Goal: Task Accomplishment & Management: Use online tool/utility

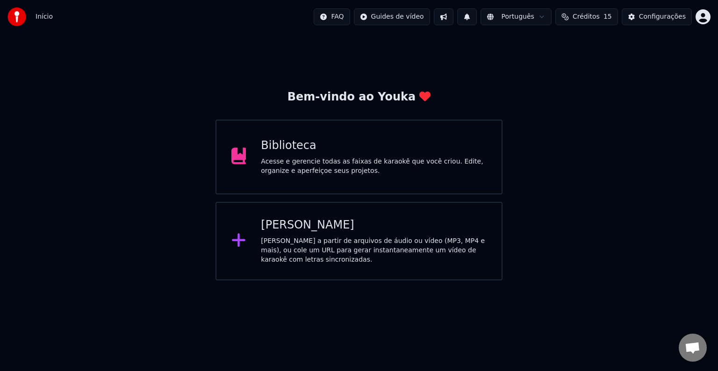
click at [327, 252] on div "[PERSON_NAME] a partir de arquivos de áudio ou vídeo (MP3, MP4 e mais), ou cole…" at bounding box center [374, 250] width 226 height 28
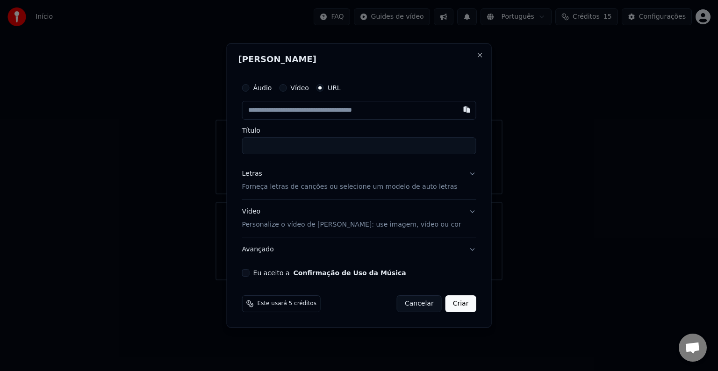
click at [303, 107] on input "text" at bounding box center [359, 110] width 234 height 19
paste input "**********"
type input "**********"
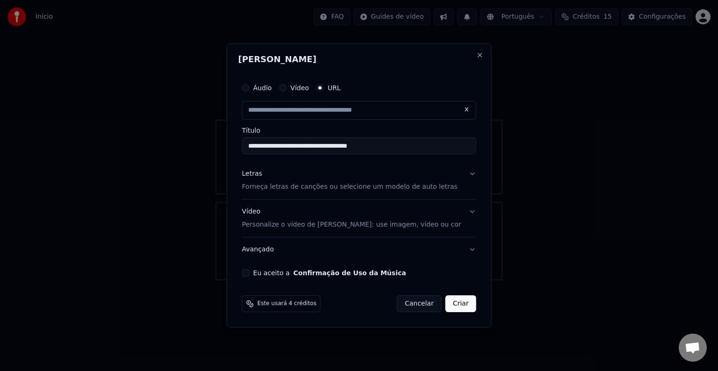
drag, startPoint x: 335, startPoint y: 146, endPoint x: 308, endPoint y: 148, distance: 26.7
click at [308, 148] on input "**********" at bounding box center [359, 145] width 234 height 17
click at [304, 176] on div "Letras Forneça letras de canções ou selecione um modelo de auto letras" at bounding box center [349, 180] width 215 height 22
type input "**********"
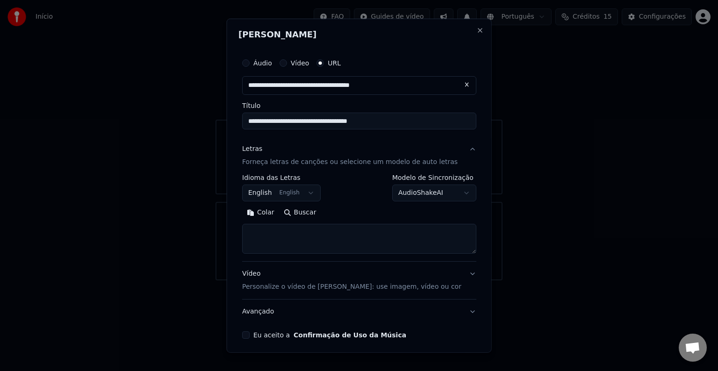
click at [289, 197] on button "English English" at bounding box center [281, 193] width 79 height 17
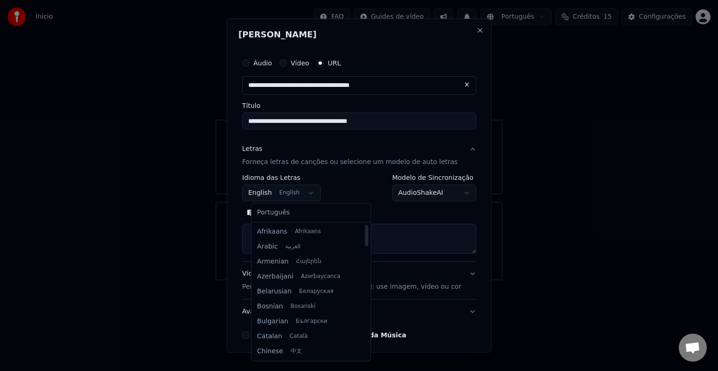
select select "**"
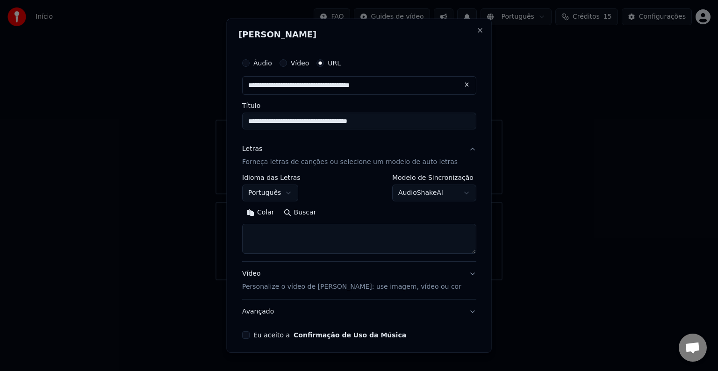
click at [448, 193] on body "**********" at bounding box center [359, 140] width 718 height 280
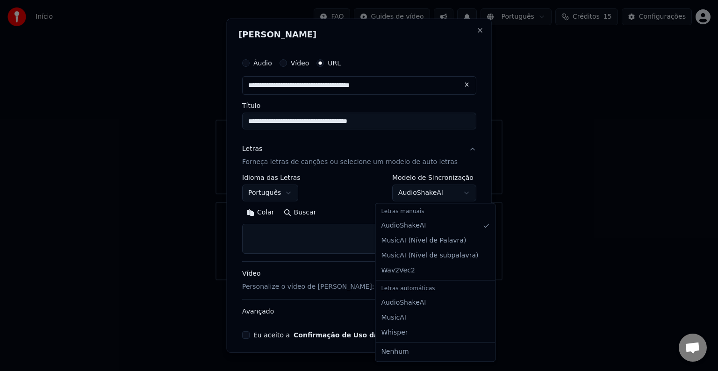
click at [448, 193] on body "**********" at bounding box center [359, 140] width 718 height 280
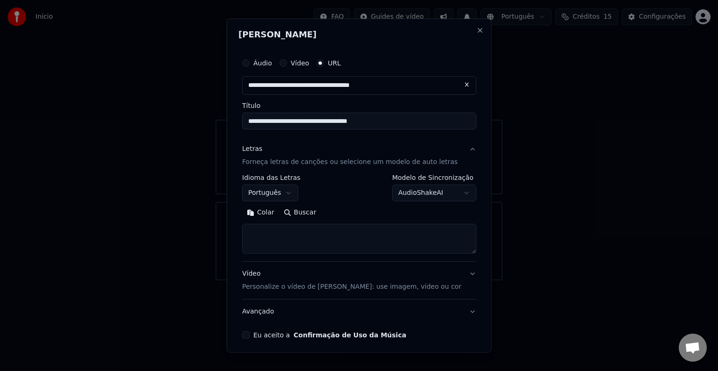
click at [299, 216] on button "Buscar" at bounding box center [300, 212] width 42 height 15
click at [330, 232] on textarea at bounding box center [359, 239] width 234 height 30
click at [271, 215] on button "Colar" at bounding box center [260, 212] width 37 height 15
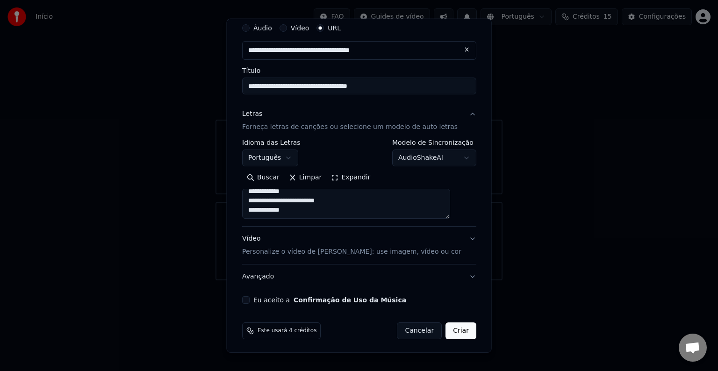
scroll to position [36, 0]
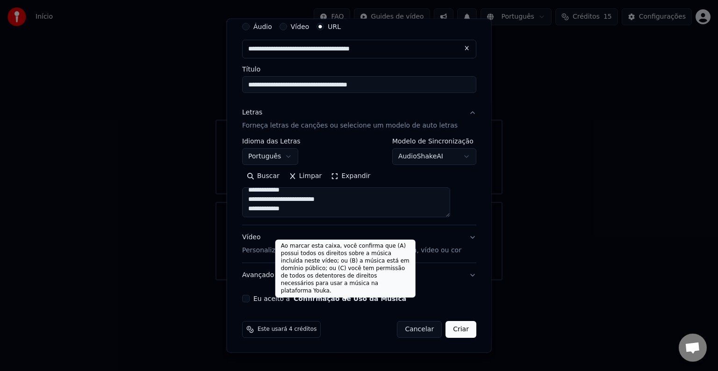
click at [337, 298] on button "Confirmação de Uso da Música" at bounding box center [350, 298] width 113 height 7
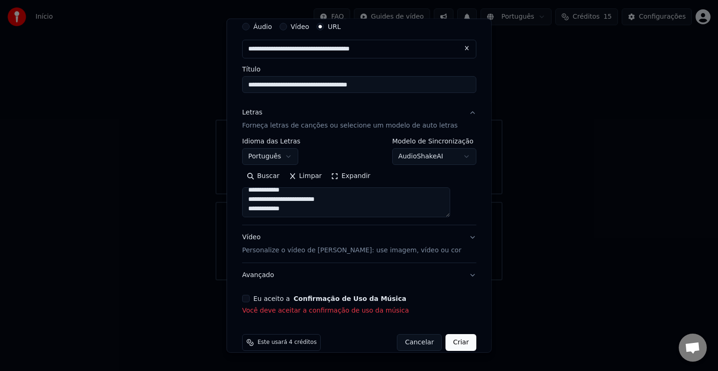
click at [265, 297] on label "Eu aceito a Confirmação de Uso da Música" at bounding box center [329, 298] width 153 height 7
click at [250, 297] on button "Eu aceito a Confirmação de Uso da Música" at bounding box center [245, 298] width 7 height 7
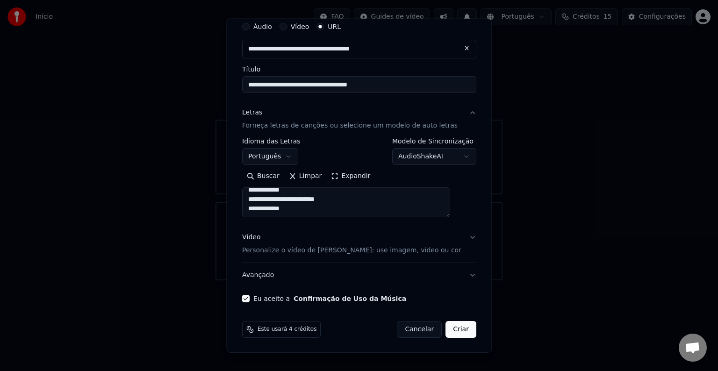
click at [250, 295] on button "Eu aceito a Confirmação de Uso da Música" at bounding box center [245, 298] width 7 height 7
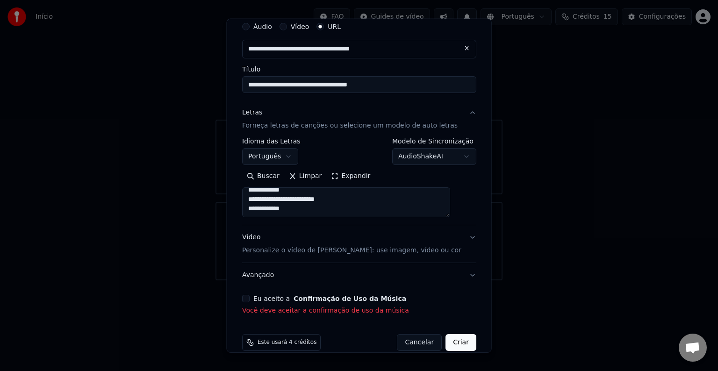
click at [250, 295] on button "Eu aceito a Confirmação de Uso da Música" at bounding box center [245, 298] width 7 height 7
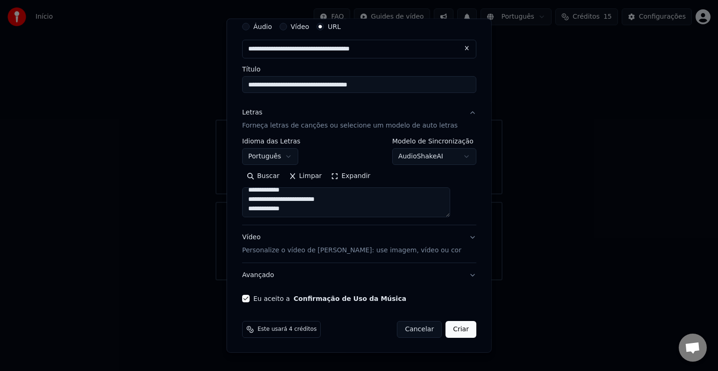
click at [451, 330] on button "Criar" at bounding box center [460, 329] width 31 height 17
type textarea "**********"
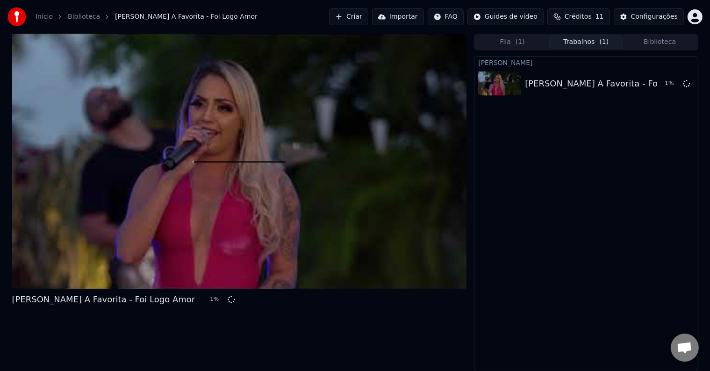
click at [412, 21] on button "Importar" at bounding box center [398, 16] width 52 height 17
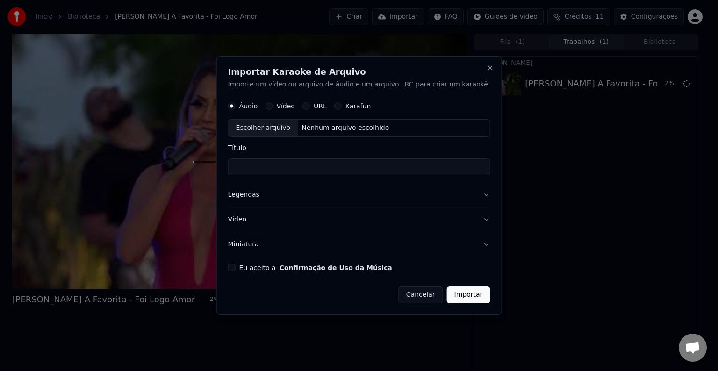
click at [355, 105] on div "Karafun" at bounding box center [352, 105] width 37 height 7
click at [342, 107] on button "Karafun" at bounding box center [337, 105] width 7 height 7
click at [310, 107] on button "URL" at bounding box center [305, 105] width 7 height 7
click at [356, 102] on div "Karafun" at bounding box center [352, 105] width 37 height 7
click at [356, 105] on div "Karafun" at bounding box center [352, 105] width 37 height 7
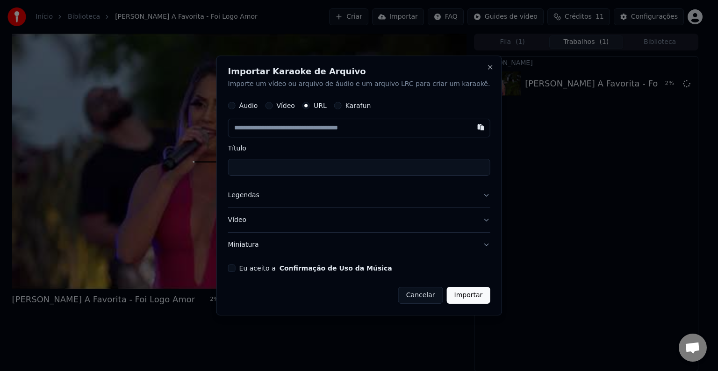
click at [342, 107] on button "Karafun" at bounding box center [337, 105] width 7 height 7
click at [345, 127] on div "Nenhum arquivo escolhido" at bounding box center [345, 127] width 95 height 9
click at [327, 109] on label "URL" at bounding box center [320, 106] width 13 height 7
click at [310, 110] on button "URL" at bounding box center [305, 105] width 7 height 7
click at [362, 132] on input "text" at bounding box center [359, 128] width 262 height 19
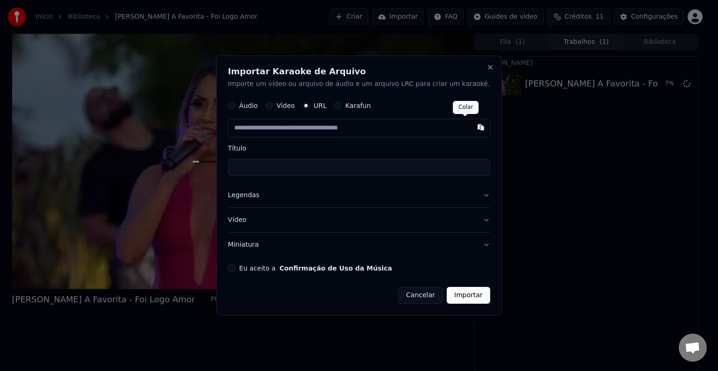
click at [471, 126] on button "button" at bounding box center [480, 127] width 19 height 17
type input "**********"
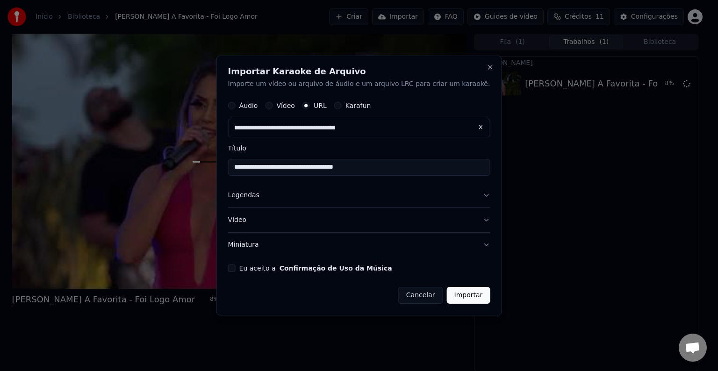
click at [361, 204] on button "Legendas" at bounding box center [359, 195] width 262 height 24
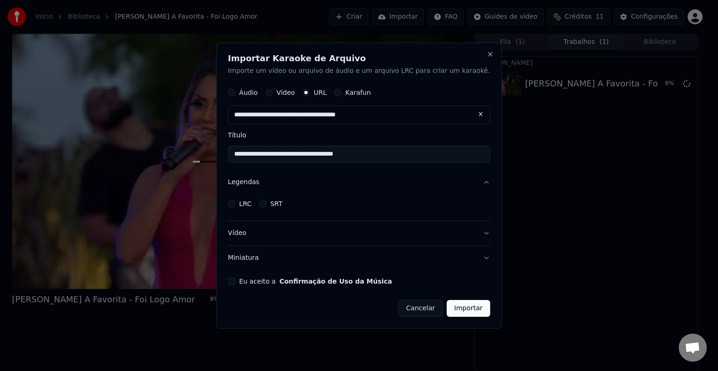
click at [250, 200] on div "LRC" at bounding box center [240, 203] width 24 height 7
click at [236, 201] on button "LRC" at bounding box center [231, 203] width 7 height 7
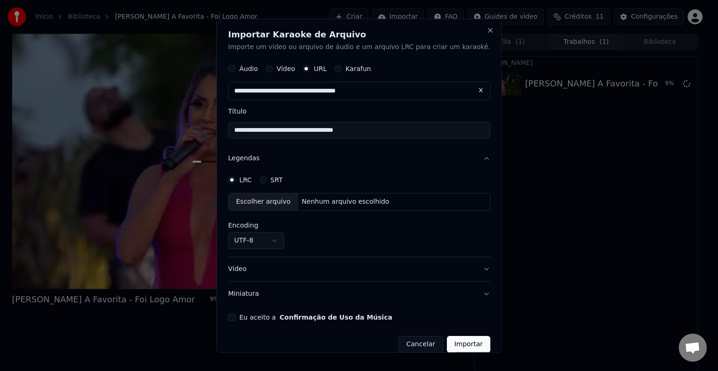
click at [252, 206] on div "Escolher arquivo" at bounding box center [264, 201] width 70 height 17
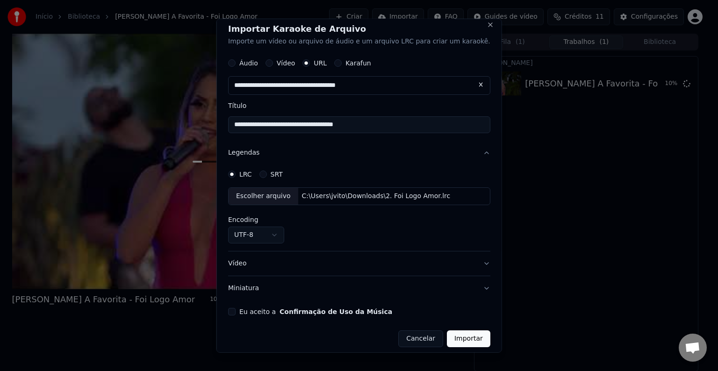
scroll to position [11, 0]
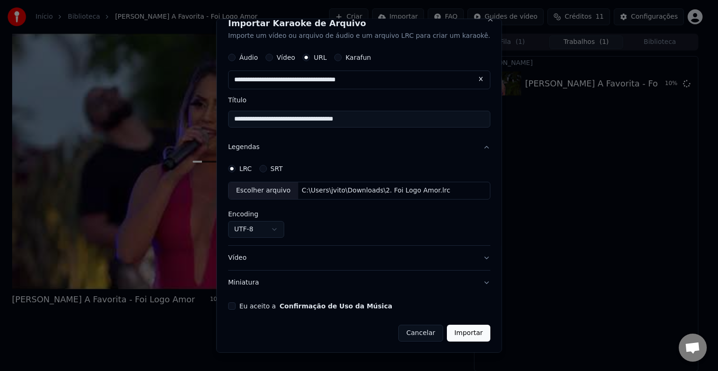
click at [312, 256] on button "Vídeo" at bounding box center [359, 258] width 262 height 24
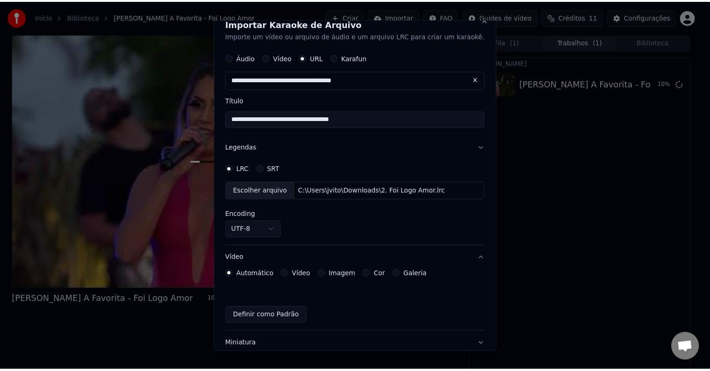
scroll to position [0, 0]
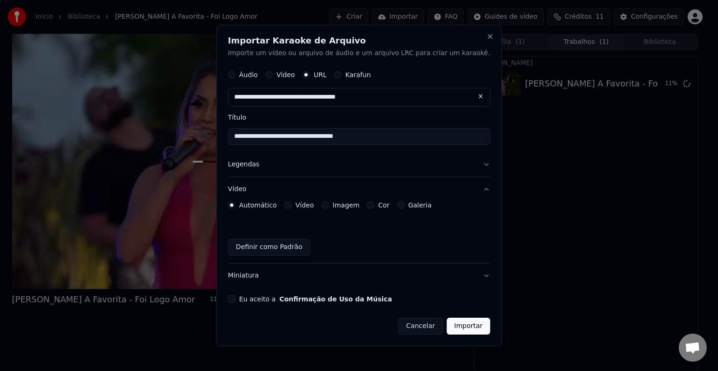
click at [284, 281] on button "Miniatura" at bounding box center [359, 276] width 262 height 24
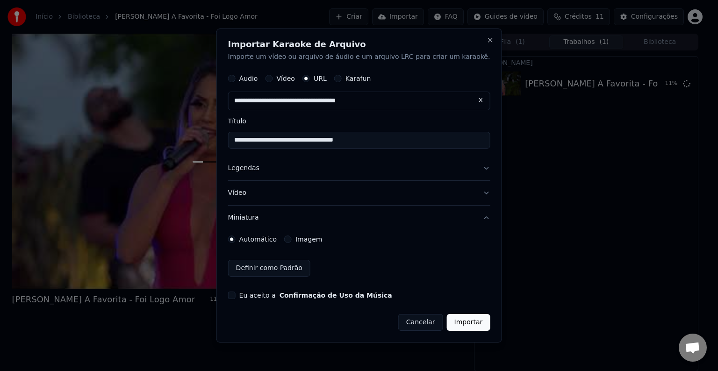
click at [285, 289] on form "**********" at bounding box center [359, 200] width 262 height 262
click at [287, 292] on label "Eu aceito a Confirmação de Uso da Música" at bounding box center [315, 295] width 153 height 7
click at [236, 292] on button "Eu aceito a Confirmação de Uso da Música" at bounding box center [231, 295] width 7 height 7
click at [455, 325] on button "Importar" at bounding box center [468, 322] width 43 height 17
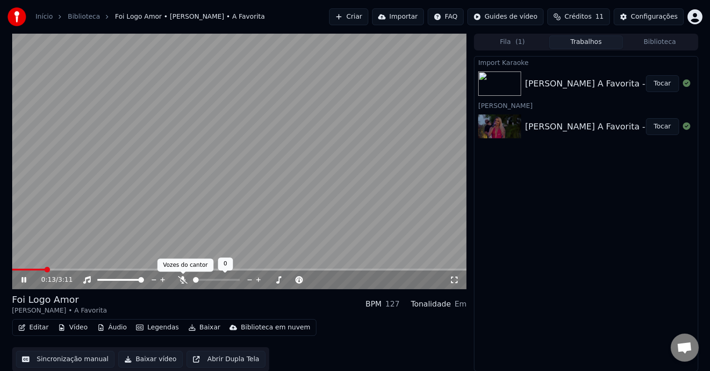
click at [180, 282] on icon at bounding box center [182, 279] width 9 height 7
click at [52, 272] on span at bounding box center [55, 270] width 6 height 6
click at [639, 34] on div "Fila ( 1 ) Trabalhos Biblioteca" at bounding box center [586, 42] width 224 height 17
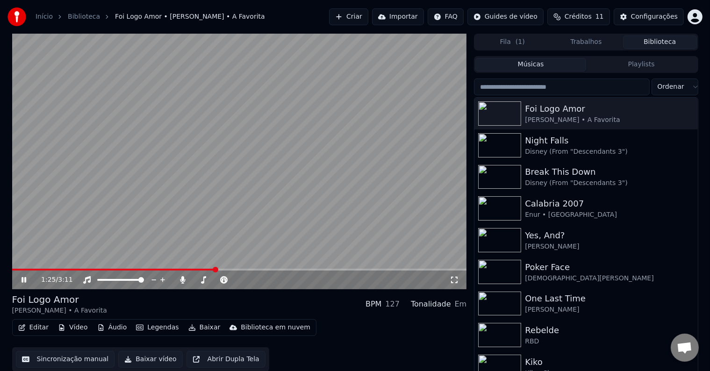
click at [646, 37] on button "Biblioteca" at bounding box center [660, 43] width 74 height 14
click at [150, 328] on button "Legendas" at bounding box center [157, 327] width 50 height 13
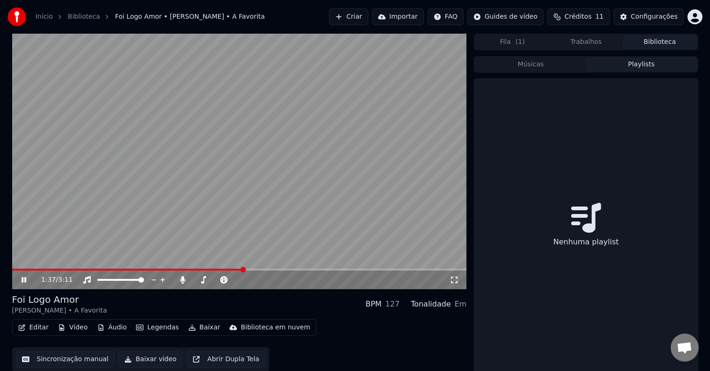
click at [644, 65] on button "Playlists" at bounding box center [641, 65] width 111 height 14
click at [558, 66] on button "Músicas" at bounding box center [530, 65] width 111 height 14
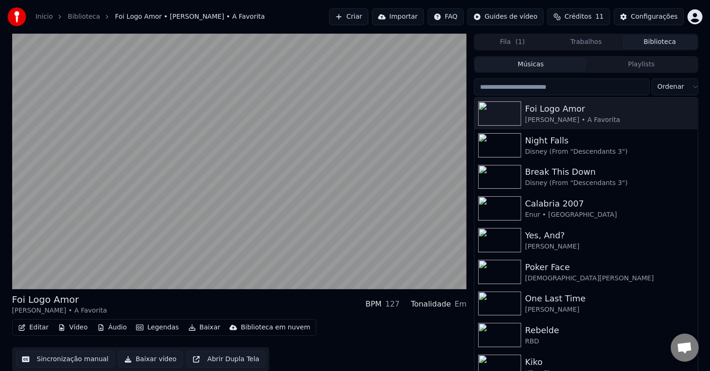
click at [558, 66] on button "Músicas" at bounding box center [530, 65] width 111 height 14
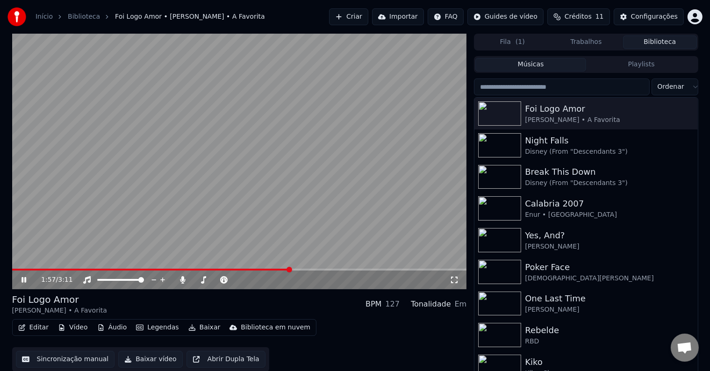
click at [161, 333] on button "Legendas" at bounding box center [157, 327] width 50 height 13
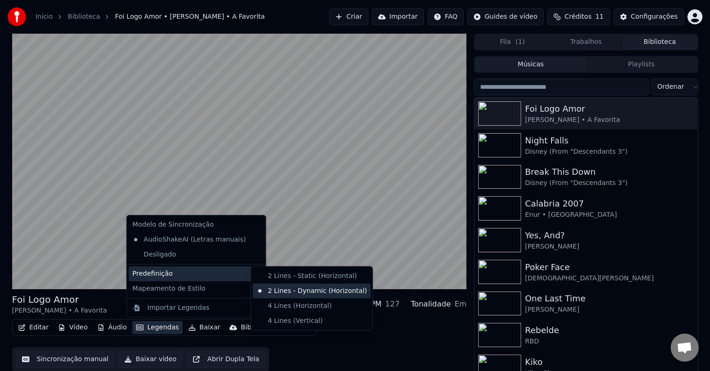
click at [296, 292] on div "2 Lines - Dynamic (Horizontal)" at bounding box center [312, 291] width 118 height 15
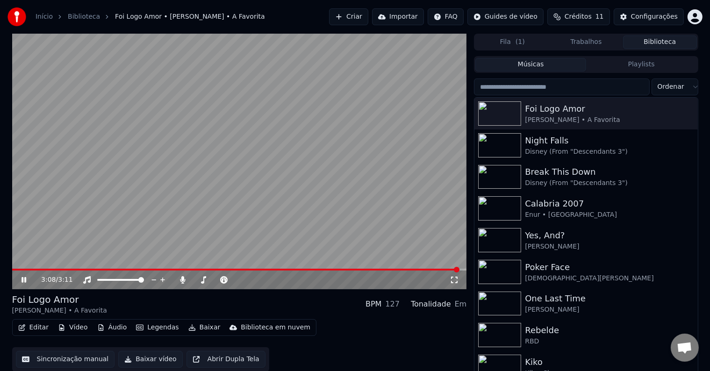
click at [291, 179] on video at bounding box center [239, 162] width 455 height 256
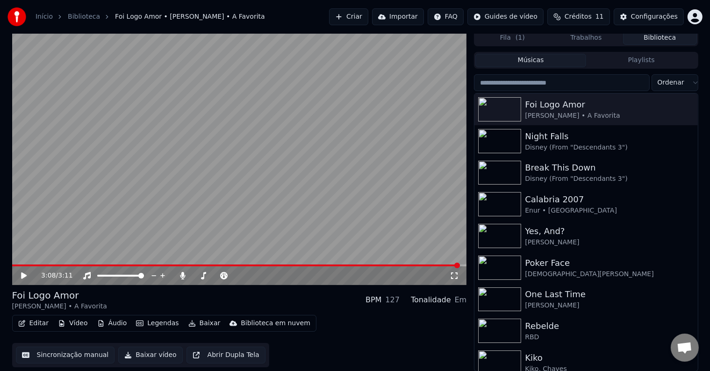
click at [32, 327] on button "Editar" at bounding box center [33, 323] width 38 height 13
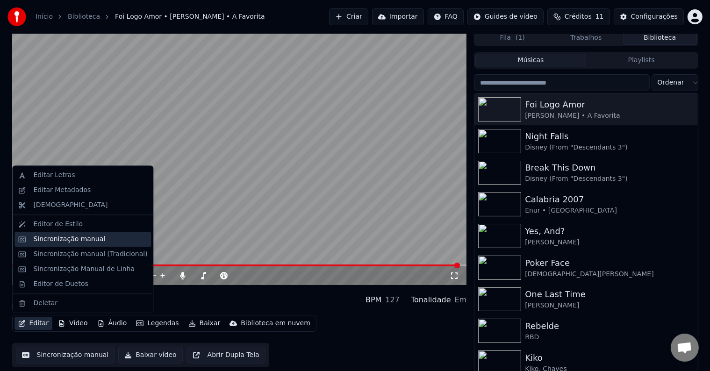
click at [47, 237] on div "Sincronização manual" at bounding box center [69, 239] width 72 height 9
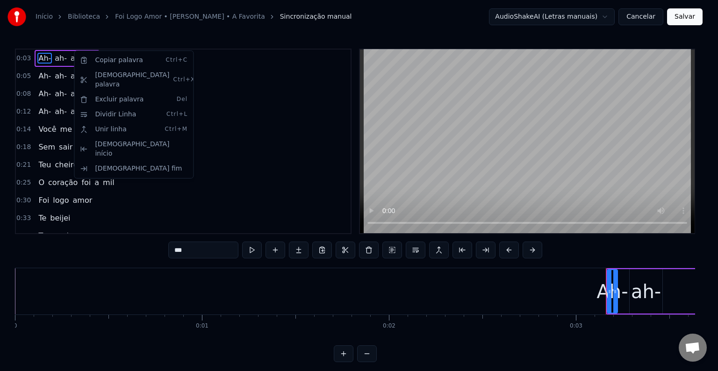
click at [136, 215] on html "Início Biblioteca Foi Logo Amor • Raphaela Santos • A Favorita Sincronização ma…" at bounding box center [359, 188] width 718 height 377
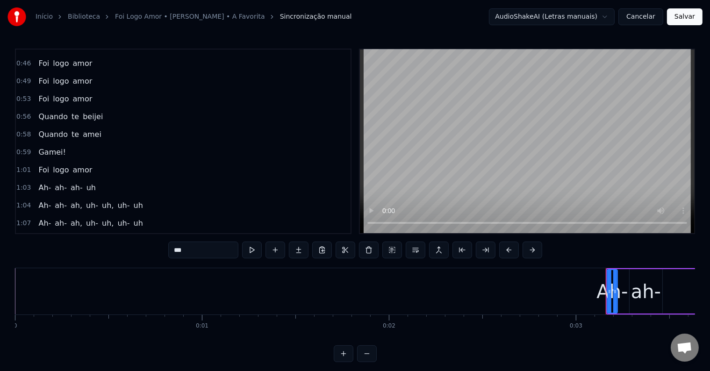
scroll to position [280, 0]
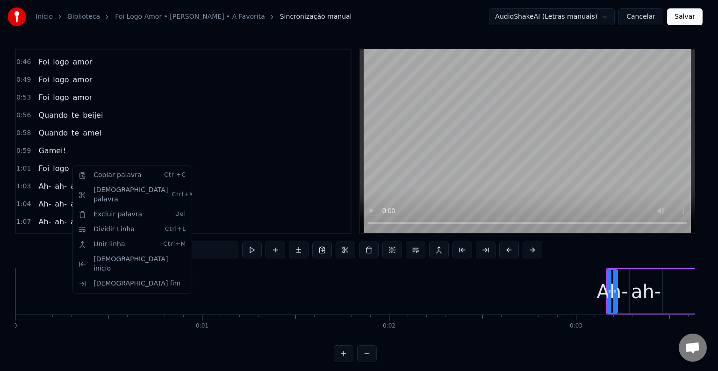
click at [244, 160] on div "1:01 Foi logo amor" at bounding box center [183, 169] width 335 height 18
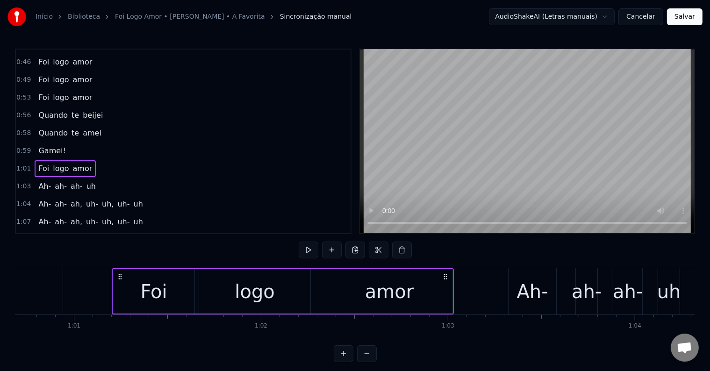
scroll to position [0, 11395]
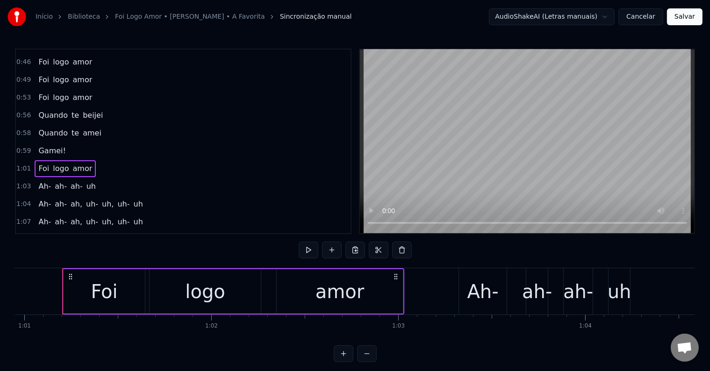
click at [88, 179] on div "Ah- ah- ah- uh" at bounding box center [67, 186] width 65 height 17
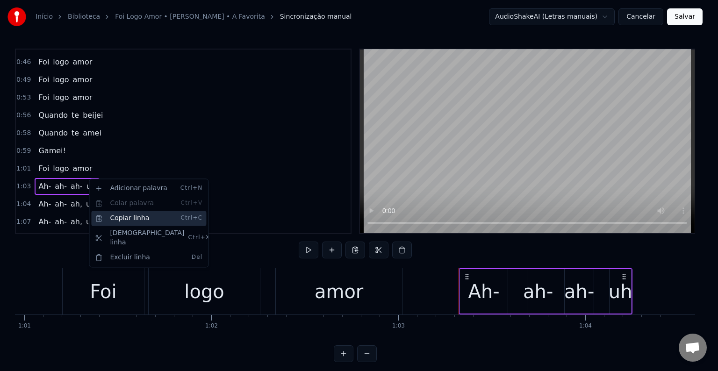
click at [156, 214] on div "Copiar linha Ctrl+C" at bounding box center [148, 218] width 115 height 15
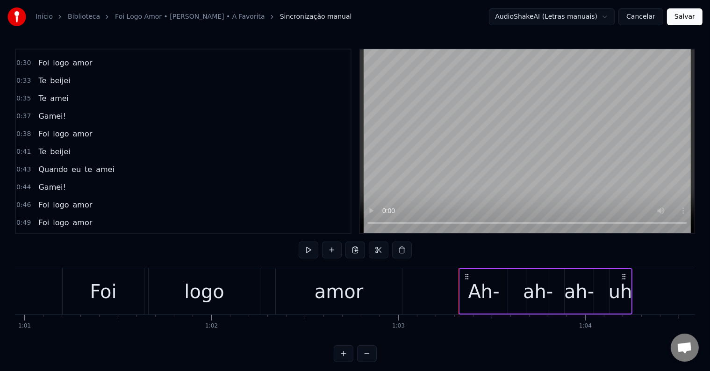
scroll to position [0, 0]
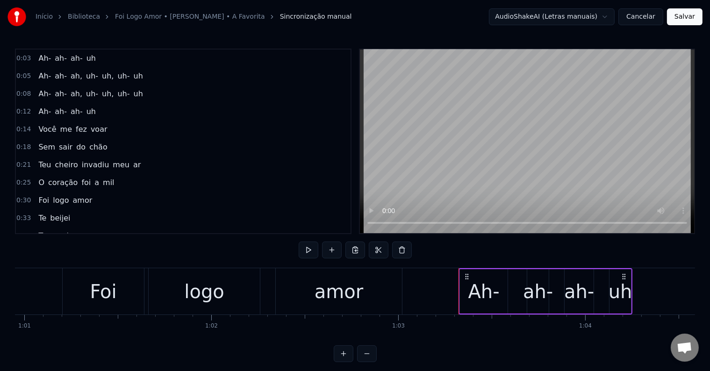
click at [117, 62] on div "0:03 Ah- ah- ah- uh" at bounding box center [183, 59] width 335 height 18
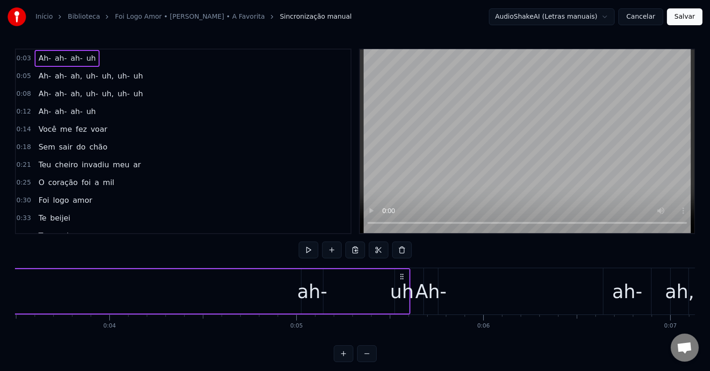
scroll to position [0, 544]
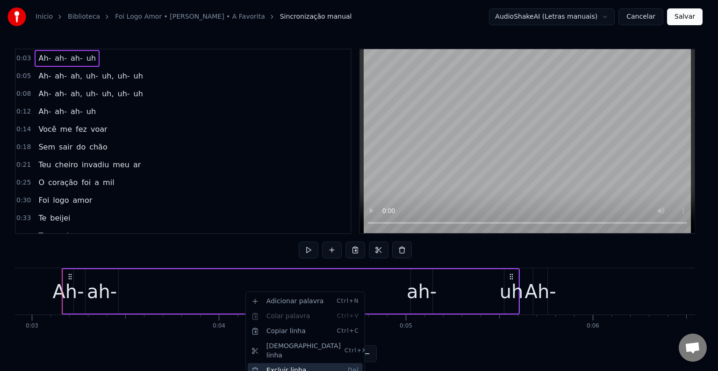
click at [296, 363] on div "Excluir linha Del" at bounding box center [305, 370] width 115 height 15
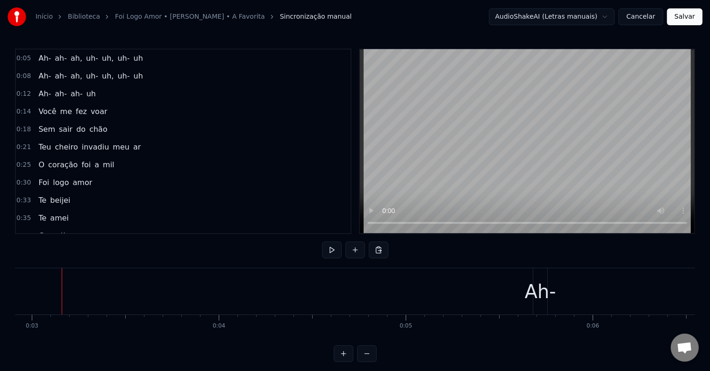
click at [540, 297] on div "Ah-" at bounding box center [540, 292] width 31 height 28
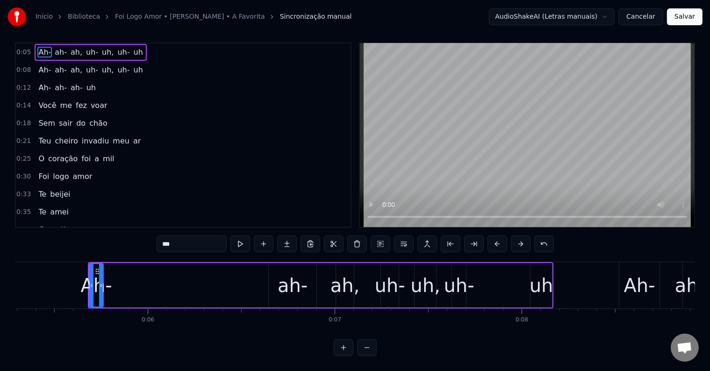
scroll to position [0, 747]
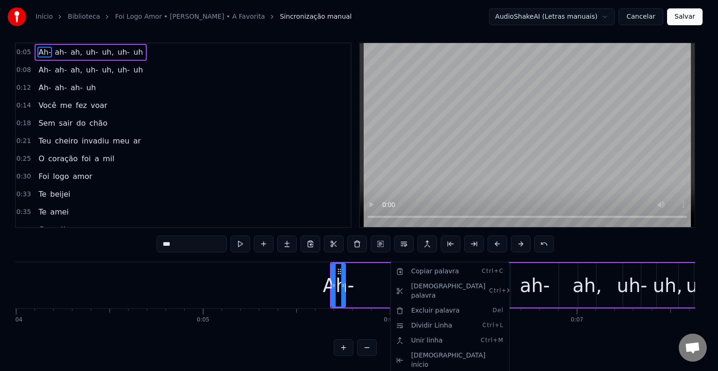
drag, startPoint x: 170, startPoint y: 60, endPoint x: 164, endPoint y: 59, distance: 6.7
click at [169, 60] on html "Início Biblioteca Foi Logo Amor • Raphaela Santos • A Favorita Sincronização ma…" at bounding box center [359, 182] width 718 height 377
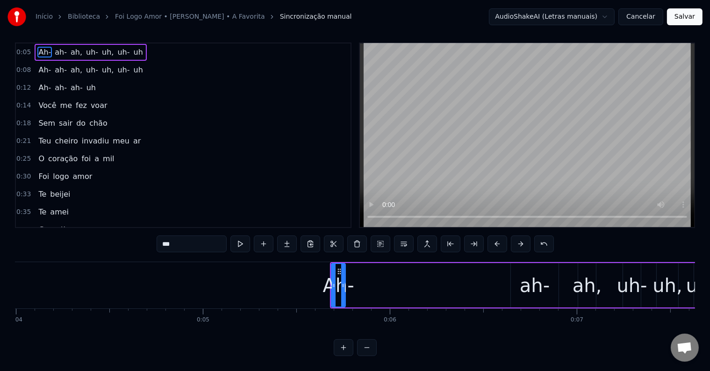
click at [133, 47] on span "uh" at bounding box center [138, 52] width 11 height 11
type input "**"
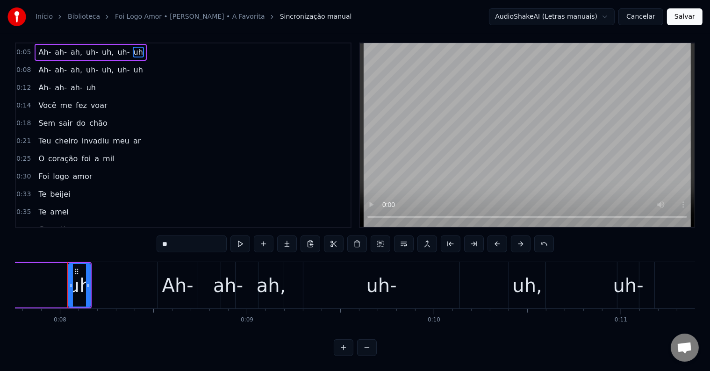
scroll to position [0, 1456]
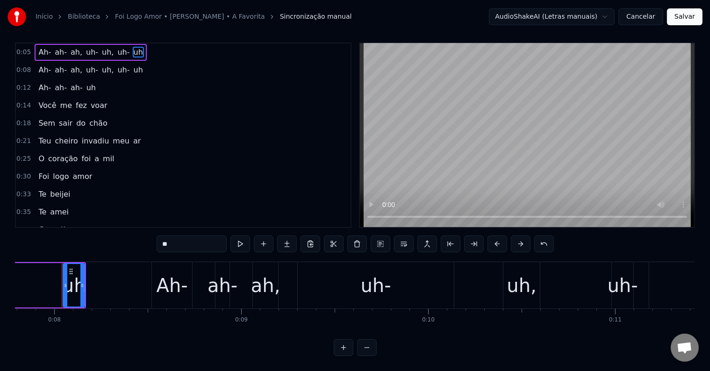
click at [133, 64] on span "uh" at bounding box center [138, 69] width 11 height 11
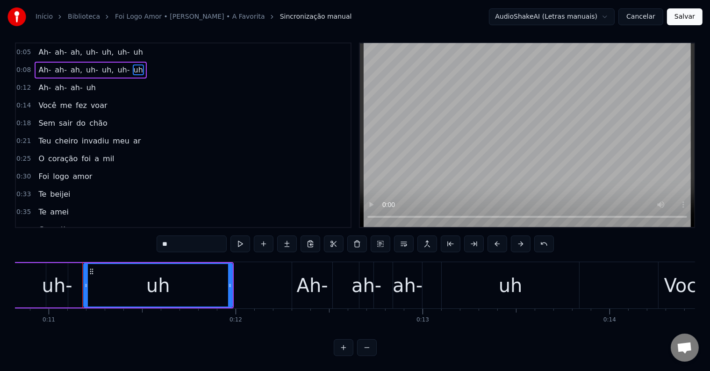
scroll to position [0, 2043]
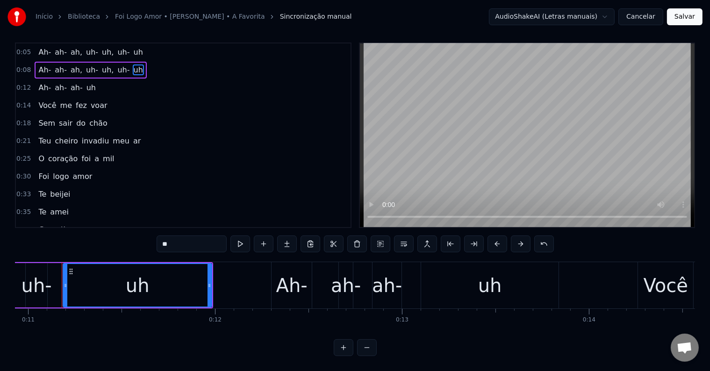
click at [133, 52] on span "uh" at bounding box center [138, 52] width 11 height 11
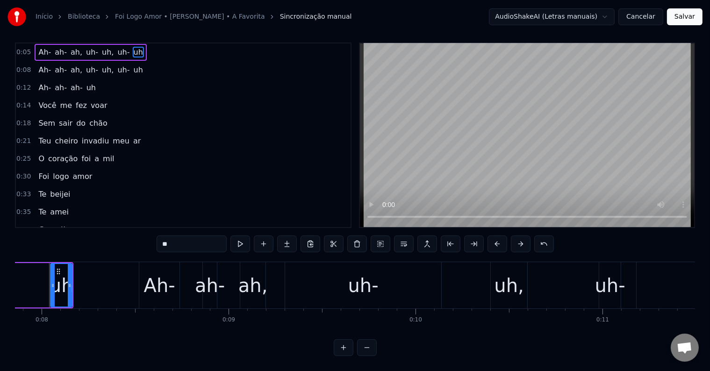
scroll to position [0, 1456]
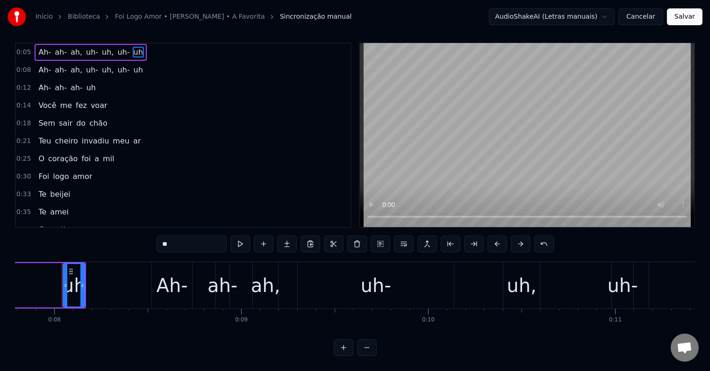
click at [133, 64] on span "uh" at bounding box center [138, 69] width 11 height 11
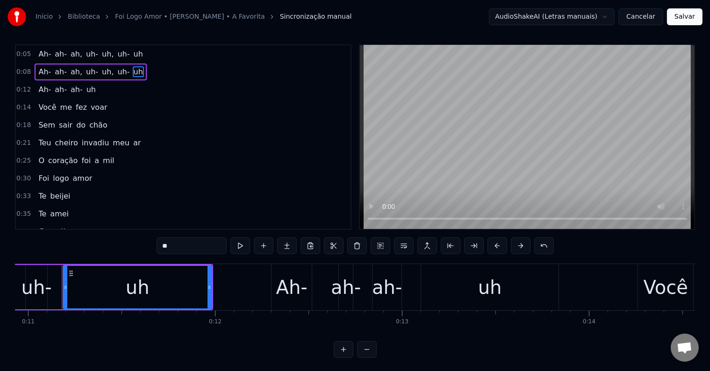
click at [131, 58] on div "Ah- ah- ah, uh- uh, uh- uh" at bounding box center [91, 54] width 112 height 17
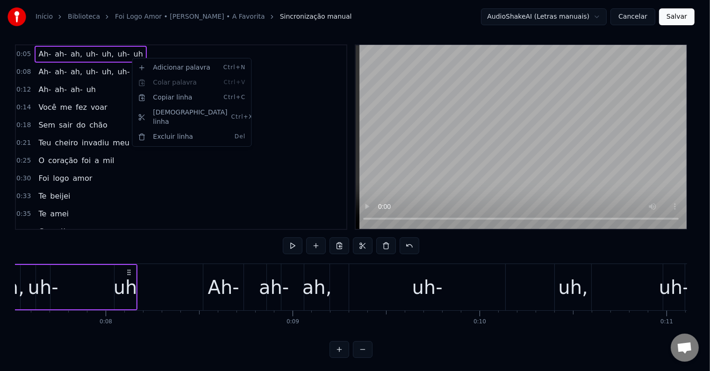
scroll to position [0, 1015]
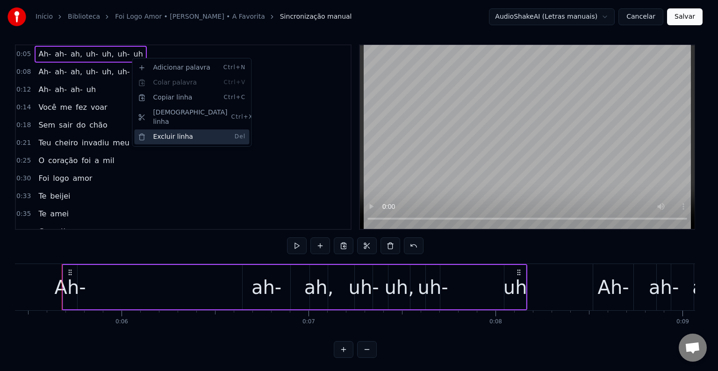
click at [184, 129] on div "Excluir linha Del" at bounding box center [191, 136] width 115 height 15
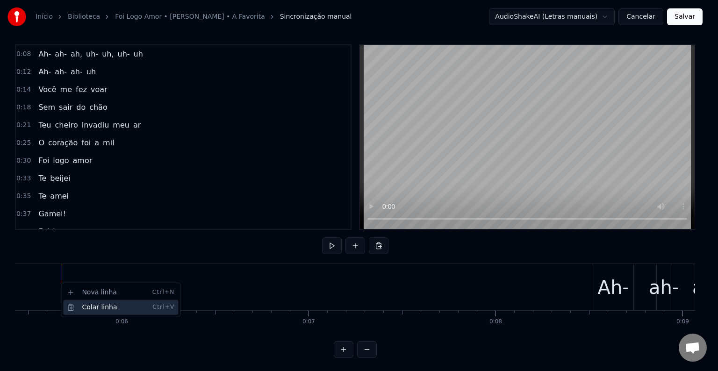
click at [91, 301] on div "Colar linha Ctrl+V" at bounding box center [120, 307] width 115 height 15
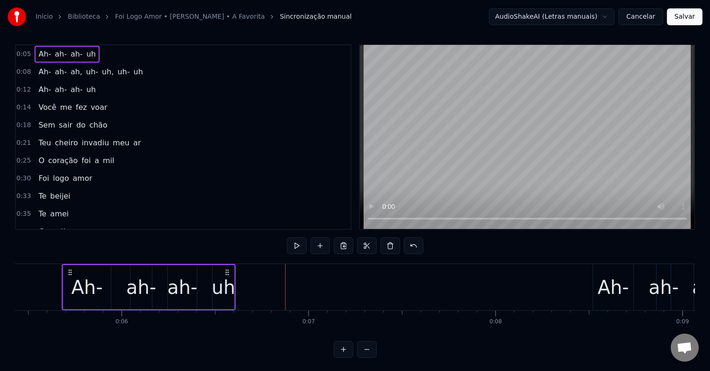
drag, startPoint x: 150, startPoint y: 266, endPoint x: 192, endPoint y: 263, distance: 42.2
click at [162, 267] on div "Ah- ah- ah- uh" at bounding box center [149, 287] width 174 height 46
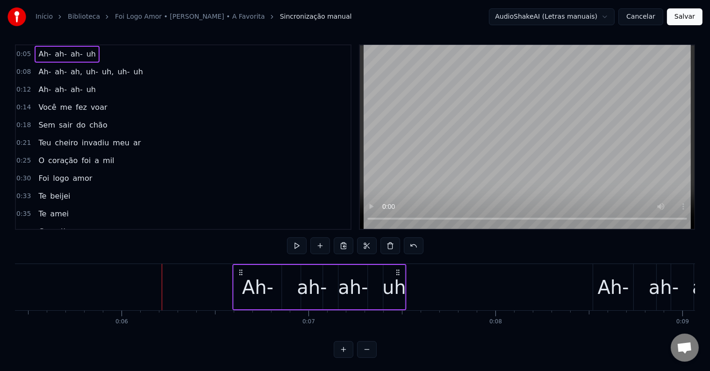
drag, startPoint x: 228, startPoint y: 269, endPoint x: 398, endPoint y: 265, distance: 170.6
click at [398, 265] on div "Ah- ah- ah- uh" at bounding box center [320, 287] width 174 height 46
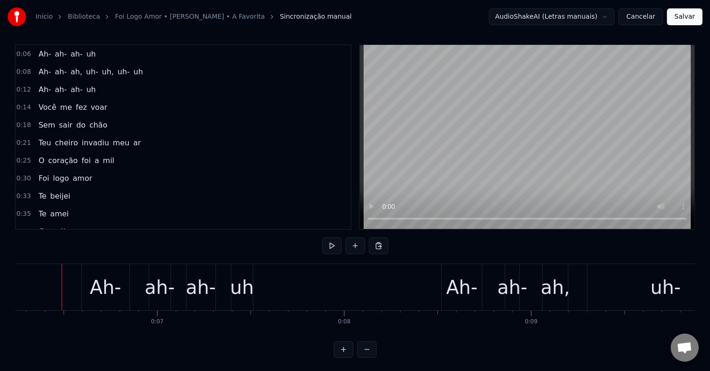
scroll to position [0, 1167]
click at [246, 290] on div "uh" at bounding box center [242, 287] width 24 height 28
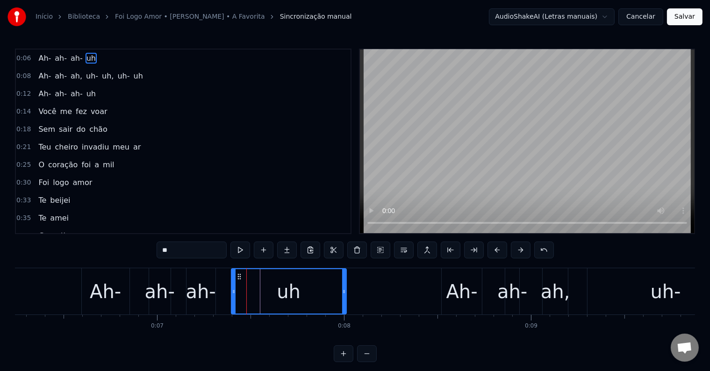
drag, startPoint x: 251, startPoint y: 289, endPoint x: 344, endPoint y: 293, distance: 93.6
click at [344, 293] on icon at bounding box center [344, 291] width 4 height 7
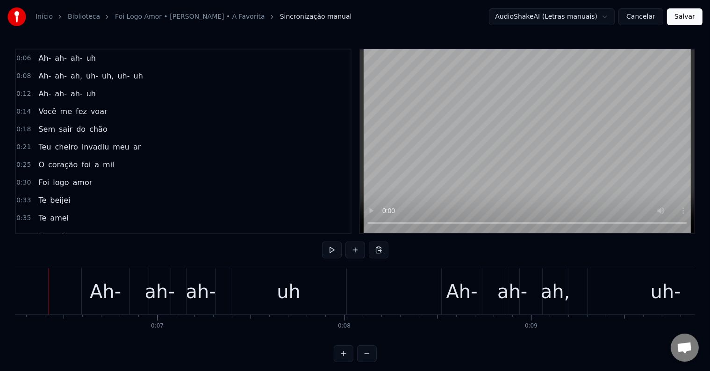
scroll to position [0, 1153]
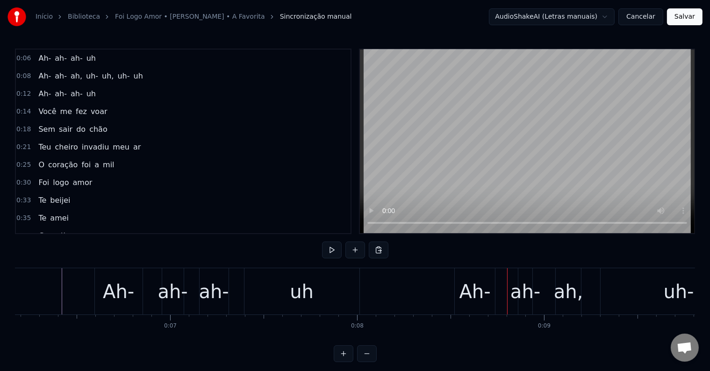
click at [346, 288] on div "uh" at bounding box center [301, 291] width 115 height 46
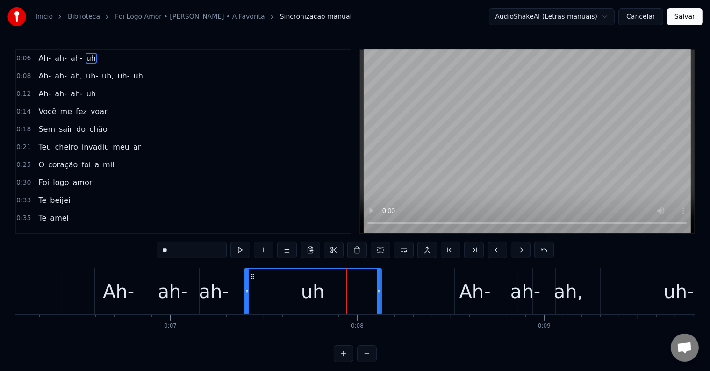
drag, startPoint x: 357, startPoint y: 288, endPoint x: 379, endPoint y: 288, distance: 22.0
click at [379, 288] on icon at bounding box center [379, 291] width 4 height 7
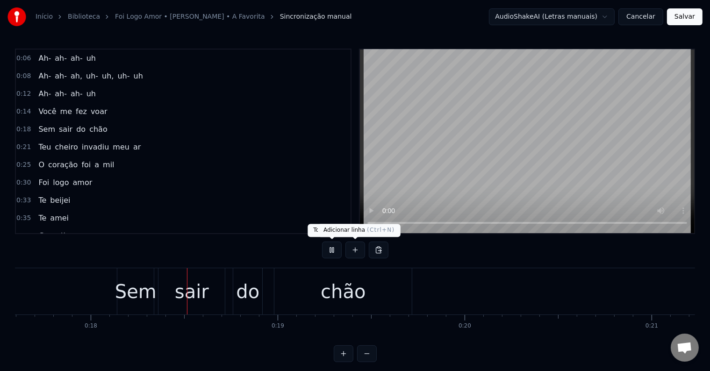
scroll to position [0, 3296]
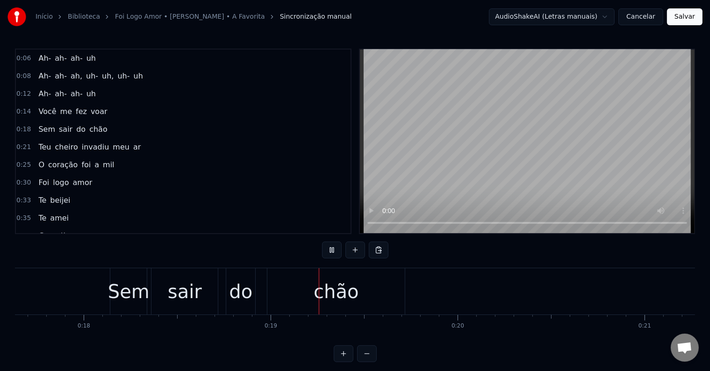
click at [419, 191] on video at bounding box center [527, 142] width 335 height 184
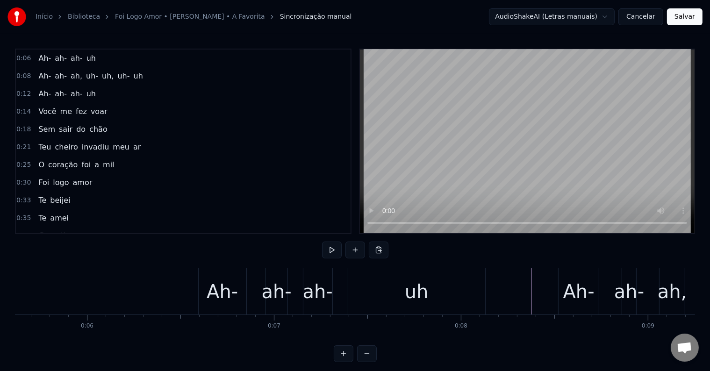
scroll to position [0, 1010]
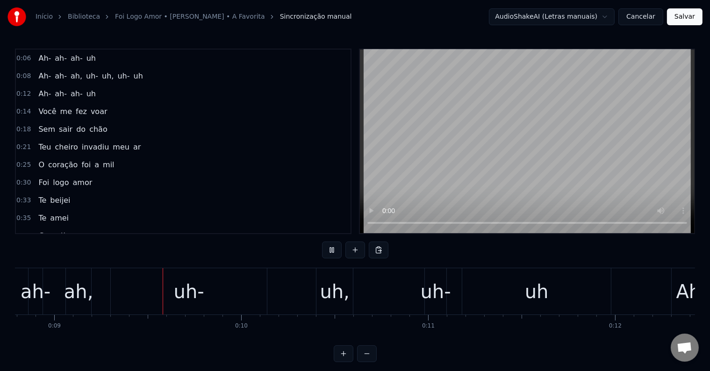
scroll to position [0, 1644]
click at [266, 280] on div "uh-" at bounding box center [188, 291] width 157 height 46
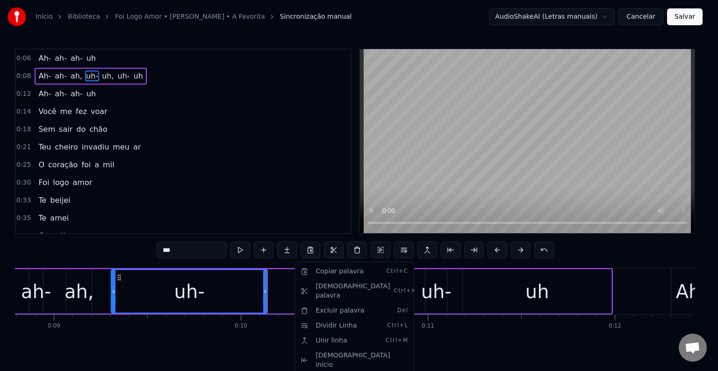
click at [284, 295] on html "Início Biblioteca Foi Logo Amor • Raphaela Santos • A Favorita Sincronização ma…" at bounding box center [359, 188] width 718 height 377
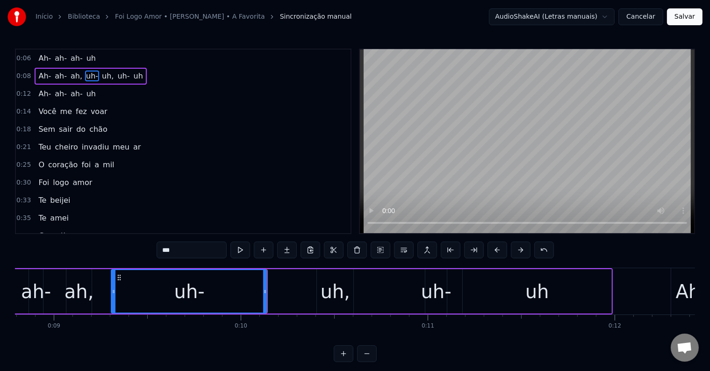
click at [282, 301] on div "Ah- ah- ah, uh- uh, uh- uh" at bounding box center [288, 291] width 649 height 46
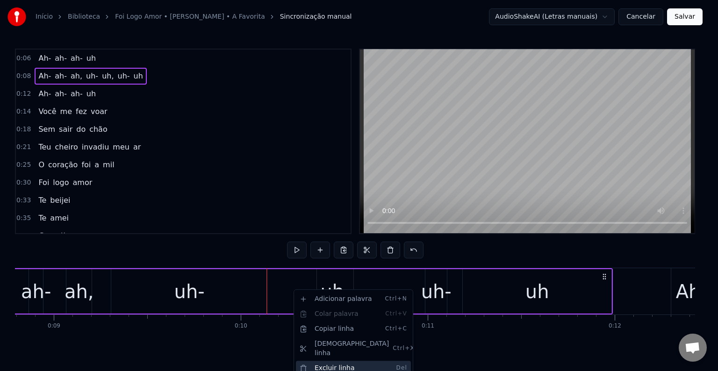
click at [326, 361] on div "Excluir linha Del" at bounding box center [353, 368] width 115 height 15
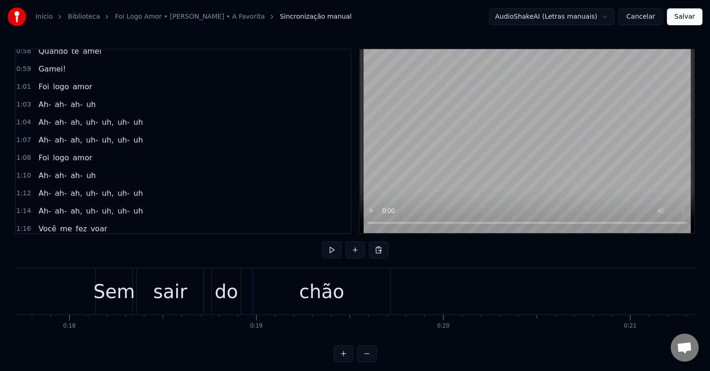
scroll to position [327, 0]
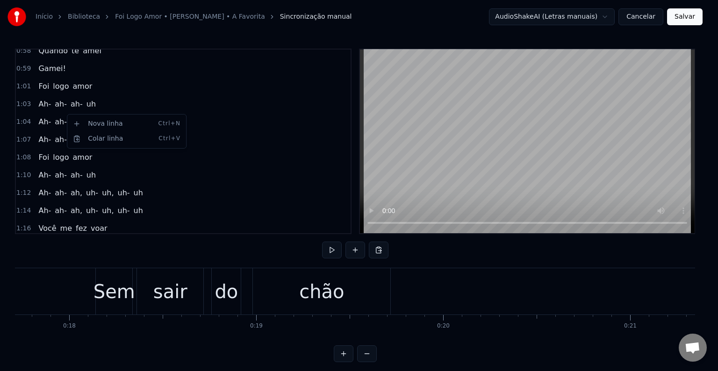
click at [117, 114] on div "Ah- ah- ah, uh- uh, uh- uh" at bounding box center [91, 122] width 112 height 17
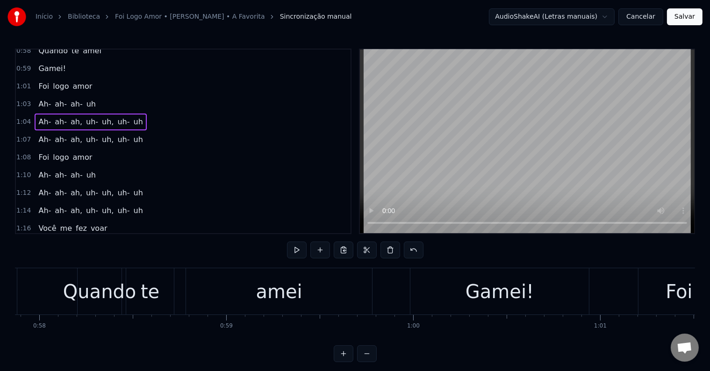
scroll to position [0, 12068]
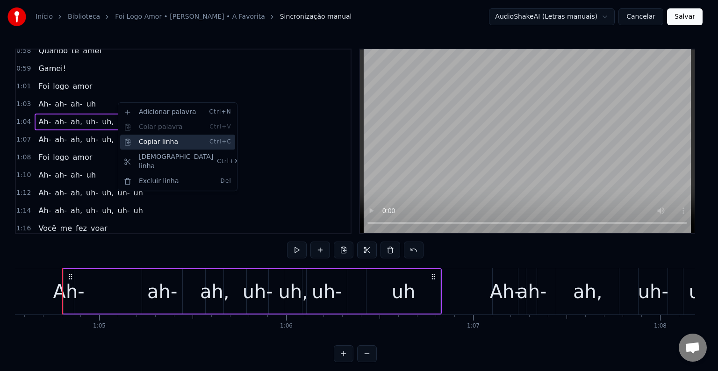
click at [150, 139] on div "Copiar linha Ctrl+C" at bounding box center [177, 142] width 115 height 15
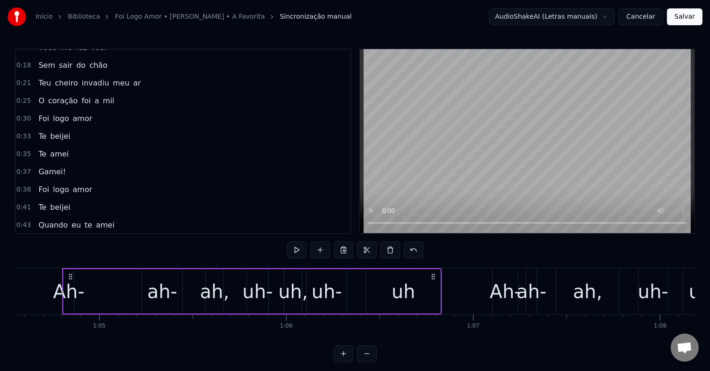
scroll to position [0, 0]
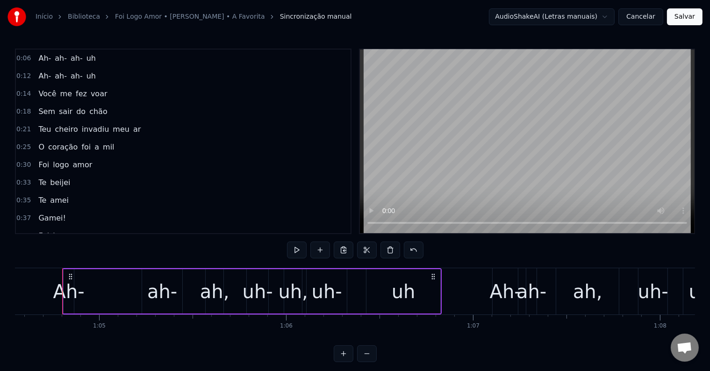
click at [48, 65] on div "Ah- ah- ah- uh" at bounding box center [67, 58] width 65 height 17
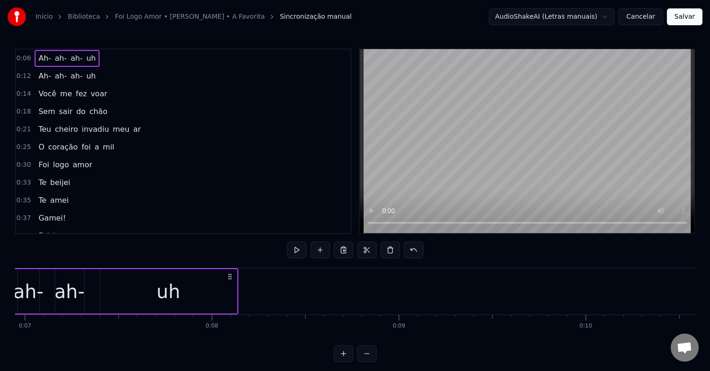
scroll to position [0, 1186]
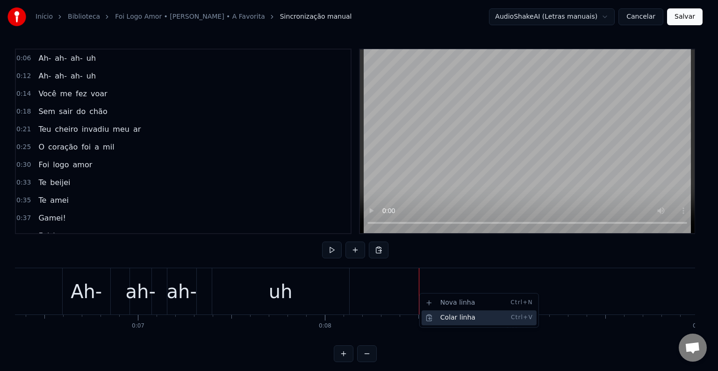
click at [430, 312] on div "Colar linha Ctrl+V" at bounding box center [479, 317] width 115 height 15
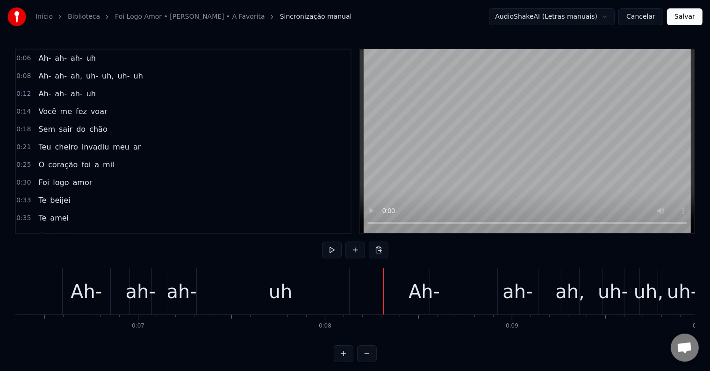
click at [333, 251] on button at bounding box center [332, 250] width 20 height 17
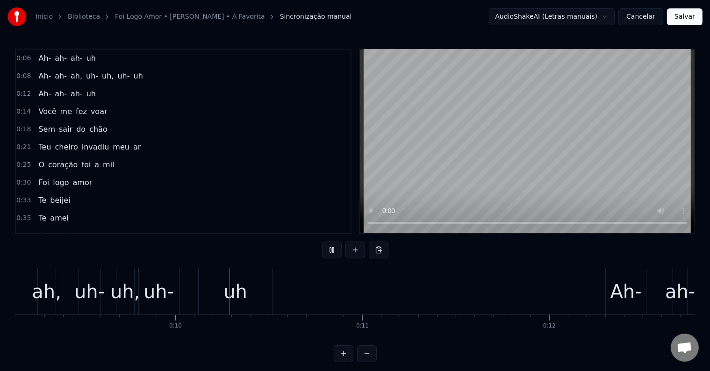
scroll to position [0, 1776]
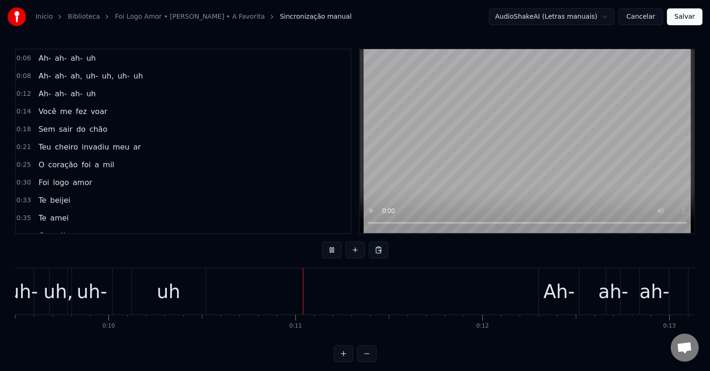
click at [333, 251] on button at bounding box center [332, 250] width 20 height 17
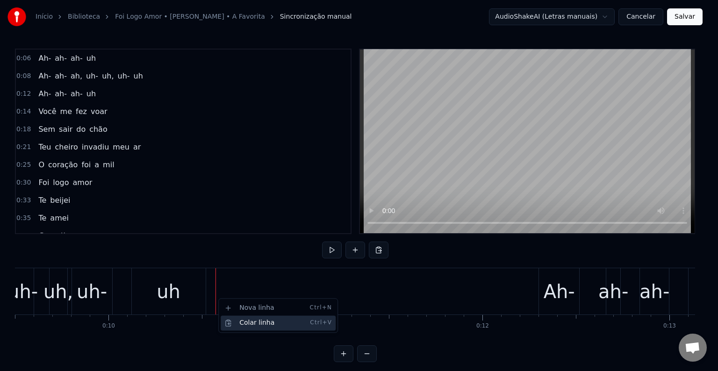
click at [251, 323] on div "Colar linha Ctrl+V" at bounding box center [278, 322] width 115 height 15
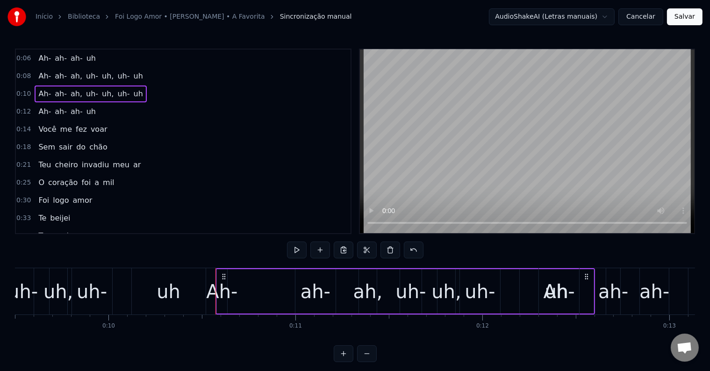
drag, startPoint x: 254, startPoint y: 270, endPoint x: 245, endPoint y: 270, distance: 8.9
click at [245, 270] on div "Ah- ah- ah, uh- uh, uh- uh" at bounding box center [405, 291] width 380 height 46
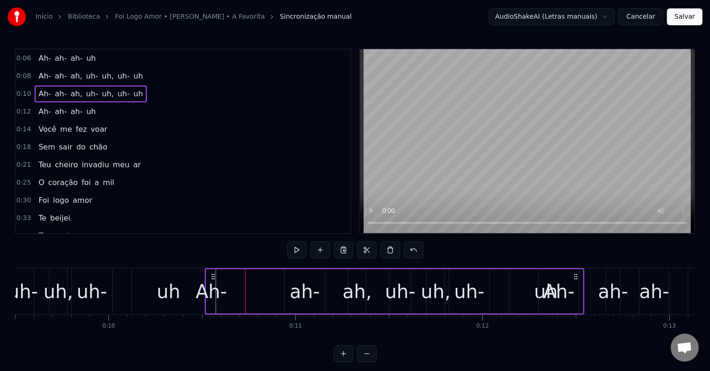
drag, startPoint x: 223, startPoint y: 274, endPoint x: 213, endPoint y: 274, distance: 10.3
click at [213, 274] on circle at bounding box center [212, 274] width 0 height 0
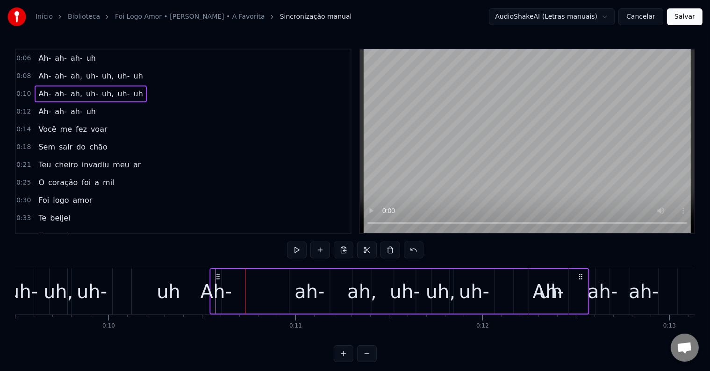
drag, startPoint x: 223, startPoint y: 277, endPoint x: 217, endPoint y: 276, distance: 5.6
click at [217, 276] on circle at bounding box center [217, 276] width 0 height 0
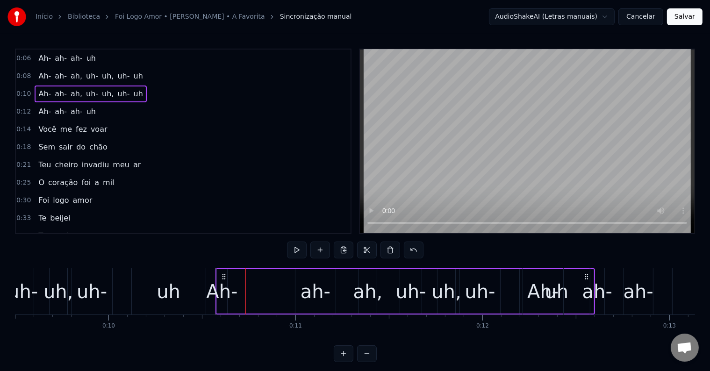
click at [201, 255] on div "0:06 Ah- ah- ah- uh 0:08 Ah- ah- ah, uh- uh, uh- uh 0:10 Ah- ah- ah, uh- uh, uh…" at bounding box center [355, 206] width 680 height 314
click at [211, 265] on div "0:06 Ah- ah- ah- uh 0:08 Ah- ah- ah, uh- uh, uh- uh 0:10 Ah- ah- ah, uh- uh, uh…" at bounding box center [355, 206] width 680 height 314
click at [212, 258] on div "0:06 Ah- ah- ah- uh 0:08 Ah- ah- ah, uh- uh, uh- uh 0:10 Ah- ah- ah, uh- uh, uh…" at bounding box center [355, 206] width 680 height 314
click at [206, 280] on div "uh" at bounding box center [168, 291] width 75 height 46
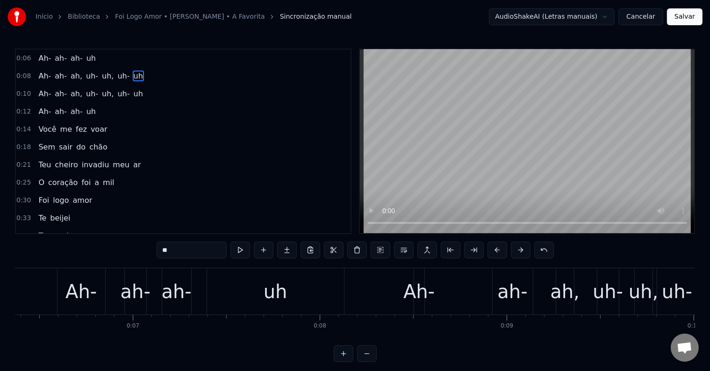
scroll to position [0, 1232]
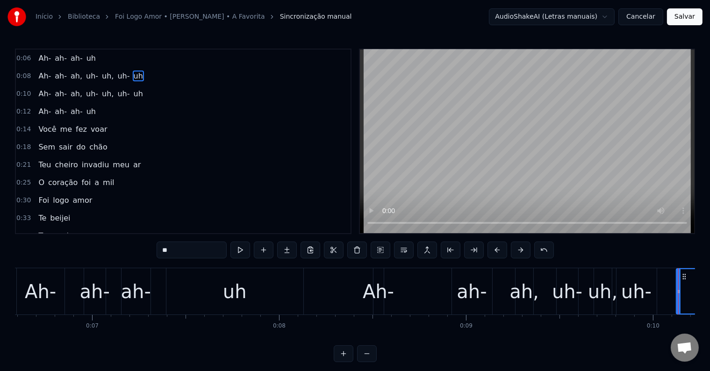
click at [409, 299] on div "Ah- ah- ah, uh- uh, uh- uh" at bounding box center [563, 291] width 380 height 46
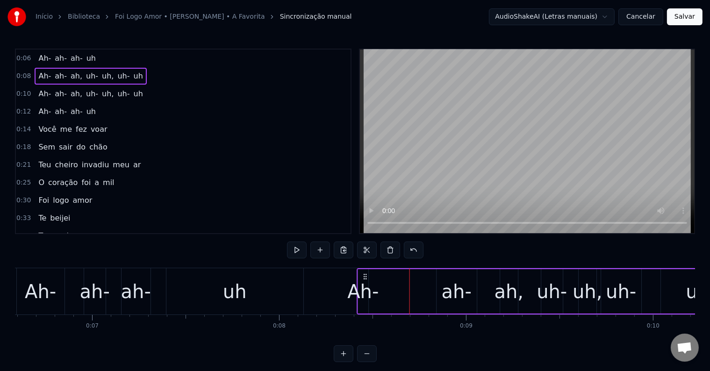
drag, startPoint x: 380, startPoint y: 276, endPoint x: 364, endPoint y: 275, distance: 15.9
click at [364, 275] on icon at bounding box center [364, 276] width 7 height 7
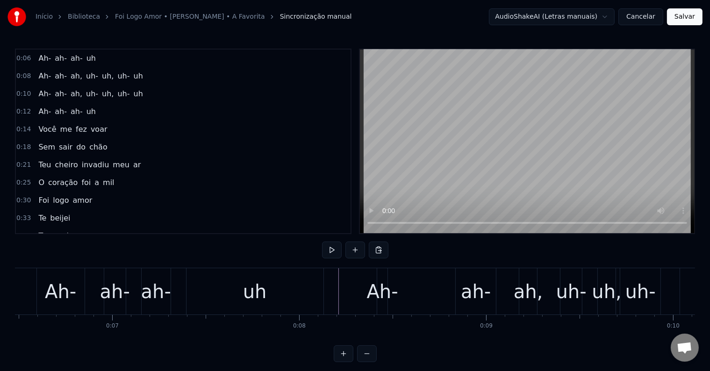
scroll to position [0, 1373]
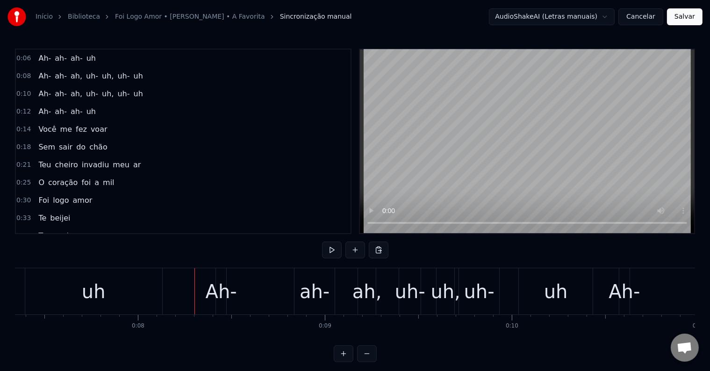
click at [238, 271] on div "Ah- ah- ah, uh- uh, uh- uh" at bounding box center [405, 291] width 380 height 46
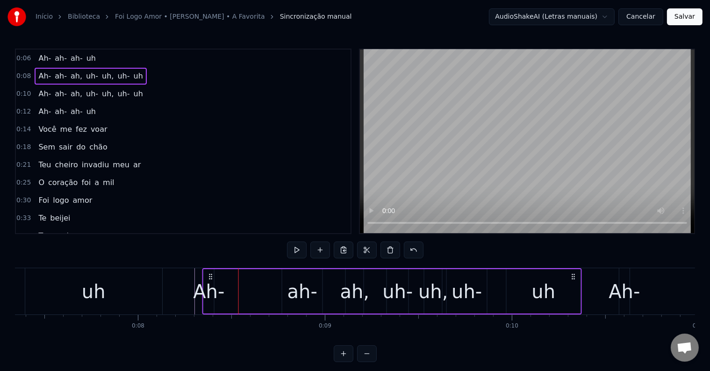
drag, startPoint x: 223, startPoint y: 272, endPoint x: 210, endPoint y: 273, distance: 13.1
click at [210, 273] on icon at bounding box center [210, 276] width 7 height 7
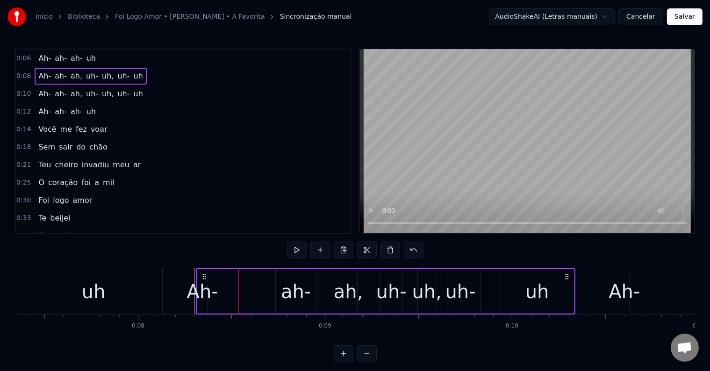
drag, startPoint x: 210, startPoint y: 273, endPoint x: 202, endPoint y: 276, distance: 8.6
click at [202, 276] on icon at bounding box center [204, 276] width 7 height 7
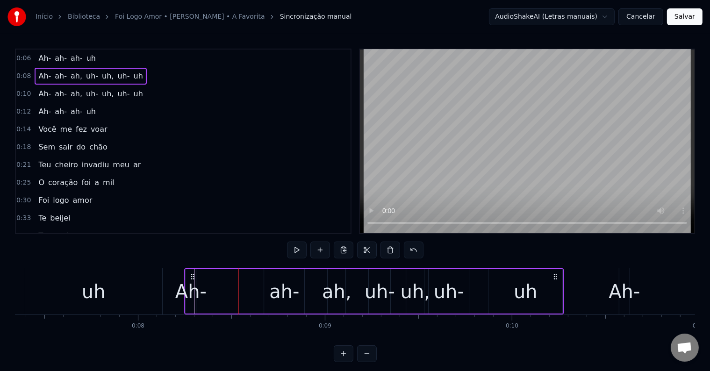
drag, startPoint x: 201, startPoint y: 275, endPoint x: 191, endPoint y: 275, distance: 10.3
click at [191, 275] on icon at bounding box center [192, 276] width 7 height 7
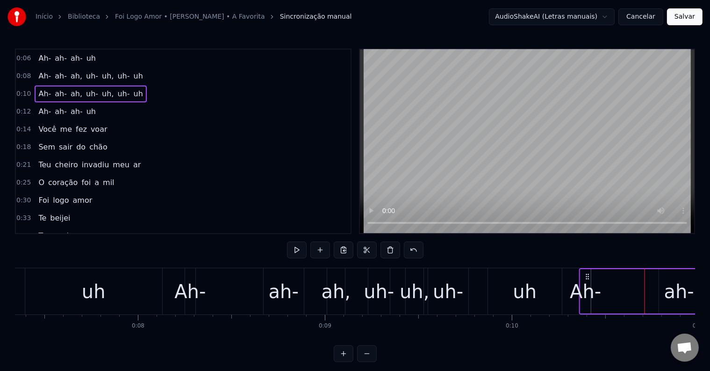
drag, startPoint x: 625, startPoint y: 274, endPoint x: 585, endPoint y: 277, distance: 39.8
click at [585, 277] on icon at bounding box center [587, 276] width 7 height 7
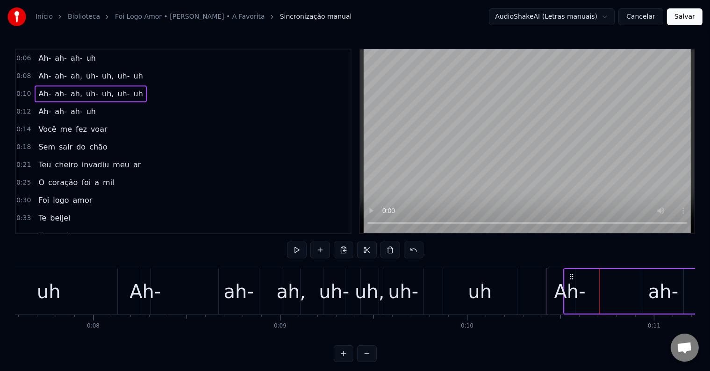
scroll to position [0, 1421]
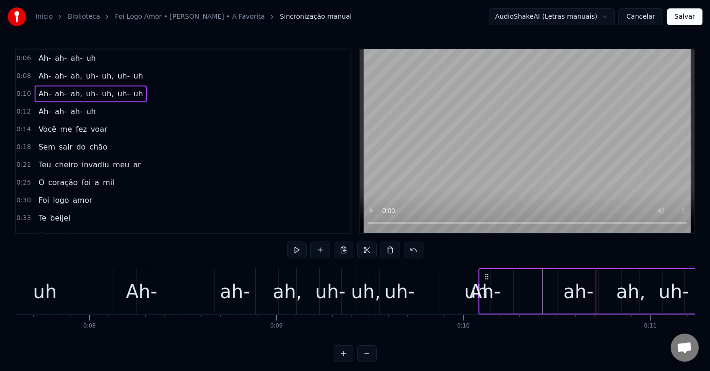
drag, startPoint x: 626, startPoint y: 275, endPoint x: 486, endPoint y: 276, distance: 140.2
click at [486, 276] on icon at bounding box center [486, 276] width 7 height 7
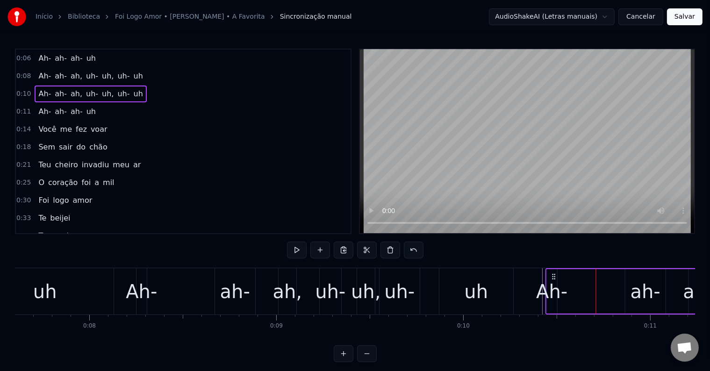
drag, startPoint x: 578, startPoint y: 277, endPoint x: 544, endPoint y: 278, distance: 33.2
click at [550, 278] on icon at bounding box center [553, 276] width 7 height 7
drag, startPoint x: 572, startPoint y: 275, endPoint x: 537, endPoint y: 275, distance: 34.1
click at [537, 275] on icon at bounding box center [536, 276] width 7 height 7
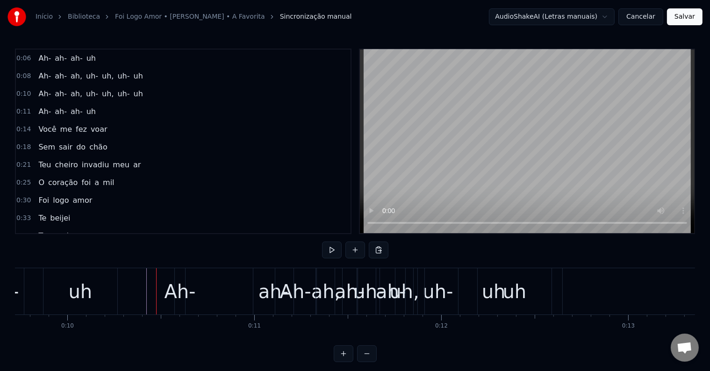
scroll to position [0, 1797]
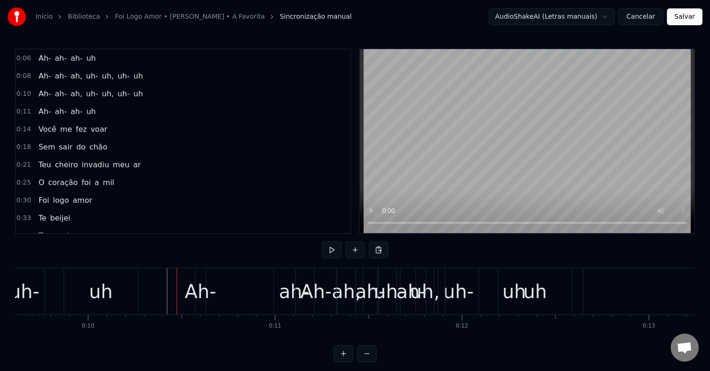
click at [135, 278] on div "uh" at bounding box center [101, 291] width 74 height 46
click at [261, 289] on div "Ah- ah- ah, uh- uh, uh- uh" at bounding box center [385, 291] width 380 height 46
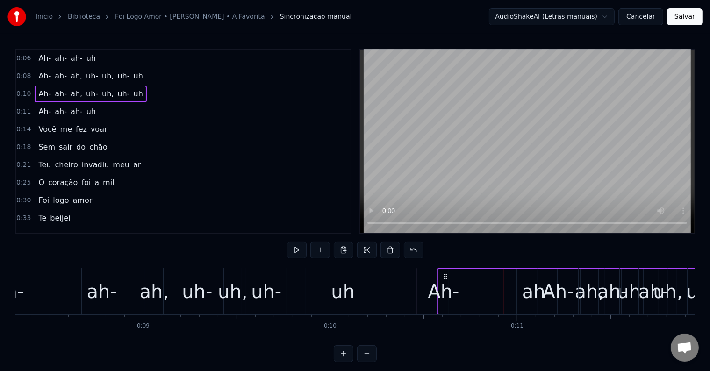
scroll to position [0, 1514]
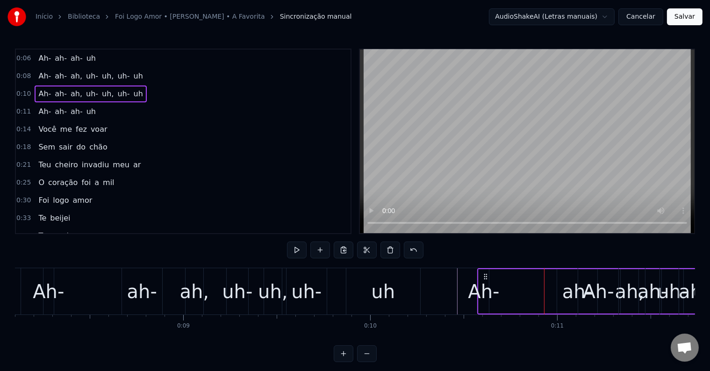
click at [338, 282] on div "Ah- ah- ah, uh- uh, uh- uh" at bounding box center [233, 291] width 380 height 46
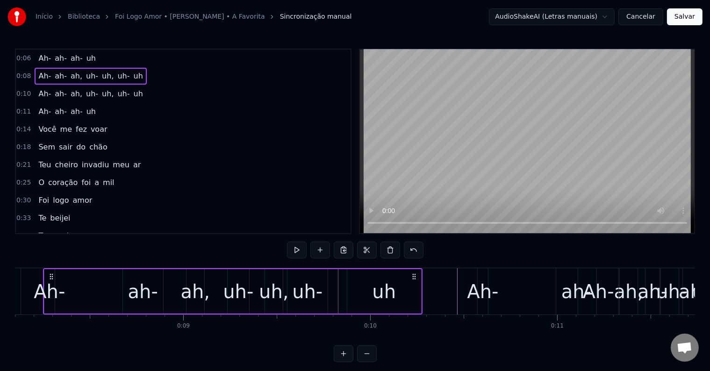
click at [546, 278] on div "Ah- ah- ah, uh- uh, uh- uh" at bounding box center [667, 291] width 380 height 46
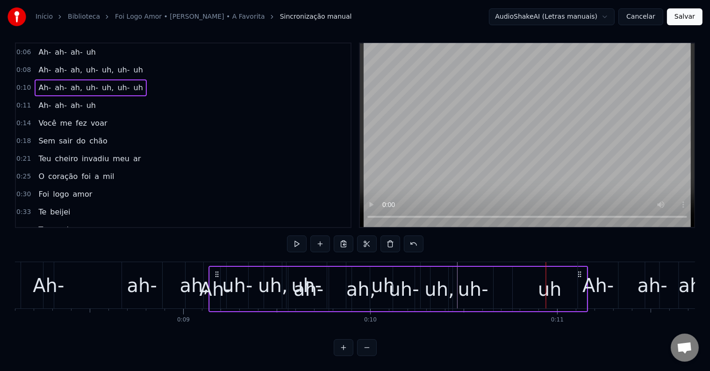
scroll to position [14, 0]
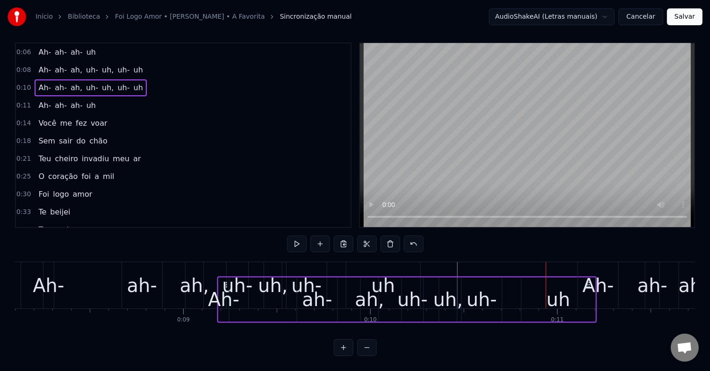
drag, startPoint x: 482, startPoint y: 277, endPoint x: 226, endPoint y: 251, distance: 257.4
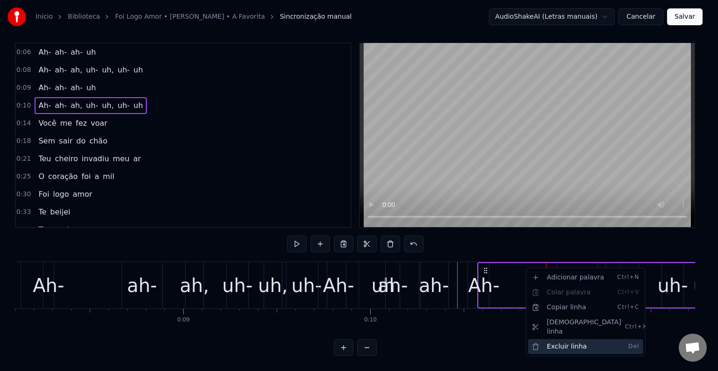
click at [576, 339] on div "Excluir linha Del" at bounding box center [585, 346] width 115 height 15
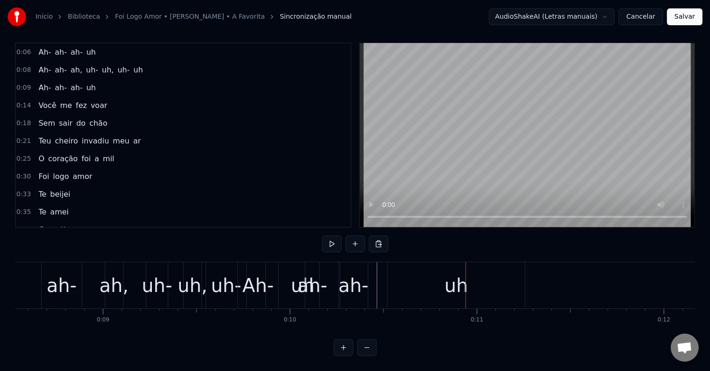
scroll to position [0, 1676]
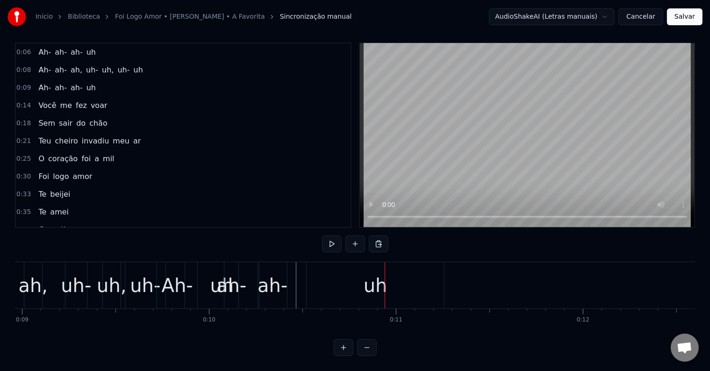
click at [307, 282] on div "uh" at bounding box center [375, 285] width 137 height 46
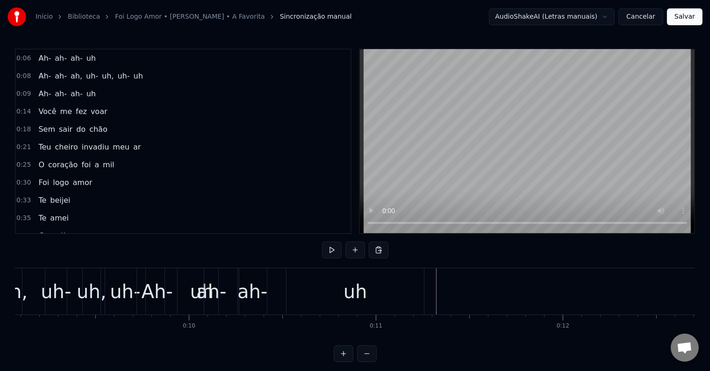
scroll to position [0, 1716]
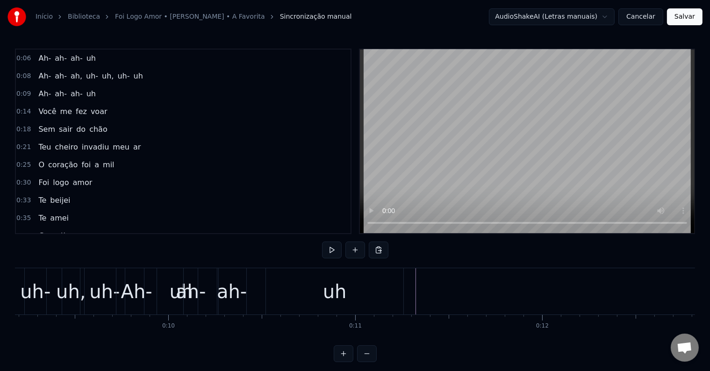
click at [303, 272] on div "uh" at bounding box center [334, 291] width 137 height 46
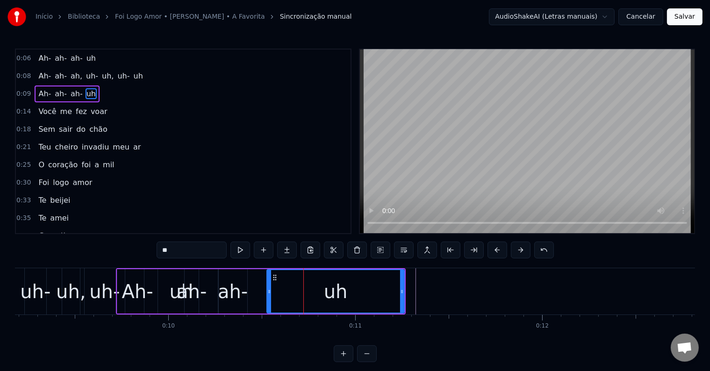
click at [259, 279] on div "Ah- ah- ah- uh" at bounding box center [261, 291] width 290 height 46
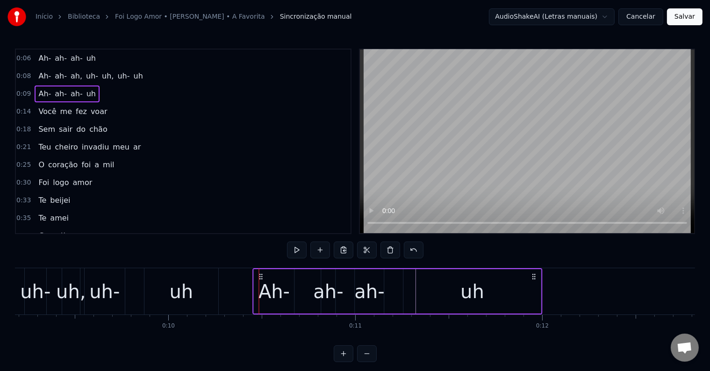
drag, startPoint x: 398, startPoint y: 275, endPoint x: 535, endPoint y: 279, distance: 137.0
click at [535, 279] on icon at bounding box center [533, 276] width 7 height 7
click at [216, 288] on div "uh" at bounding box center [181, 291] width 74 height 46
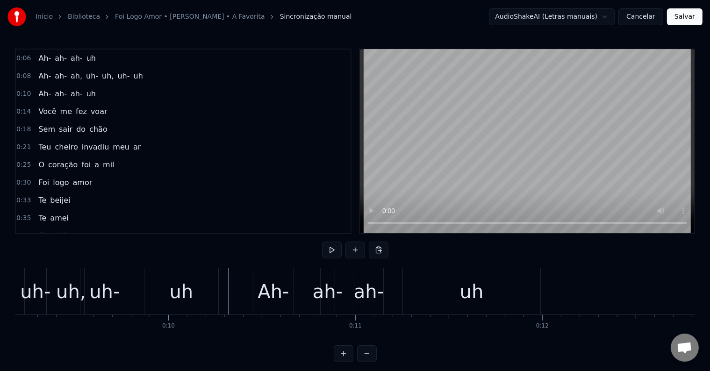
scroll to position [0, 1797]
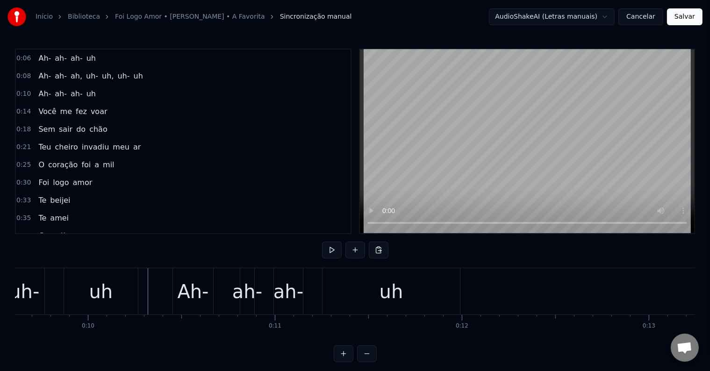
click at [327, 293] on div "uh" at bounding box center [390, 291] width 137 height 46
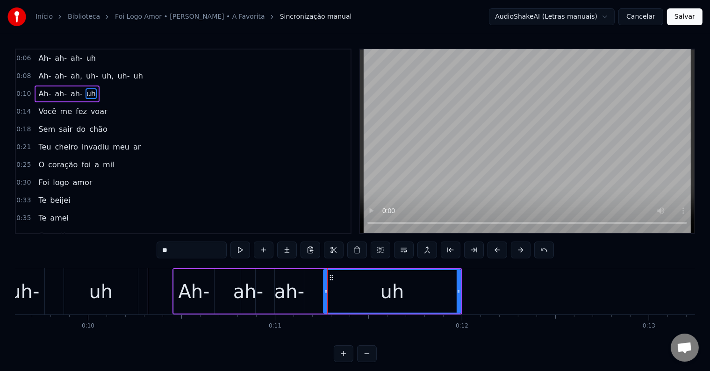
click at [312, 288] on div "Ah- ah- ah- uh" at bounding box center [317, 291] width 290 height 46
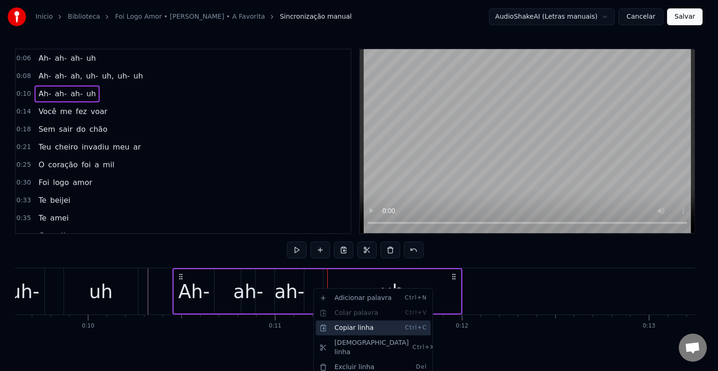
click at [367, 329] on div "Copiar linha Ctrl+C" at bounding box center [372, 328] width 115 height 15
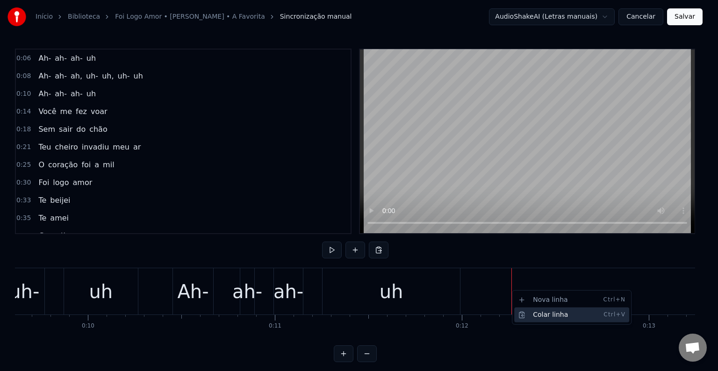
click at [531, 320] on div "Colar linha Ctrl+V" at bounding box center [571, 315] width 115 height 15
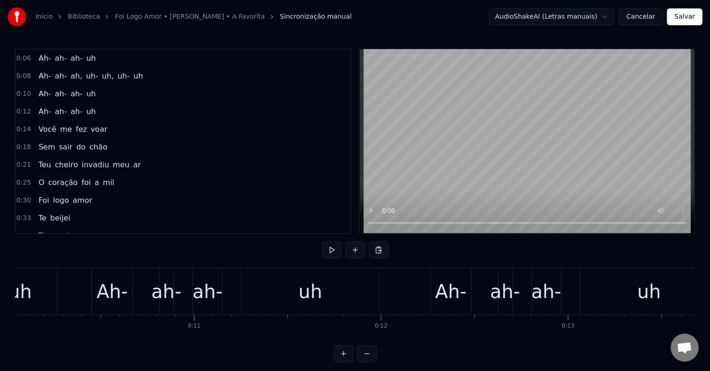
scroll to position [0, 1838]
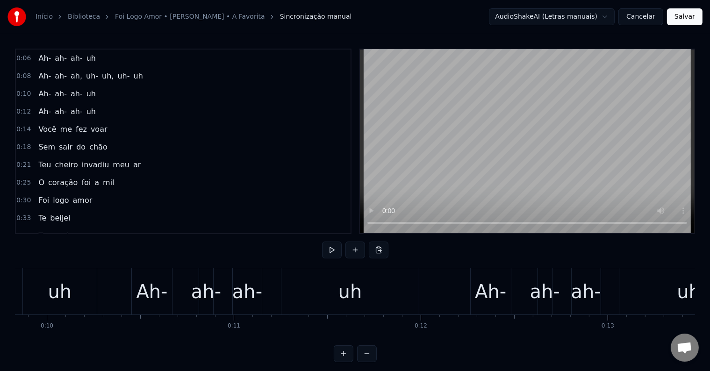
click at [144, 285] on div "Ah-" at bounding box center [151, 292] width 31 height 28
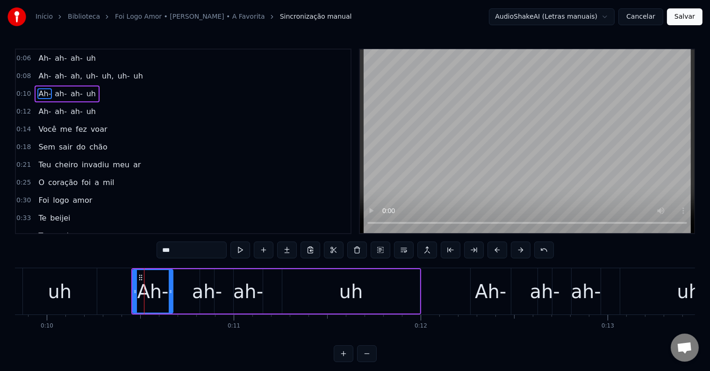
click at [182, 277] on div "Ah- ah- ah- uh" at bounding box center [276, 291] width 290 height 46
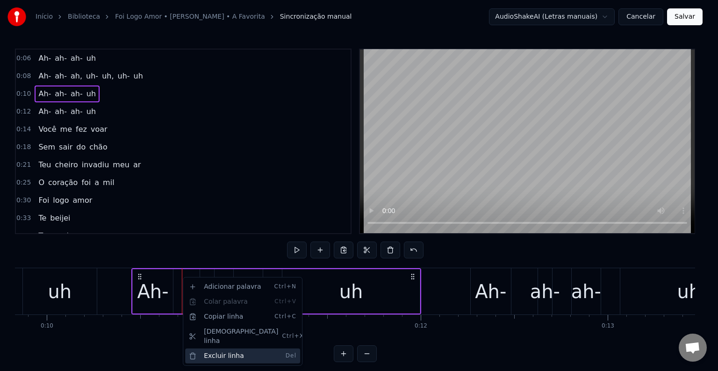
click at [221, 349] on div "Excluir linha Del" at bounding box center [242, 356] width 115 height 15
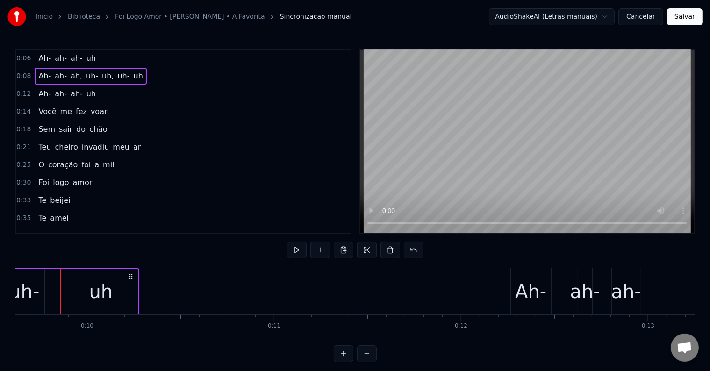
scroll to position [0, 1796]
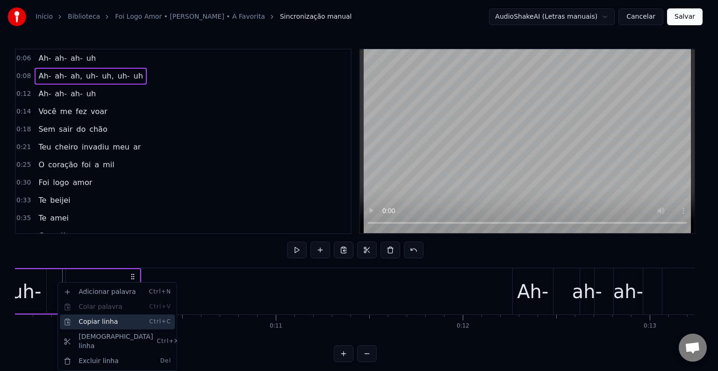
click at [89, 321] on div "Copiar linha Ctrl+C" at bounding box center [117, 322] width 115 height 15
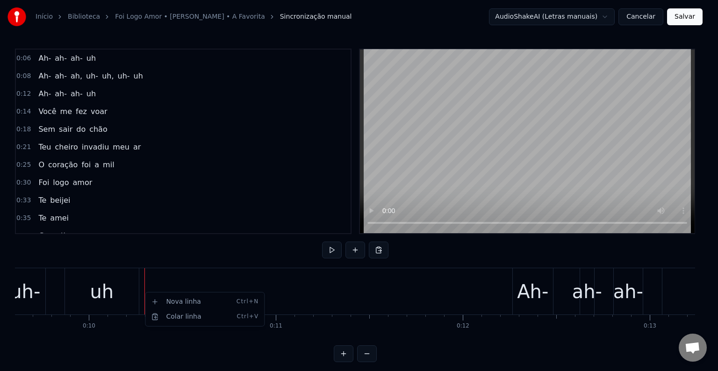
click at [142, 292] on html "Início Biblioteca Foi Logo Amor • Raphaela Santos • A Favorita Sincronização ma…" at bounding box center [359, 188] width 718 height 377
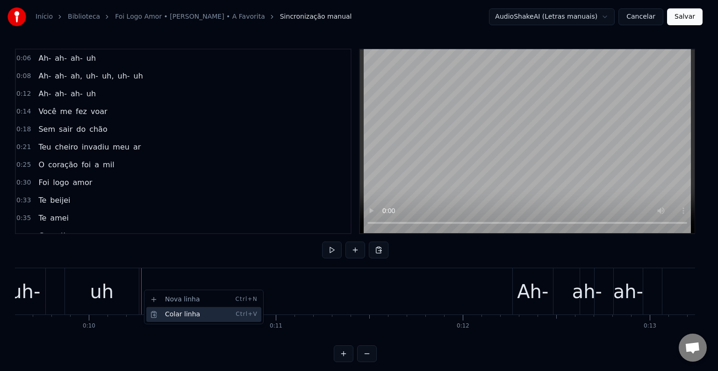
click at [162, 311] on div "Colar linha Ctrl+V" at bounding box center [203, 314] width 115 height 15
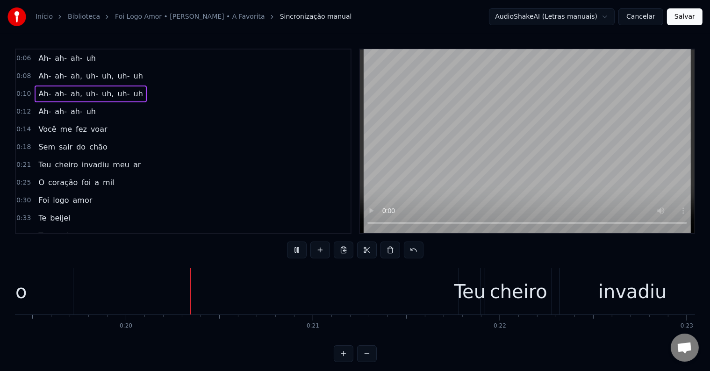
scroll to position [0, 3643]
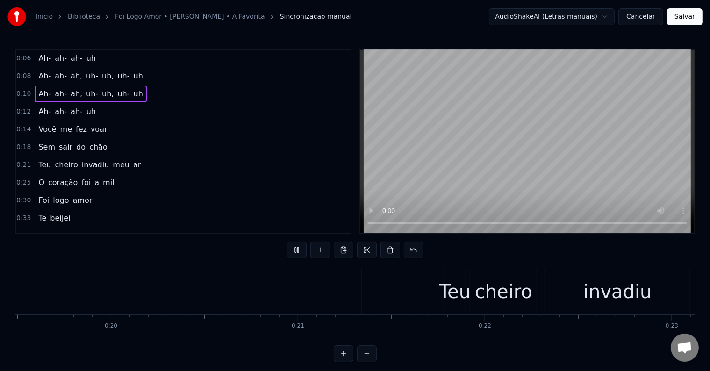
click at [681, 7] on div "Início Biblioteca Foi Logo Amor • Raphaela Santos • A Favorita Sincronização ma…" at bounding box center [355, 17] width 710 height 34
click at [685, 14] on button "Salvar" at bounding box center [685, 16] width 36 height 17
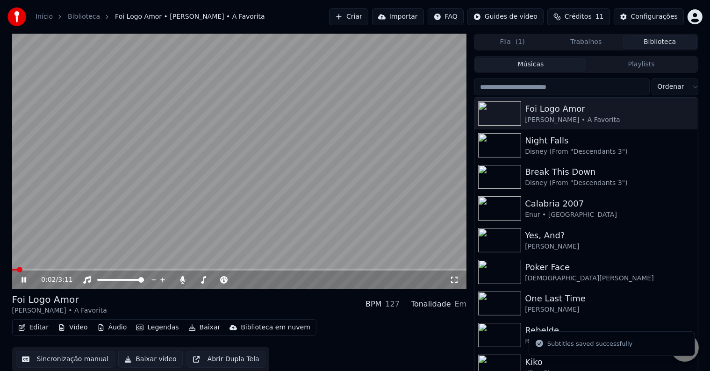
click at [195, 328] on button "Baixar" at bounding box center [205, 327] width 40 height 13
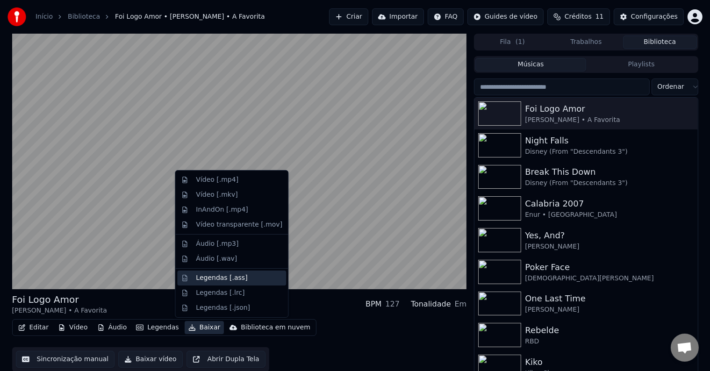
click at [232, 276] on div "Legendas [.ass]" at bounding box center [221, 277] width 51 height 9
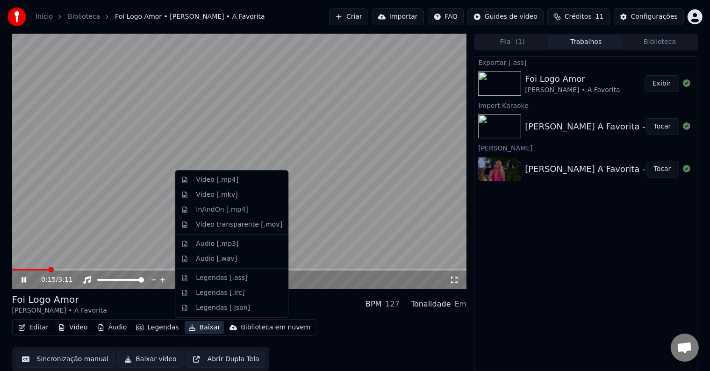
click at [203, 323] on button "Baixar" at bounding box center [205, 327] width 40 height 13
click at [232, 311] on div "Legendas [.json]" at bounding box center [223, 307] width 54 height 9
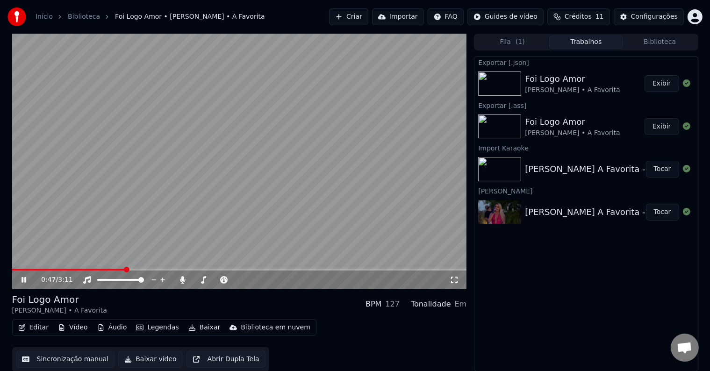
click at [230, 158] on video at bounding box center [239, 162] width 455 height 256
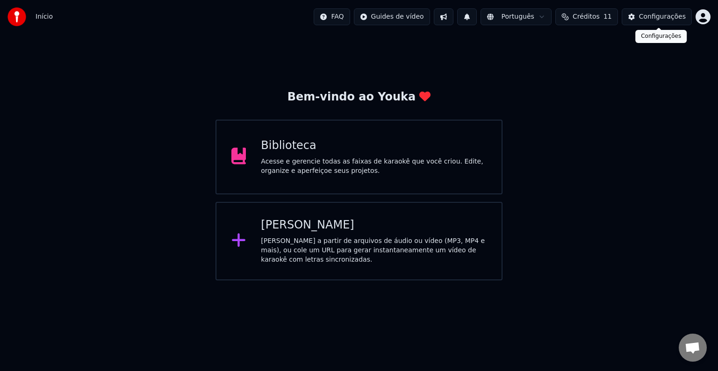
click at [651, 12] on div "Configurações" at bounding box center [662, 16] width 47 height 9
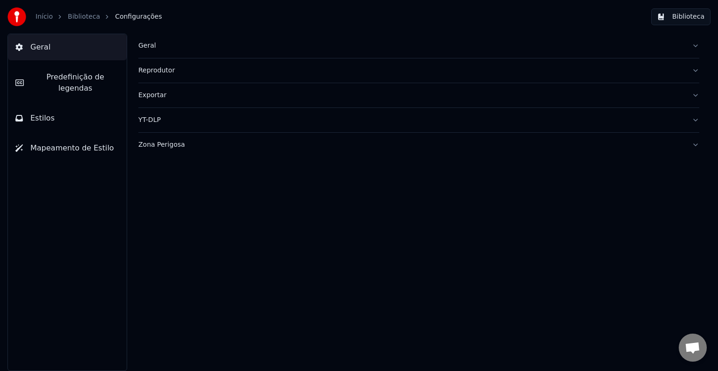
click at [86, 15] on link "Biblioteca" at bounding box center [84, 16] width 32 height 9
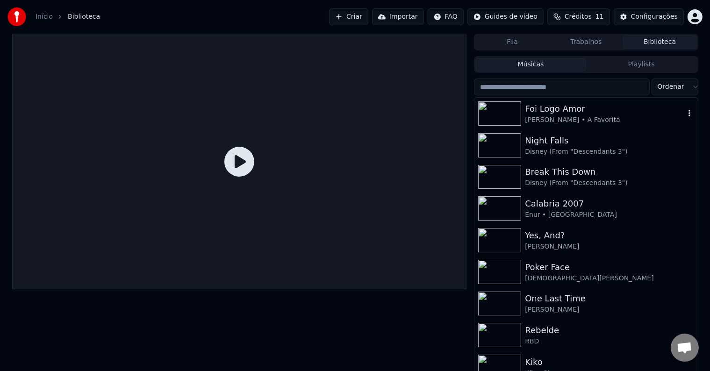
click at [578, 107] on div "Foi Logo Amor" at bounding box center [604, 108] width 159 height 13
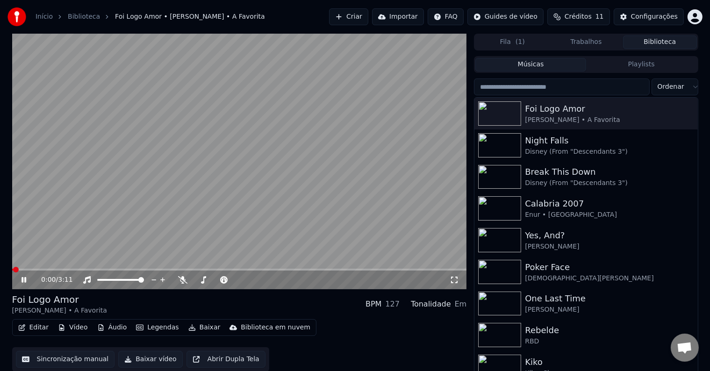
click at [185, 327] on button "Baixar" at bounding box center [205, 327] width 40 height 13
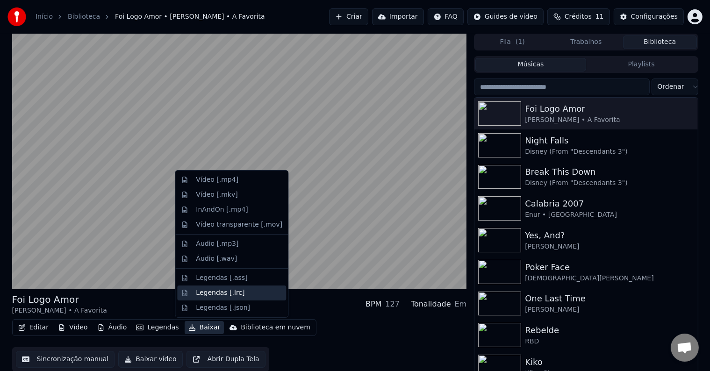
click at [227, 296] on div "Legendas [.lrc]" at bounding box center [220, 292] width 49 height 9
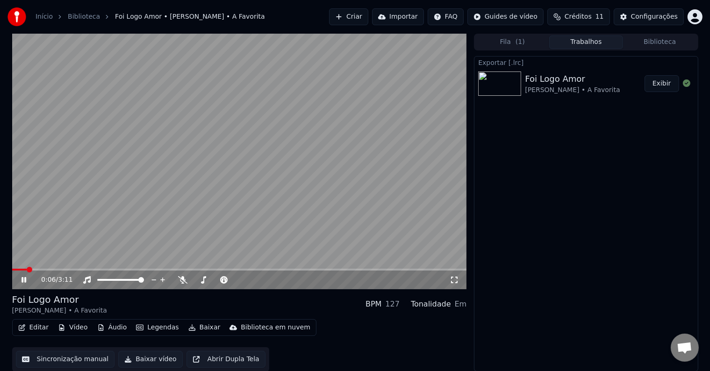
click at [25, 276] on icon at bounding box center [31, 279] width 22 height 7
click at [79, 359] on button "Sincronização manual" at bounding box center [65, 359] width 99 height 17
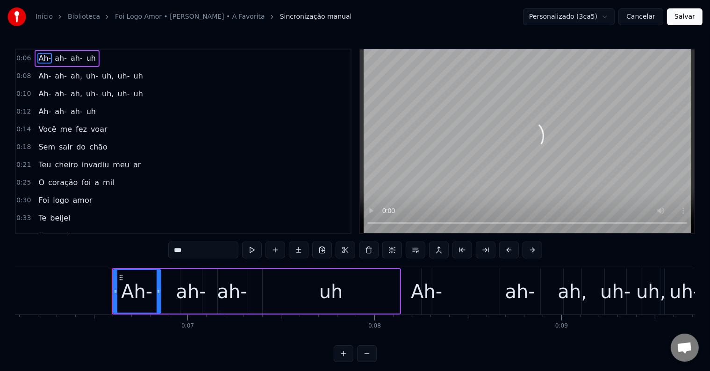
scroll to position [0, 1186]
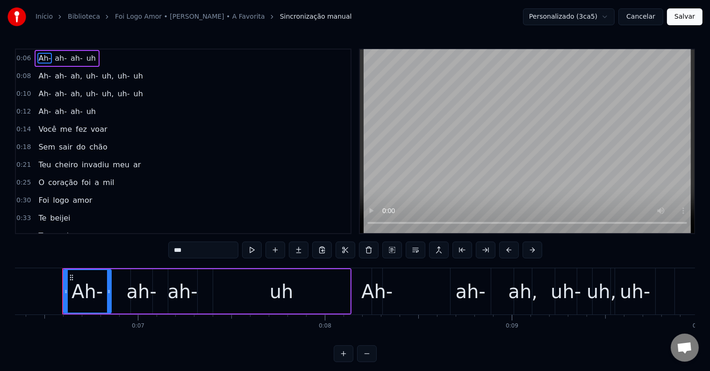
click at [644, 13] on button "Cancelar" at bounding box center [640, 16] width 45 height 17
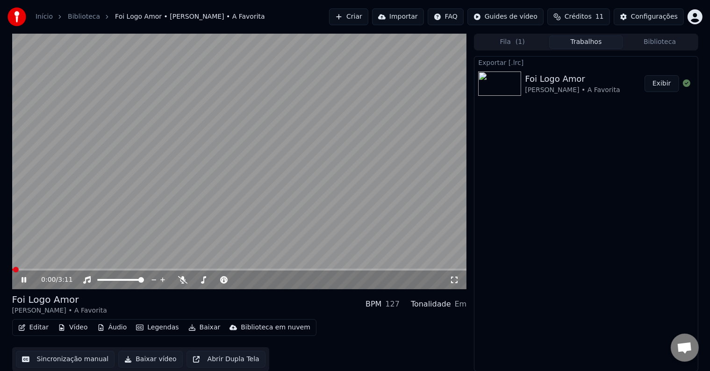
click at [43, 329] on button "Editar" at bounding box center [33, 327] width 38 height 13
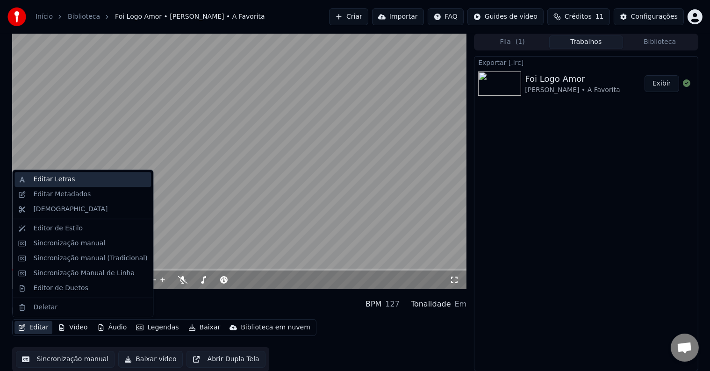
click at [86, 182] on div "Editar Letras" at bounding box center [90, 179] width 114 height 9
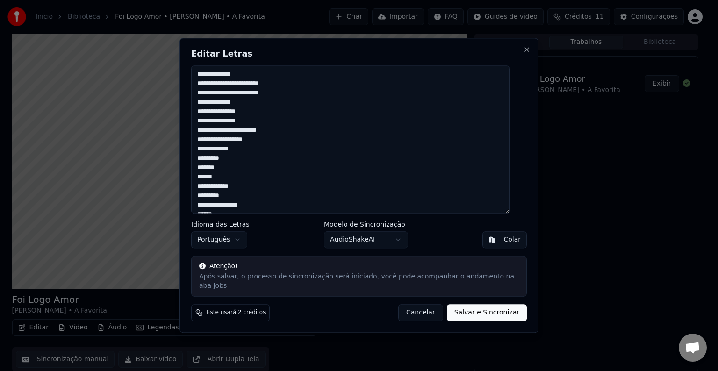
click at [417, 310] on button "Cancelar" at bounding box center [420, 313] width 45 height 17
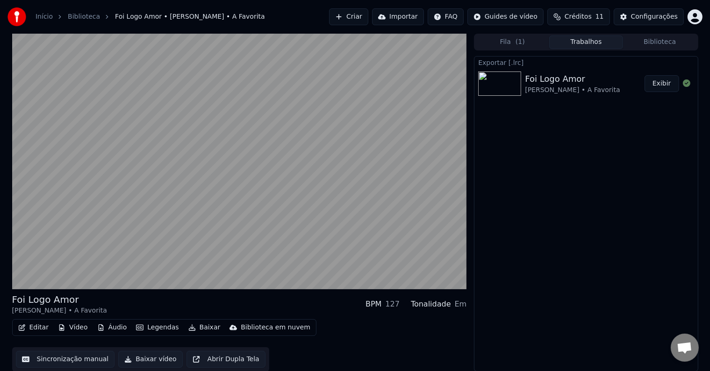
click at [42, 323] on button "Editar" at bounding box center [33, 327] width 38 height 13
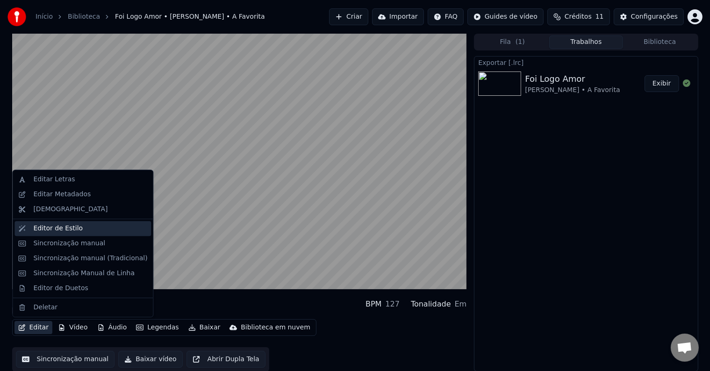
click at [103, 230] on div "Editor de Estilo" at bounding box center [90, 228] width 114 height 9
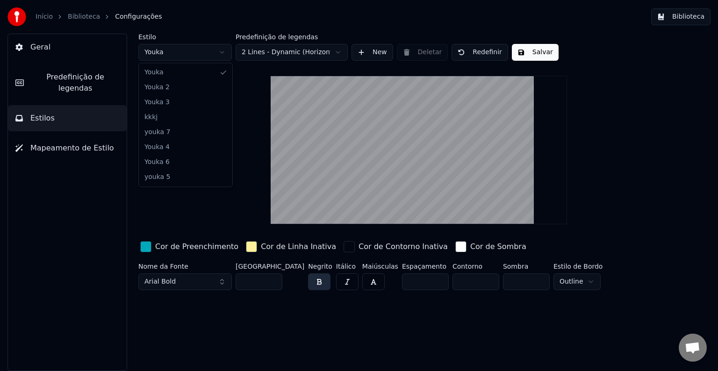
click at [196, 57] on html "Início Biblioteca Configurações Biblioteca Geral Predefinição de legendas Estil…" at bounding box center [359, 185] width 718 height 371
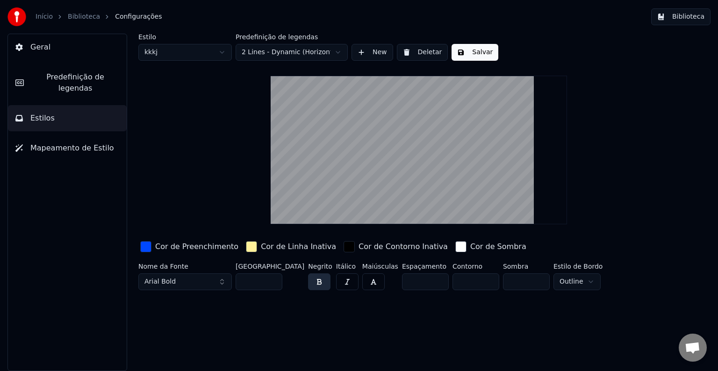
click at [211, 50] on html "Início Biblioteca Configurações Biblioteca Geral Predefinição de legendas Estil…" at bounding box center [359, 185] width 718 height 371
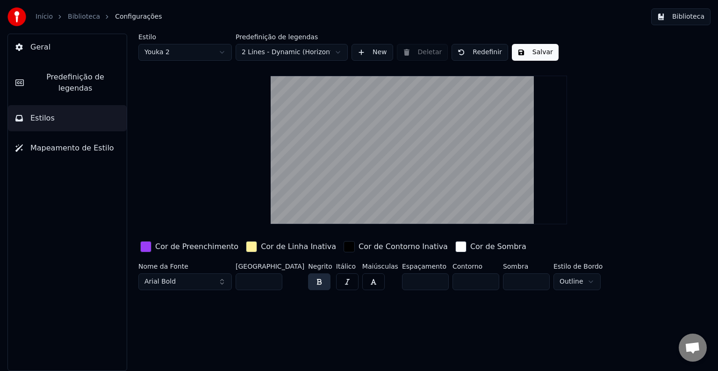
click at [193, 54] on html "Início Biblioteca Configurações Biblioteca Geral Predefinição de legendas Estil…" at bounding box center [359, 185] width 718 height 371
click at [185, 54] on html "Início Biblioteca Configurações Biblioteca Geral Predefinição de legendas Estil…" at bounding box center [359, 185] width 718 height 371
click at [170, 54] on html "Início Biblioteca Configurações Biblioteca Geral Predefinição de legendas Estil…" at bounding box center [359, 185] width 718 height 371
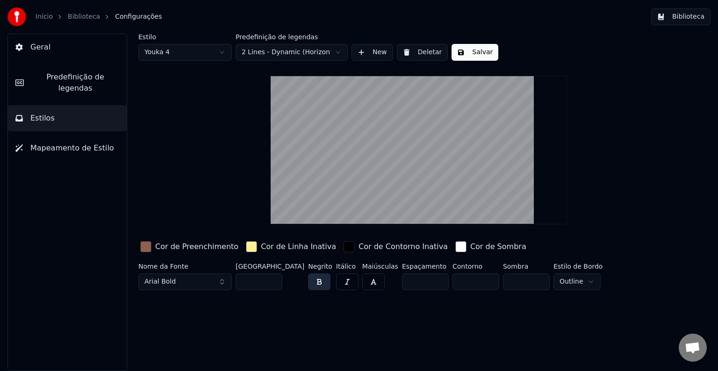
click at [182, 64] on div "Estilo Youka 4 Predefinição de legendas 2 Lines - Dynamic (Horizontal) New Dele…" at bounding box center [418, 164] width 561 height 260
click at [190, 49] on html "Início Biblioteca Configurações Biblioteca Geral Predefinição de legendas Estil…" at bounding box center [359, 185] width 718 height 371
click at [155, 53] on html "Início Biblioteca Configurações Biblioteca Geral Predefinição de legendas Estil…" at bounding box center [359, 185] width 718 height 371
click at [166, 48] on html "Início Biblioteca Configurações Biblioteca Geral Predefinição de legendas Estil…" at bounding box center [359, 185] width 718 height 371
click at [193, 49] on html "Início Biblioteca Configurações Biblioteca Geral Predefinição de legendas Estil…" at bounding box center [359, 185] width 718 height 371
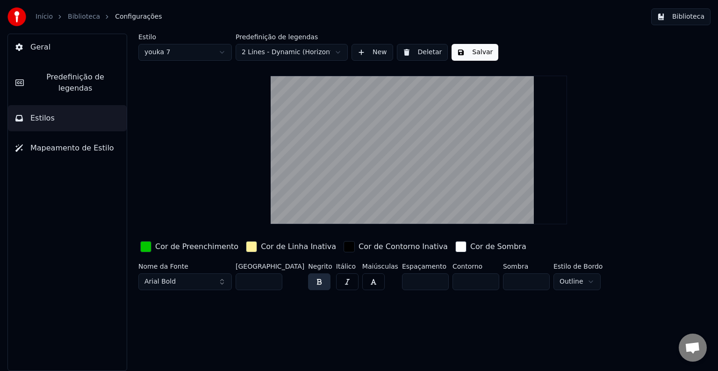
click at [179, 57] on html "Início Biblioteca Configurações Biblioteca Geral Predefinição de legendas Estil…" at bounding box center [359, 185] width 718 height 371
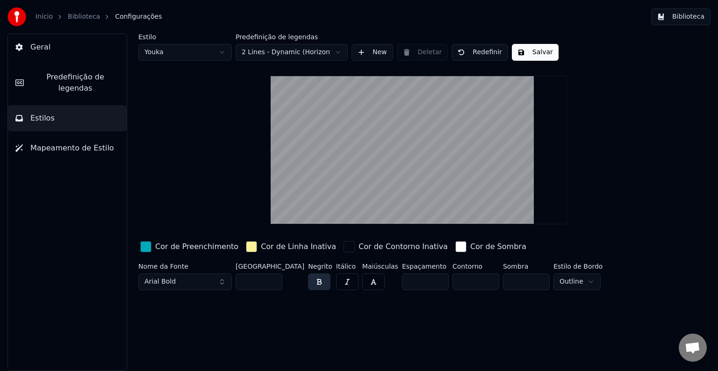
click at [196, 50] on html "Início Biblioteca Configurações Biblioteca Geral Predefinição de legendas Estil…" at bounding box center [359, 185] width 718 height 371
click at [191, 51] on html "Início Biblioteca Configurações Biblioteca Geral Predefinição de legendas Estil…" at bounding box center [359, 185] width 718 height 371
click at [73, 69] on button "Predefinição de legendas" at bounding box center [67, 82] width 119 height 37
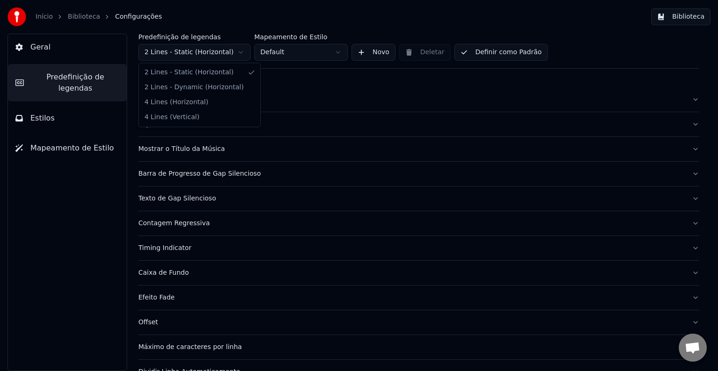
click at [218, 53] on html "Início Biblioteca Configurações Biblioteca Geral Predefinição de legendas Estil…" at bounding box center [359, 185] width 718 height 371
click at [80, 57] on button "Geral" at bounding box center [67, 47] width 119 height 26
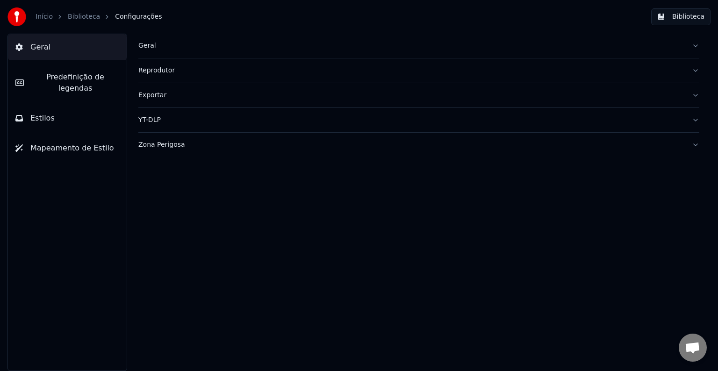
click at [163, 43] on div "Geral" at bounding box center [411, 45] width 546 height 9
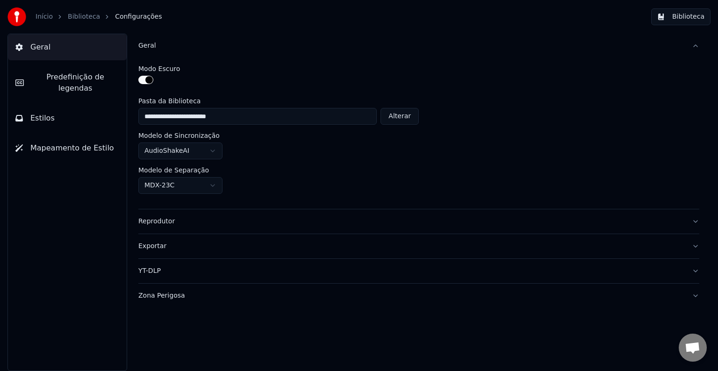
click at [163, 43] on div "Geral" at bounding box center [411, 45] width 546 height 9
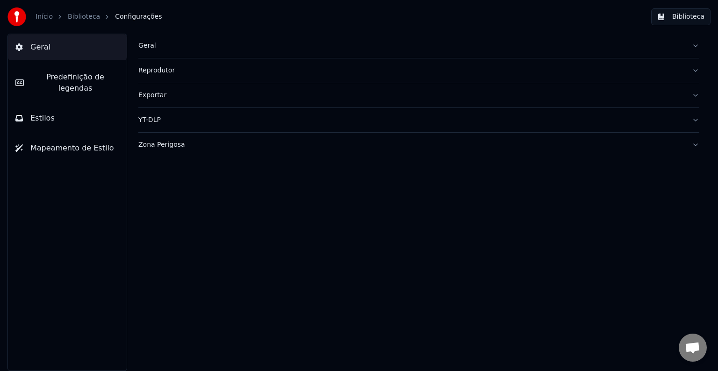
click at [37, 143] on span "Mapeamento de Estilo" at bounding box center [72, 148] width 84 height 11
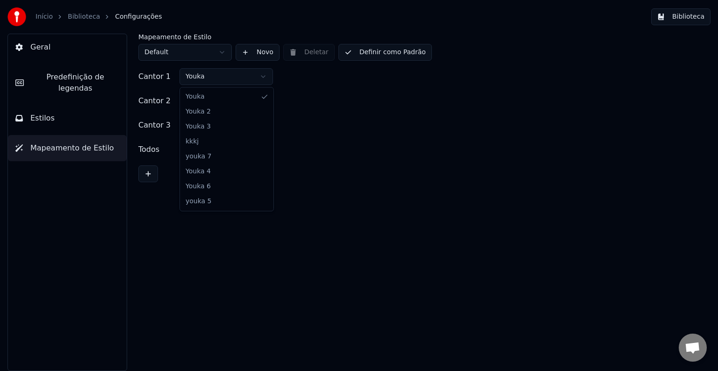
click at [246, 78] on html "Início Biblioteca Configurações Biblioteca Geral Predefinição de legendas Estil…" at bounding box center [359, 185] width 718 height 371
click at [222, 74] on html "Início Biblioteca Configurações Biblioteca Geral Predefinição de legendas Estil…" at bounding box center [359, 185] width 718 height 371
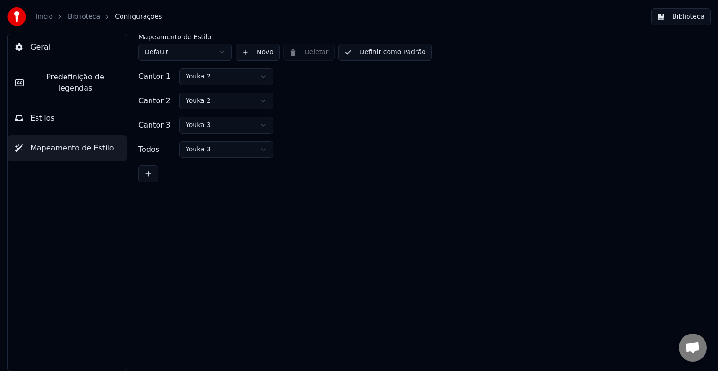
click at [50, 99] on html "Início Biblioteca Configurações Biblioteca Geral Predefinição de legendas Estil…" at bounding box center [359, 185] width 718 height 371
click at [93, 114] on button "Estilos" at bounding box center [67, 118] width 119 height 26
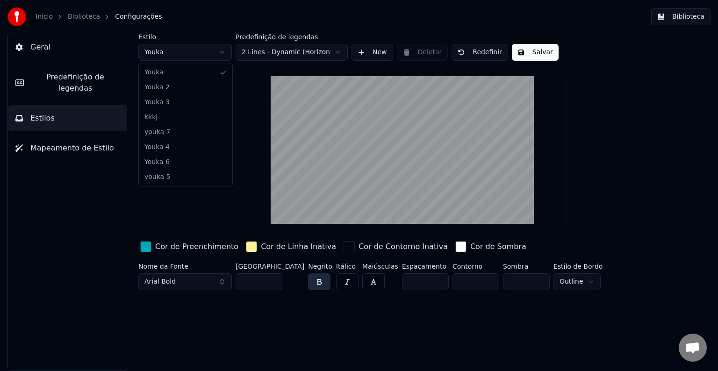
click at [187, 54] on html "Início Biblioteca Configurações Biblioteca Geral Predefinição de legendas Estil…" at bounding box center [359, 185] width 718 height 371
click at [48, 135] on button "Mapeamento de Estilo" at bounding box center [67, 148] width 119 height 26
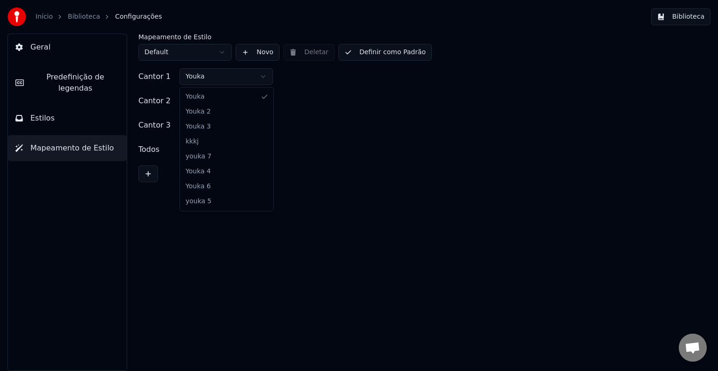
click at [214, 80] on html "Início Biblioteca Configurações Biblioteca Geral Predefinição de legendas Estil…" at bounding box center [359, 185] width 718 height 371
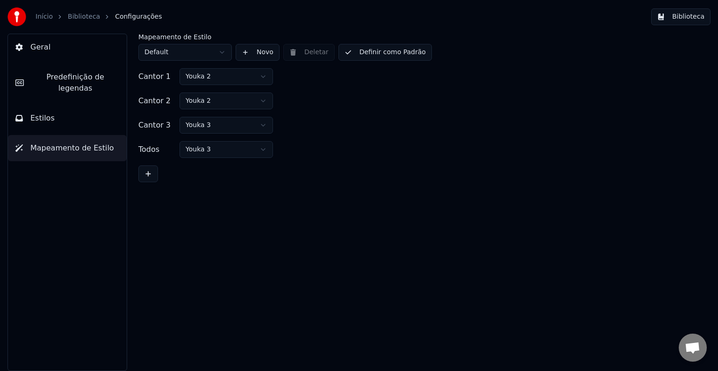
click at [220, 105] on html "Início Biblioteca Configurações Biblioteca Geral Predefinição de legendas Estil…" at bounding box center [359, 185] width 718 height 371
click at [404, 56] on button "Definir como Padrão" at bounding box center [384, 52] width 93 height 17
click at [385, 55] on button "Concluído" at bounding box center [367, 52] width 59 height 17
click at [673, 9] on button "Biblioteca" at bounding box center [680, 16] width 59 height 17
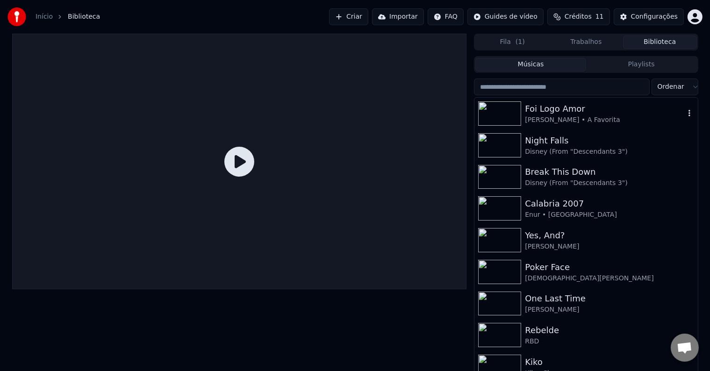
click at [533, 122] on div "[PERSON_NAME] • A Favorita" at bounding box center [604, 119] width 159 height 9
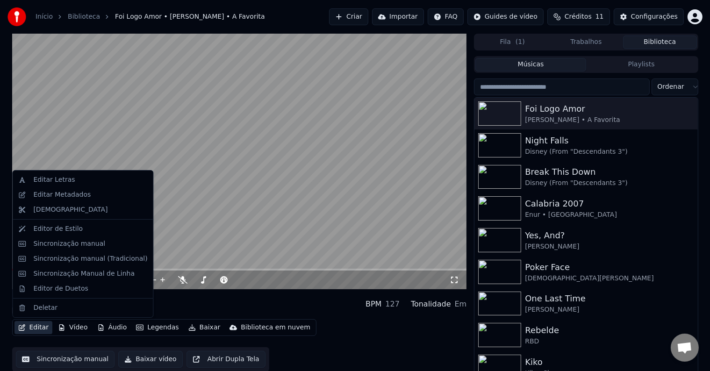
click at [42, 330] on button "Editar" at bounding box center [33, 327] width 38 height 13
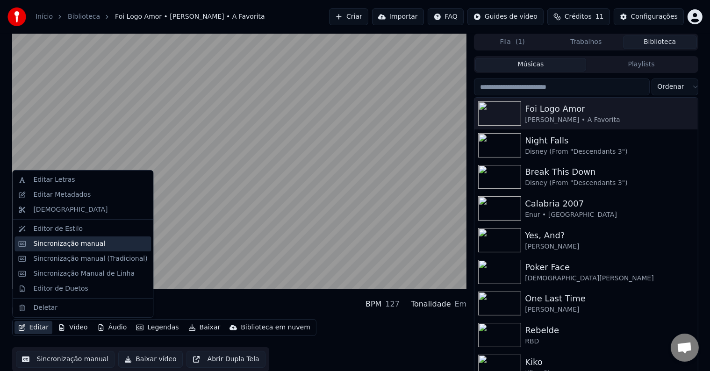
click at [58, 236] on div "Sincronização manual" at bounding box center [82, 243] width 136 height 15
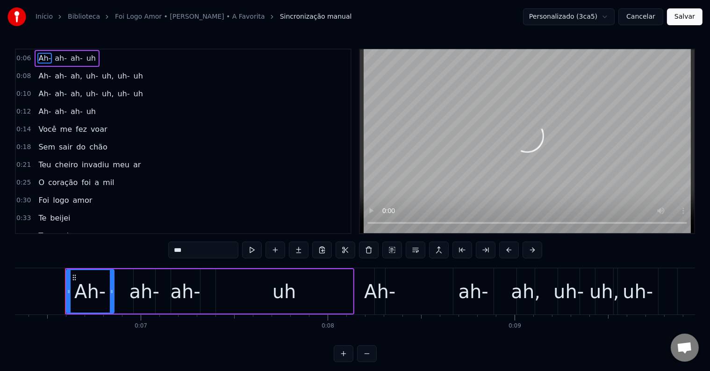
scroll to position [0, 1186]
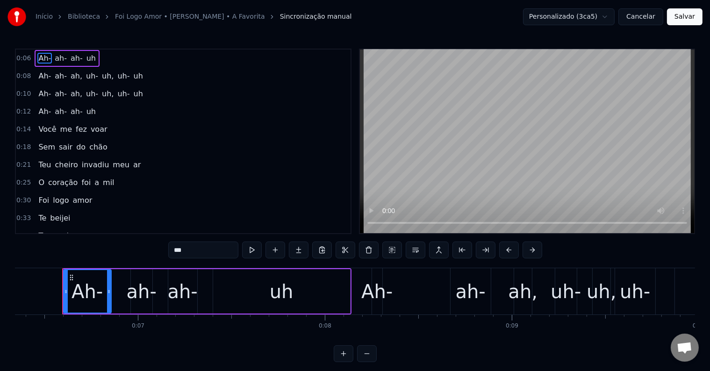
click at [639, 19] on button "Cancelar" at bounding box center [640, 16] width 45 height 17
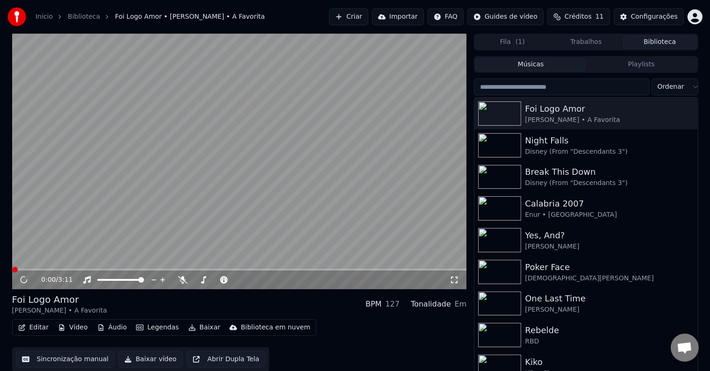
click at [21, 321] on div "Editar Vídeo Áudio Legendas Baixar Biblioteca em nuvem" at bounding box center [164, 327] width 304 height 17
click at [25, 324] on button "Editar" at bounding box center [33, 327] width 38 height 13
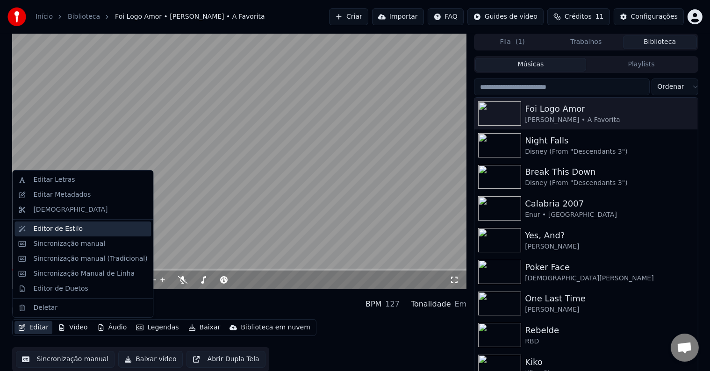
click at [53, 236] on div "Editor de Estilo" at bounding box center [82, 229] width 136 height 15
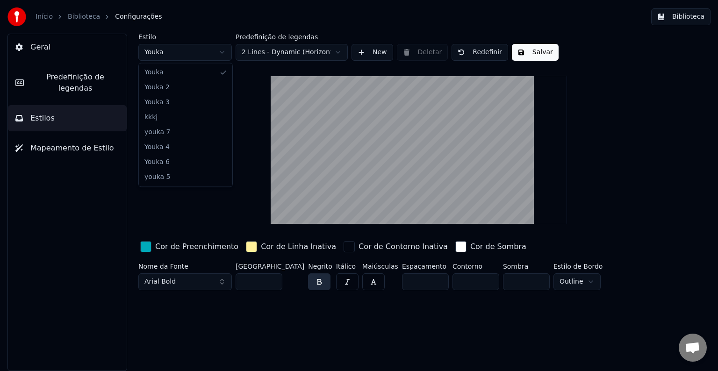
click at [183, 56] on html "Início Biblioteca Configurações Biblioteca Geral Predefinição de legendas Estil…" at bounding box center [359, 185] width 718 height 371
drag, startPoint x: 169, startPoint y: 32, endPoint x: 170, endPoint y: 50, distance: 18.7
click at [169, 32] on div "Início Biblioteca Configurações Biblioteca" at bounding box center [359, 17] width 718 height 34
click at [170, 50] on html "Início Biblioteca Configurações Biblioteca Geral Predefinição de legendas Estil…" at bounding box center [359, 185] width 718 height 371
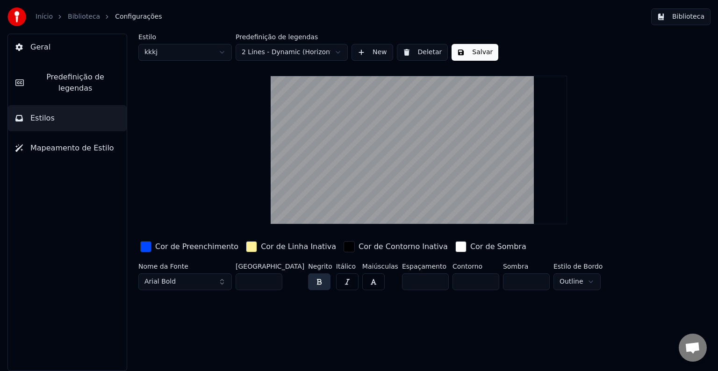
click at [84, 143] on span "Mapeamento de Estilo" at bounding box center [72, 148] width 84 height 11
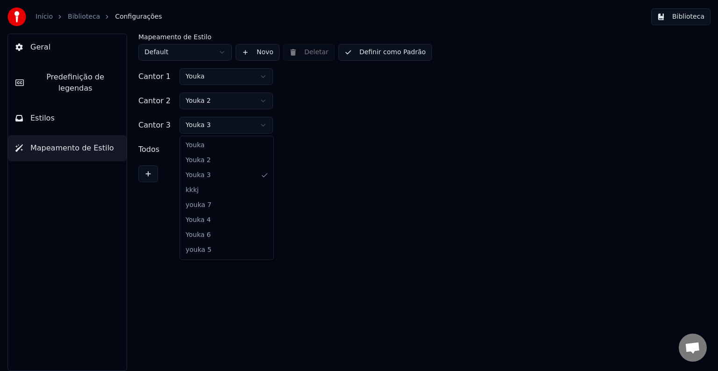
click at [222, 130] on html "Início Biblioteca Configurações Biblioteca Geral Predefinição de legendas Estil…" at bounding box center [359, 185] width 718 height 371
click at [226, 107] on html "Início Biblioteca Configurações Biblioteca Geral Predefinição de legendas Estil…" at bounding box center [359, 185] width 718 height 371
click at [232, 80] on html "Início Biblioteca Configurações Biblioteca Geral Predefinição de legendas Estil…" at bounding box center [359, 185] width 718 height 371
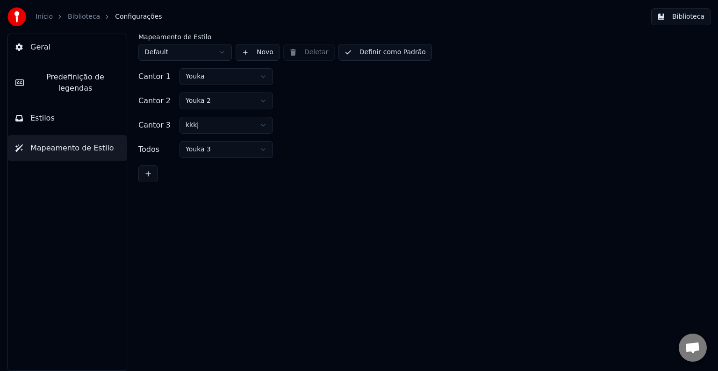
click at [232, 80] on html "Início Biblioteca Configurações Biblioteca Geral Predefinição de legendas Estil…" at bounding box center [359, 185] width 718 height 371
click at [230, 129] on html "Início Biblioteca Configurações Biblioteca Geral Predefinição de legendas Estil…" at bounding box center [359, 185] width 718 height 371
click at [396, 50] on button "Definir como Padrão" at bounding box center [384, 52] width 93 height 17
click at [84, 21] on link "Biblioteca" at bounding box center [84, 16] width 32 height 9
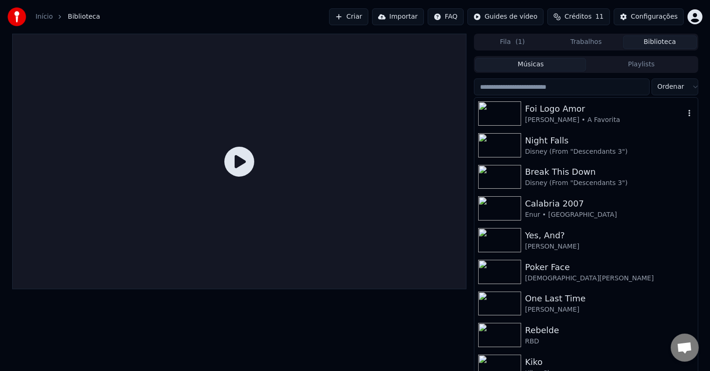
click at [512, 120] on img at bounding box center [499, 113] width 43 height 24
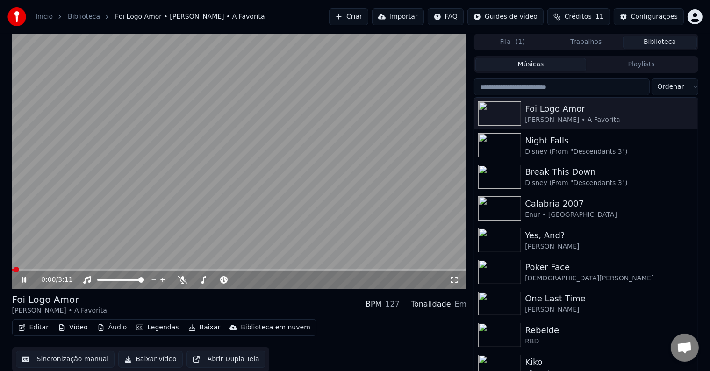
click at [38, 268] on video at bounding box center [239, 162] width 455 height 256
click at [41, 269] on span at bounding box center [239, 270] width 455 height 2
click at [178, 196] on video at bounding box center [239, 162] width 455 height 256
click at [560, 137] on div "Night Falls" at bounding box center [604, 140] width 159 height 13
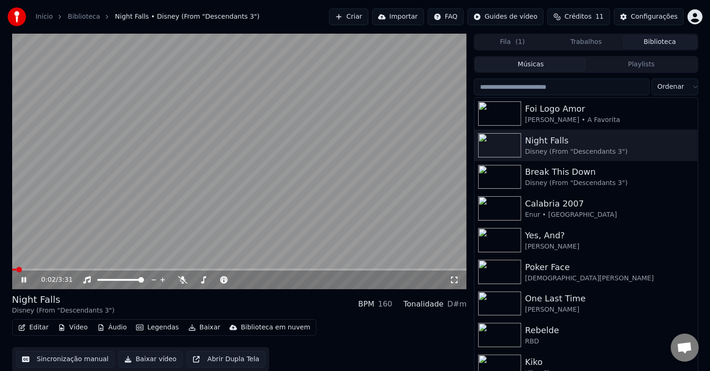
click at [68, 265] on video at bounding box center [239, 162] width 455 height 256
click at [74, 269] on span at bounding box center [239, 270] width 455 height 2
click at [156, 202] on video at bounding box center [239, 162] width 455 height 256
click at [162, 328] on button "Legendas" at bounding box center [157, 327] width 50 height 13
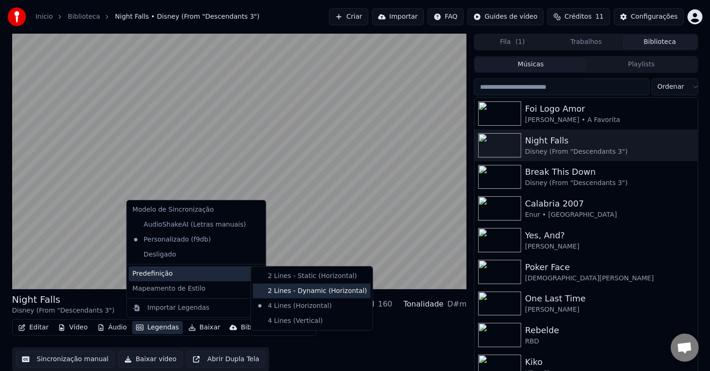
click at [346, 287] on div "2 Lines - Dynamic (Horizontal)" at bounding box center [312, 291] width 118 height 15
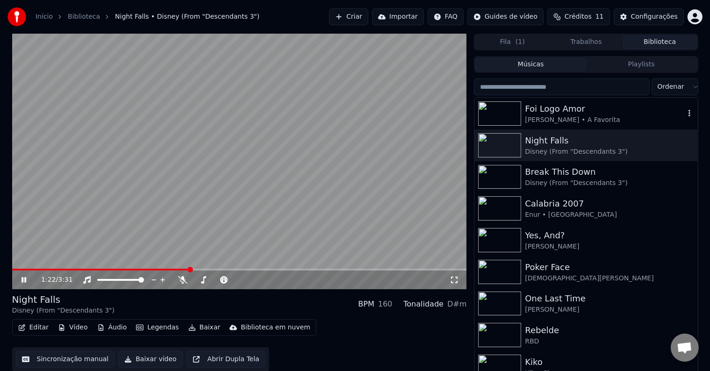
click at [597, 113] on div "Foi Logo Amor" at bounding box center [604, 108] width 159 height 13
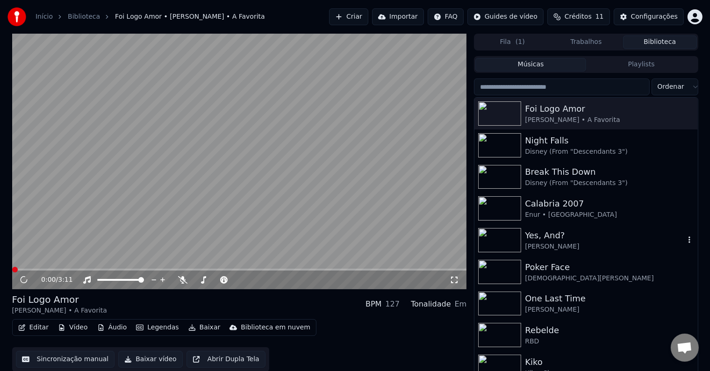
click at [543, 249] on div "[PERSON_NAME]" at bounding box center [604, 246] width 159 height 9
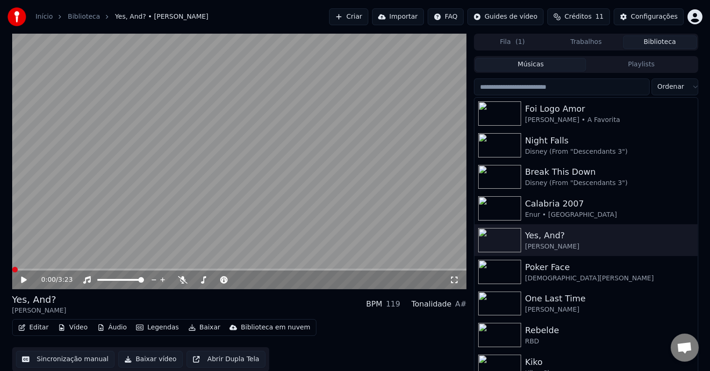
click at [144, 214] on video at bounding box center [239, 162] width 455 height 256
click at [27, 273] on div "0:00 / 3:23" at bounding box center [239, 280] width 455 height 19
click at [25, 282] on icon at bounding box center [31, 279] width 22 height 7
click at [598, 266] on div "Poker Face" at bounding box center [604, 267] width 159 height 13
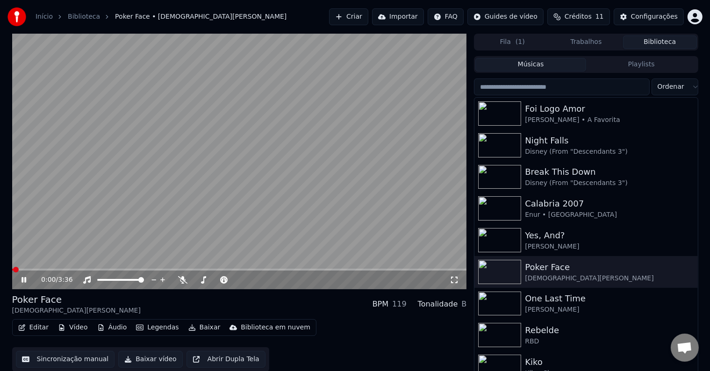
scroll to position [19, 0]
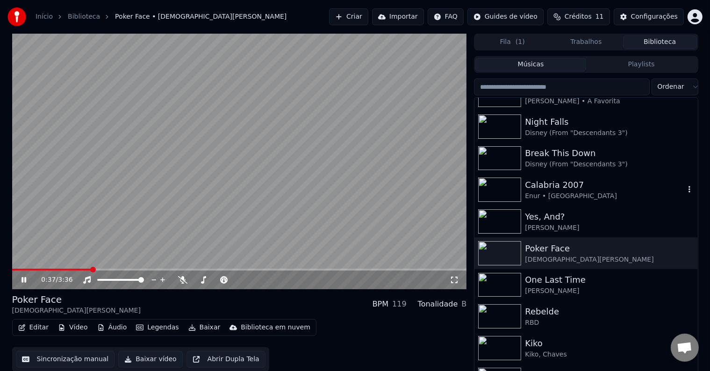
click at [575, 196] on div "Enur • [GEOGRAPHIC_DATA]" at bounding box center [604, 196] width 159 height 9
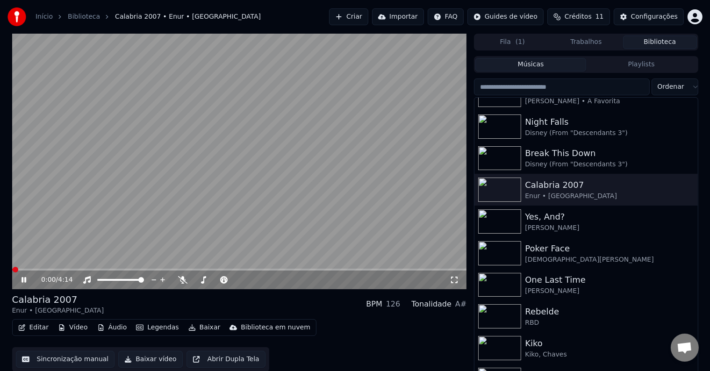
scroll to position [37, 0]
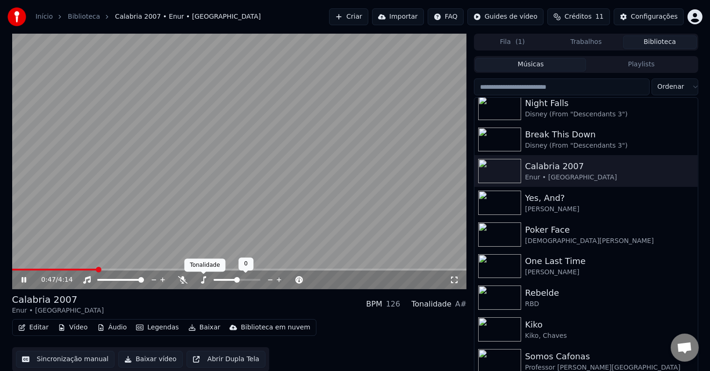
click at [202, 284] on icon at bounding box center [203, 279] width 5 height 7
click at [183, 278] on icon at bounding box center [182, 279] width 9 height 7
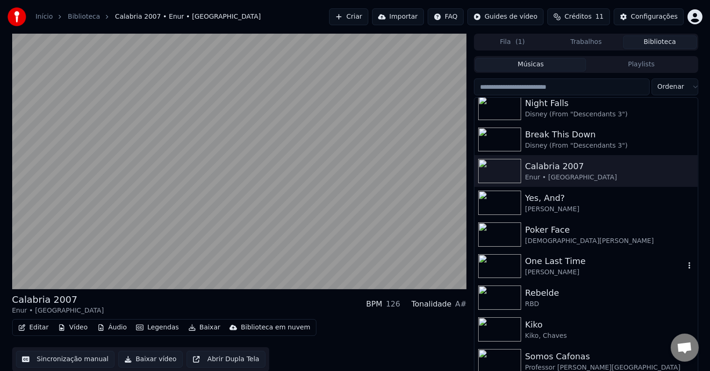
click at [550, 278] on div "One Last Time [PERSON_NAME]" at bounding box center [585, 267] width 223 height 32
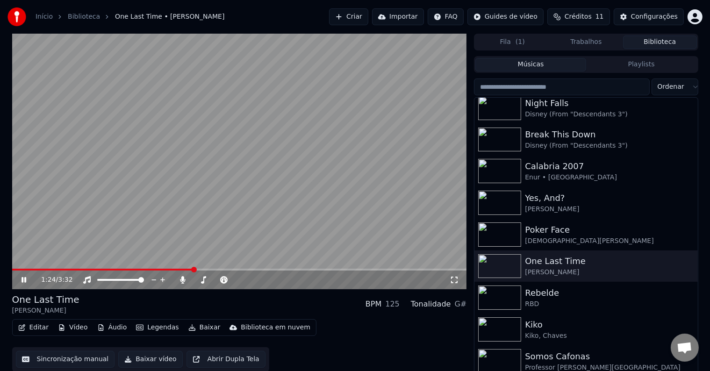
click at [318, 95] on video at bounding box center [239, 162] width 455 height 256
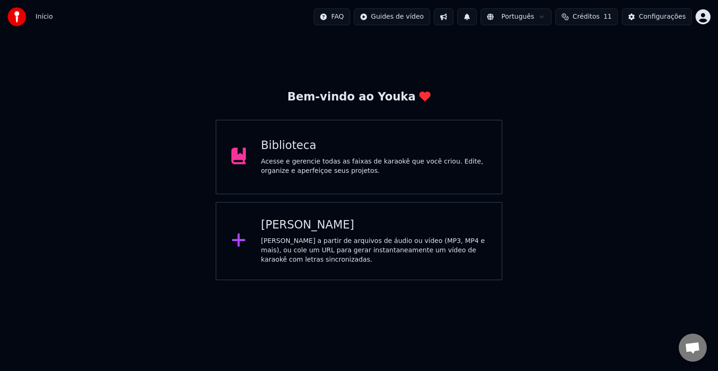
click at [415, 125] on div "Biblioteca Acesse e gerencie todas as faixas de karaokê que você criou. Edite, …" at bounding box center [358, 157] width 287 height 75
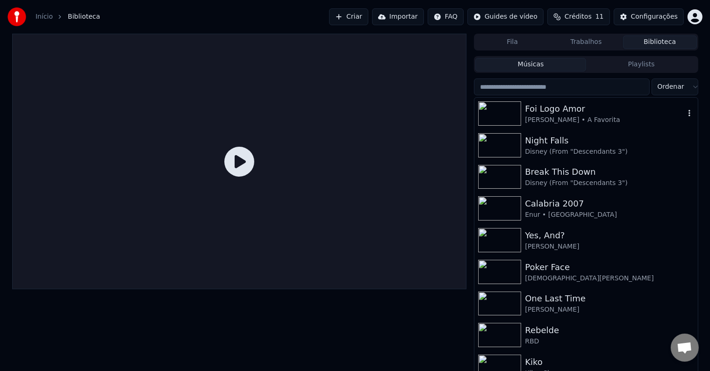
click at [553, 103] on div "Foi Logo Amor" at bounding box center [604, 108] width 159 height 13
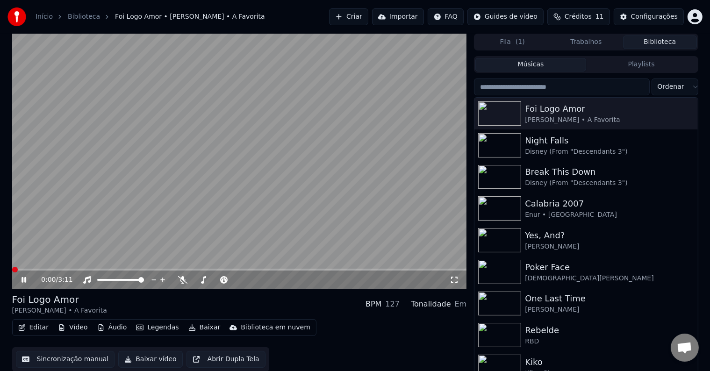
click at [202, 330] on button "Baixar" at bounding box center [205, 327] width 40 height 13
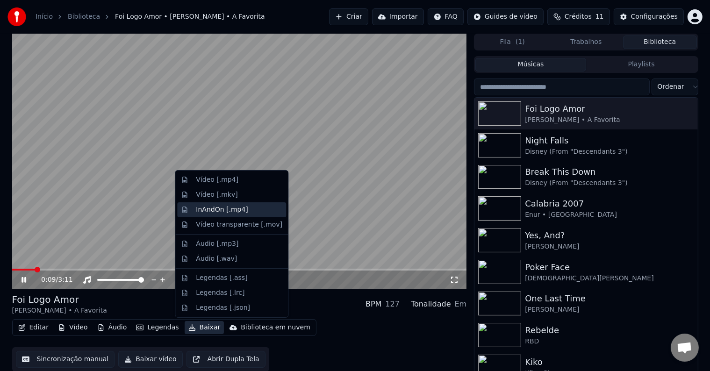
click at [219, 204] on div "InAndOn [.mp4]" at bounding box center [231, 209] width 109 height 15
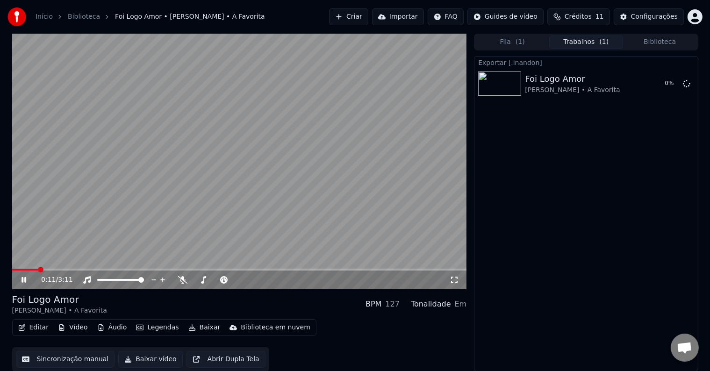
click at [185, 322] on button "Baixar" at bounding box center [205, 327] width 40 height 13
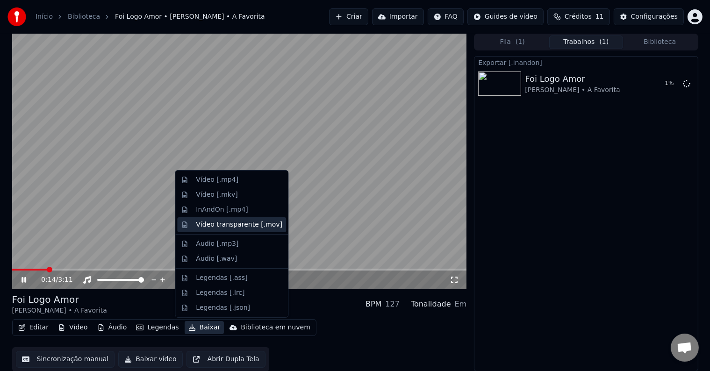
click at [215, 224] on div "Vídeo transparente [.mov]" at bounding box center [239, 224] width 86 height 9
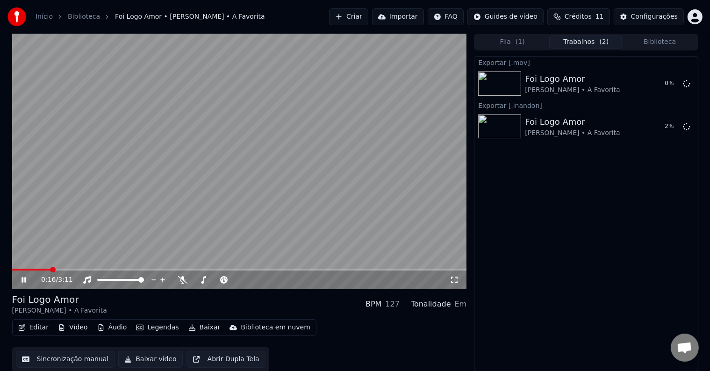
click at [258, 324] on div "Biblioteca em nuvem" at bounding box center [276, 327] width 70 height 9
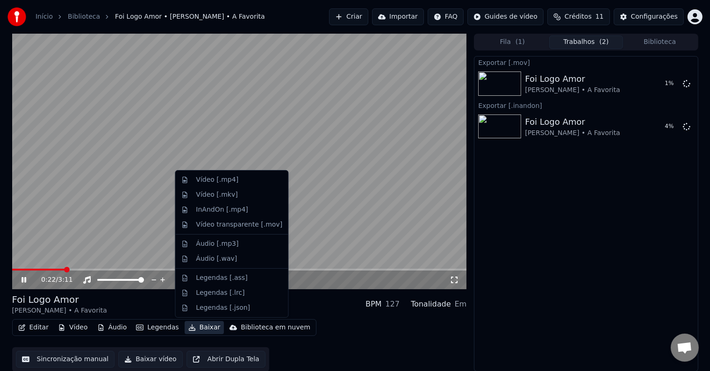
click at [380, 337] on div "Editar Vídeo Áudio Legendas Baixar Biblioteca em nuvem Sincronização manual Bai…" at bounding box center [239, 345] width 455 height 52
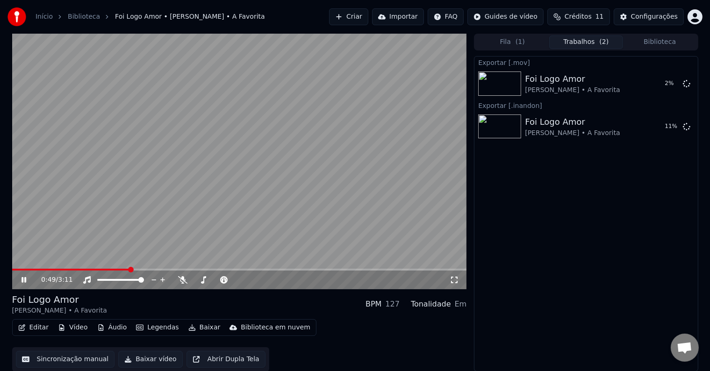
click at [32, 323] on button "Editar" at bounding box center [33, 327] width 38 height 13
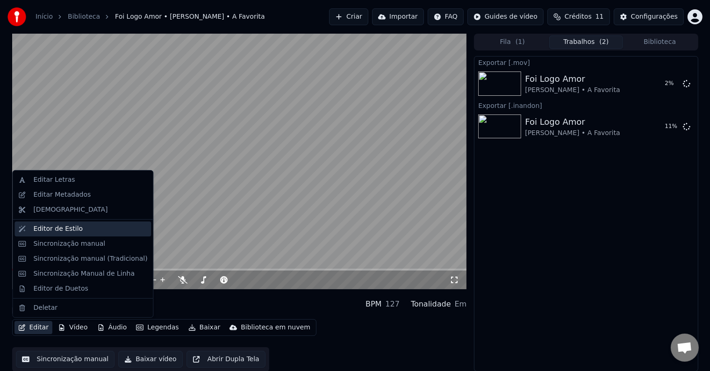
click at [124, 232] on div "Editor de Estilo" at bounding box center [90, 228] width 114 height 9
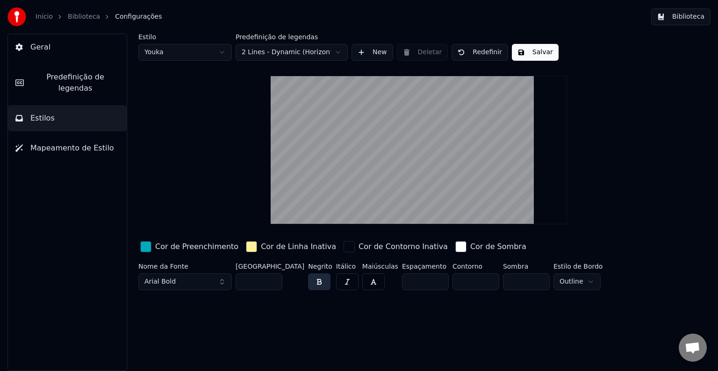
click at [229, 43] on div "Estilo Youka" at bounding box center [184, 47] width 93 height 27
click at [221, 48] on html "Início Biblioteca Configurações Biblioteca Geral Predefinição de legendas Estil…" at bounding box center [359, 185] width 718 height 371
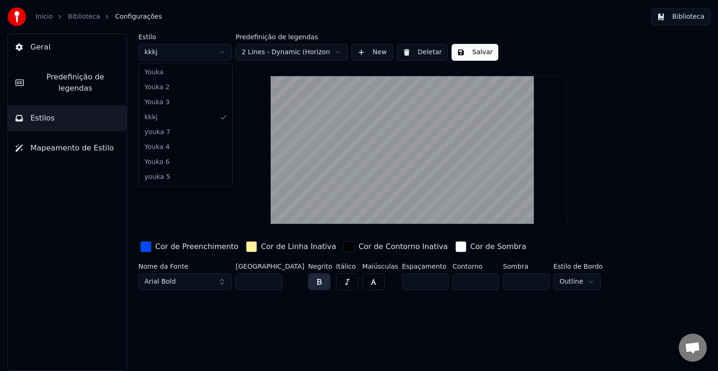
click at [192, 58] on html "Início Biblioteca Configurações Biblioteca Geral Predefinição de legendas Estil…" at bounding box center [359, 185] width 718 height 371
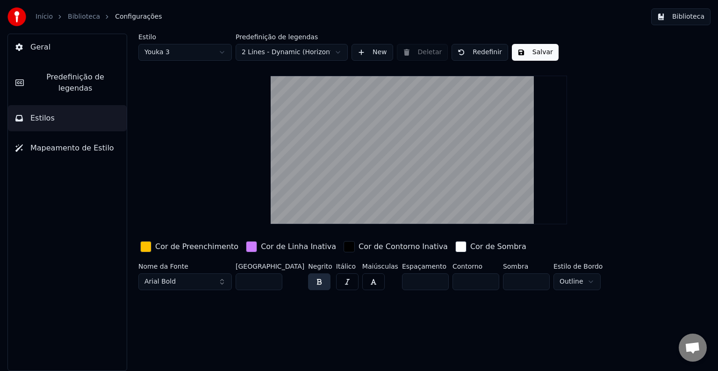
click at [76, 144] on button "Mapeamento de Estilo" at bounding box center [67, 148] width 119 height 26
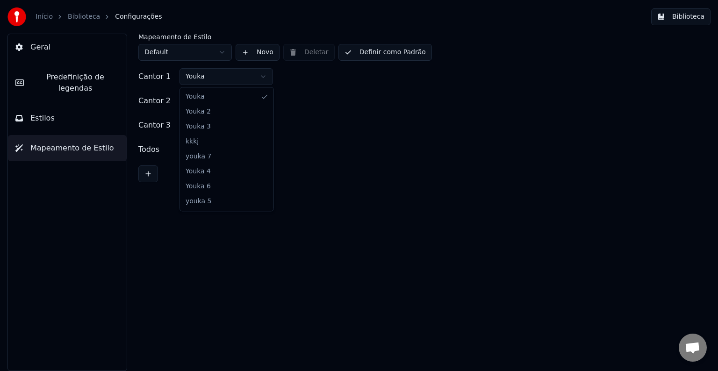
click at [234, 72] on html "Início Biblioteca Configurações Biblioteca Geral Predefinição de legendas Estil…" at bounding box center [359, 185] width 718 height 371
click at [225, 73] on html "Início Biblioteca Configurações Biblioteca Geral Predefinição de legendas Estil…" at bounding box center [359, 185] width 718 height 371
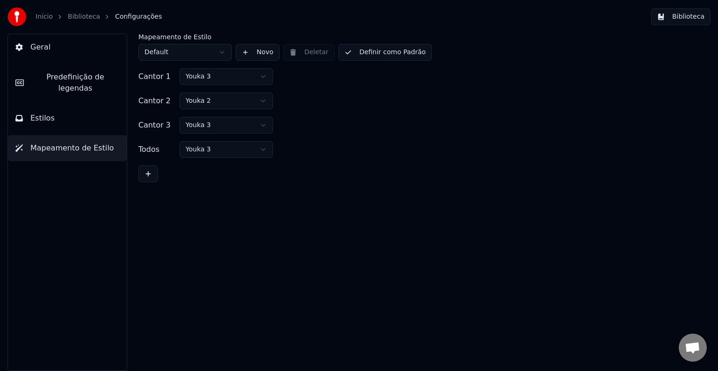
click at [223, 122] on html "Início Biblioteca Configurações Biblioteca Geral Predefinição de legendas Estil…" at bounding box center [359, 185] width 718 height 371
click at [223, 77] on html "Início Biblioteca Configurações Biblioteca Geral Predefinição de legendas Estil…" at bounding box center [359, 185] width 718 height 371
click at [220, 123] on html "Início Biblioteca Configurações Biblioteca Geral Predefinição de legendas Estil…" at bounding box center [359, 185] width 718 height 371
click at [358, 43] on div "Mapeamento de Estilo Default Novo Deletar Definir como Padrão" at bounding box center [418, 47] width 561 height 27
click at [366, 48] on button "Definir como Padrão" at bounding box center [384, 52] width 93 height 17
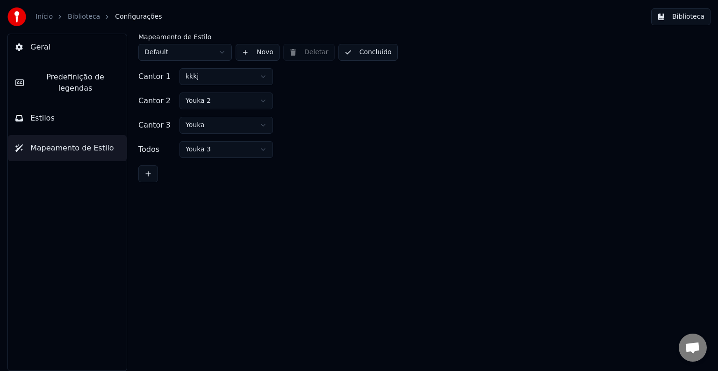
click at [366, 48] on button "Concluído" at bounding box center [367, 52] width 59 height 17
click at [681, 17] on button "Biblioteca" at bounding box center [680, 16] width 59 height 17
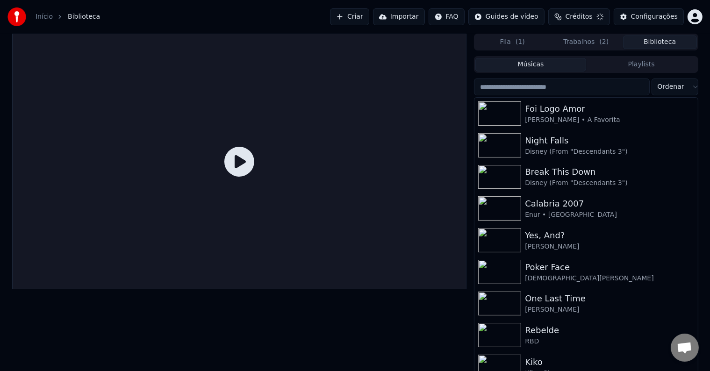
click at [552, 114] on div "Foi Logo Amor" at bounding box center [609, 108] width 169 height 13
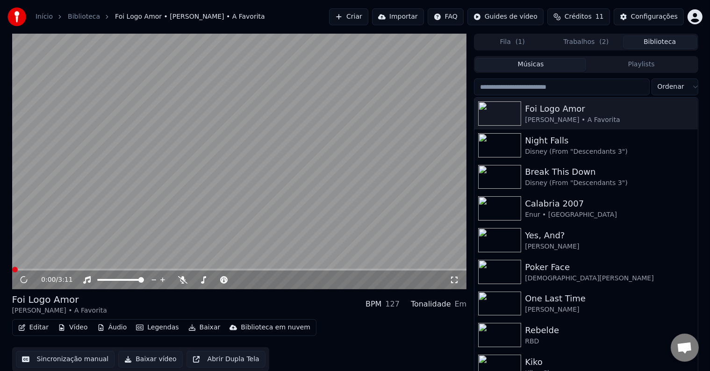
click at [612, 28] on div "Início Biblioteca Foi Logo Amor • Raphaela Santos • A Favorita Criar Importar F…" at bounding box center [355, 17] width 710 height 34
click at [597, 43] on button "Trabalhos ( 2 )" at bounding box center [586, 43] width 74 height 14
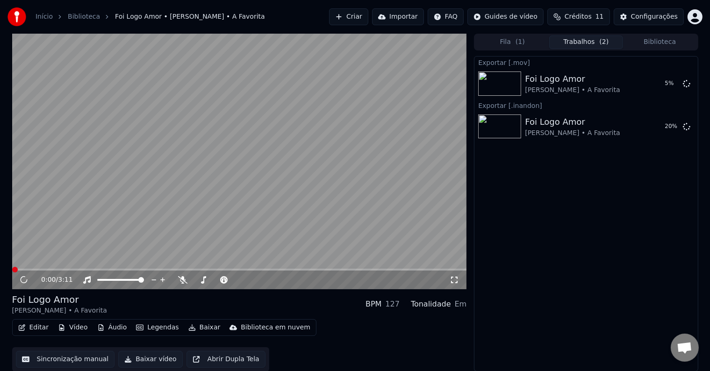
click at [263, 167] on video at bounding box center [239, 162] width 455 height 256
click at [86, 268] on video at bounding box center [239, 162] width 455 height 256
click at [94, 265] on video at bounding box center [239, 162] width 455 height 256
click at [91, 269] on span at bounding box center [239, 270] width 455 height 2
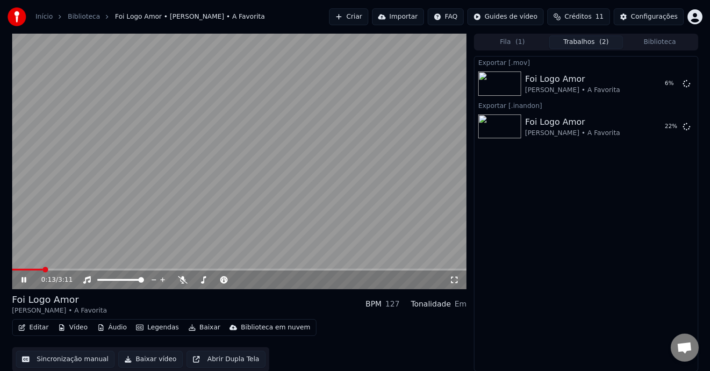
click at [43, 270] on span at bounding box center [27, 270] width 31 height 2
click at [41, 336] on div "Editar Vídeo Áudio Legendas Baixar Biblioteca em nuvem" at bounding box center [164, 327] width 304 height 17
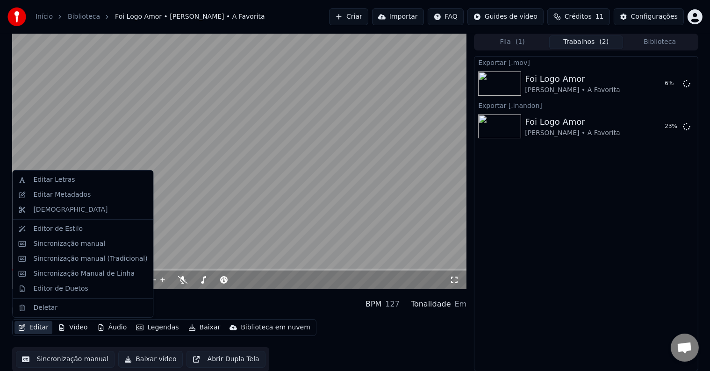
click at [38, 332] on button "Editar" at bounding box center [33, 327] width 38 height 13
click at [51, 292] on div "Editor de Duetos" at bounding box center [60, 288] width 55 height 9
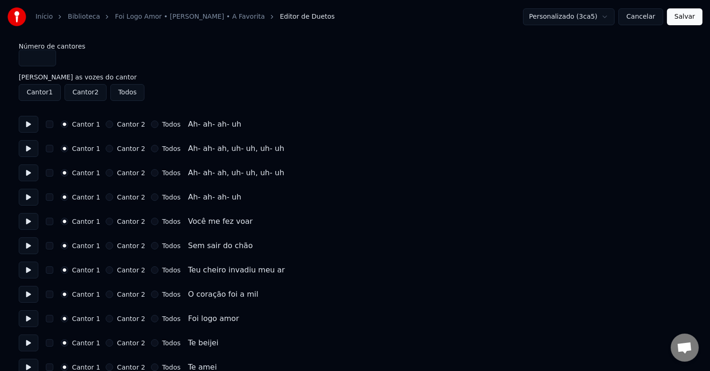
drag, startPoint x: 622, startPoint y: 25, endPoint x: 632, endPoint y: 20, distance: 11.1
click at [623, 25] on div "Personalizado (3ca5) Cancelar Salvar" at bounding box center [612, 16] width 179 height 17
click at [632, 20] on button "Cancelar" at bounding box center [640, 16] width 45 height 17
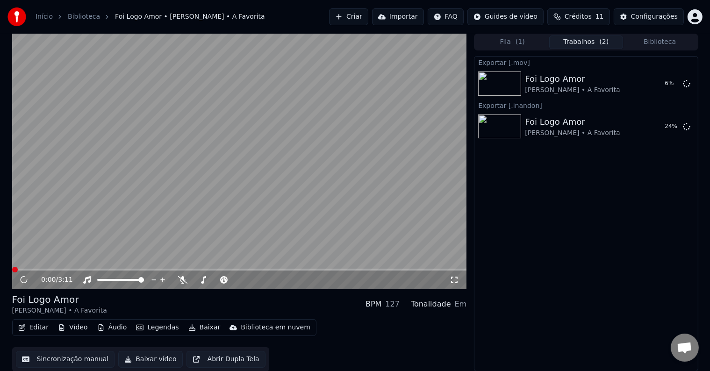
click at [39, 340] on div "Editar Vídeo Áudio Legendas Baixar Biblioteca em nuvem Sincronização manual Bai…" at bounding box center [239, 345] width 455 height 52
click at [37, 331] on button "Editar" at bounding box center [33, 327] width 38 height 13
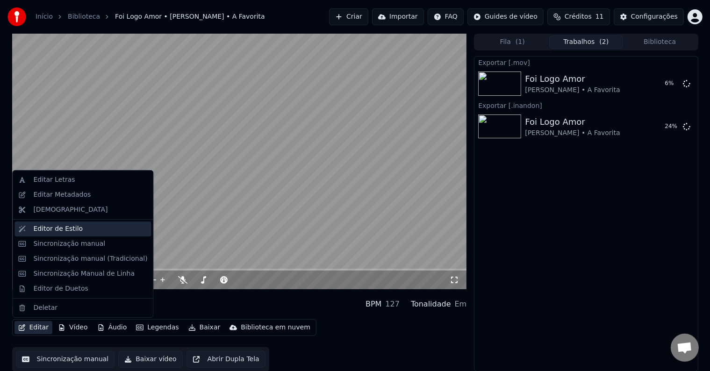
click at [86, 229] on div "Editor de Estilo" at bounding box center [90, 228] width 114 height 9
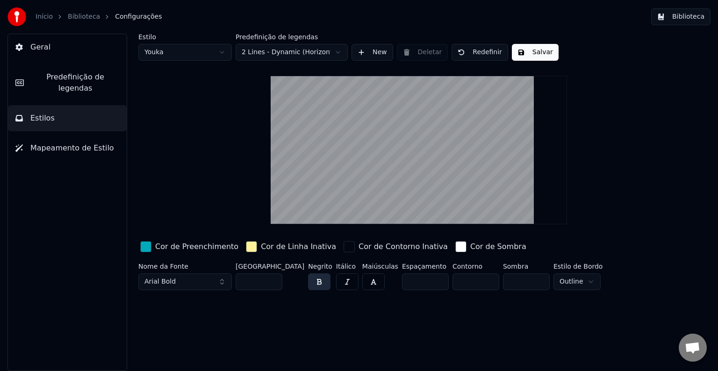
click at [84, 135] on button "Mapeamento de Estilo" at bounding box center [67, 148] width 119 height 26
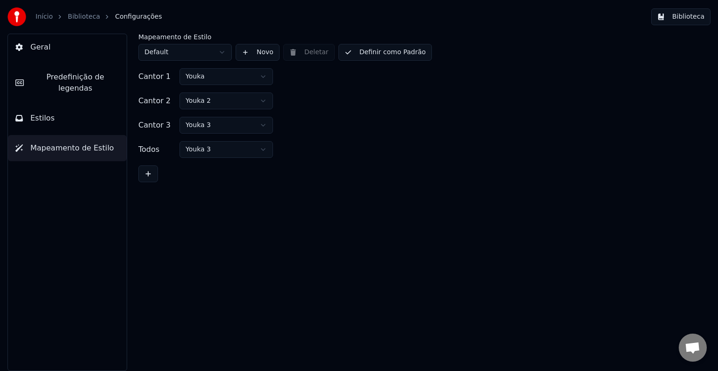
click at [202, 77] on html "Início Biblioteca Configurações Biblioteca Geral Predefinição de legendas Estil…" at bounding box center [359, 185] width 718 height 371
click at [221, 76] on html "Início Biblioteca Configurações Biblioteca Geral Predefinição de legendas Estil…" at bounding box center [359, 185] width 718 height 371
click at [221, 125] on html "Início Biblioteca Configurações Biblioteca Geral Predefinição de legendas Estil…" at bounding box center [359, 185] width 718 height 371
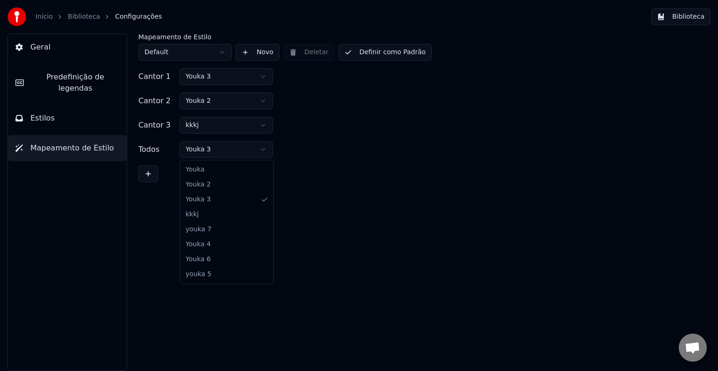
click at [215, 145] on html "Início Biblioteca Configurações Biblioteca Geral Predefinição de legendas Estil…" at bounding box center [359, 185] width 718 height 371
click at [386, 49] on button "Definir como Padrão" at bounding box center [384, 52] width 93 height 17
click at [386, 49] on button "Concluído" at bounding box center [367, 52] width 59 height 17
click at [692, 15] on button "Biblioteca" at bounding box center [680, 16] width 59 height 17
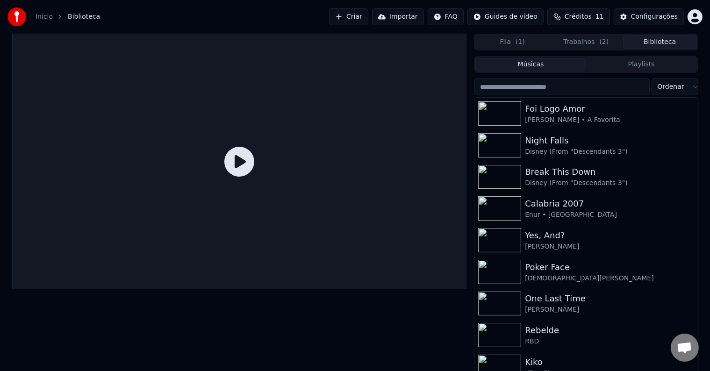
click at [237, 168] on icon at bounding box center [239, 162] width 30 height 30
click at [553, 103] on div "Foi Logo Amor" at bounding box center [604, 108] width 159 height 13
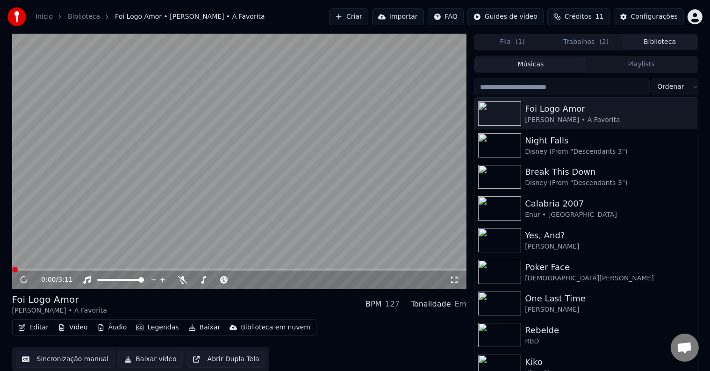
click at [41, 270] on span at bounding box center [239, 270] width 455 height 2
click at [113, 197] on video at bounding box center [239, 162] width 455 height 256
click at [17, 250] on video at bounding box center [239, 162] width 455 height 256
click at [44, 268] on video at bounding box center [239, 162] width 455 height 256
click at [182, 278] on body "Início Biblioteca Foi Logo Amor • Raphaela Santos • A Favorita Criar Importar F…" at bounding box center [355, 185] width 710 height 371
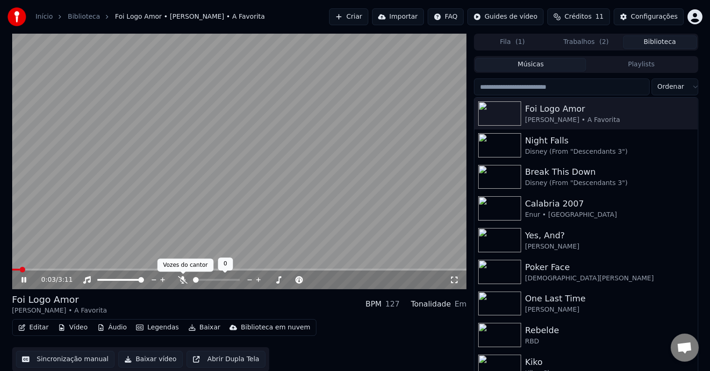
click at [178, 282] on icon at bounding box center [182, 279] width 9 height 7
click at [319, 229] on video at bounding box center [239, 162] width 455 height 256
click at [34, 271] on div "0:11 / 3:11" at bounding box center [239, 280] width 455 height 19
click at [38, 268] on video at bounding box center [239, 162] width 455 height 256
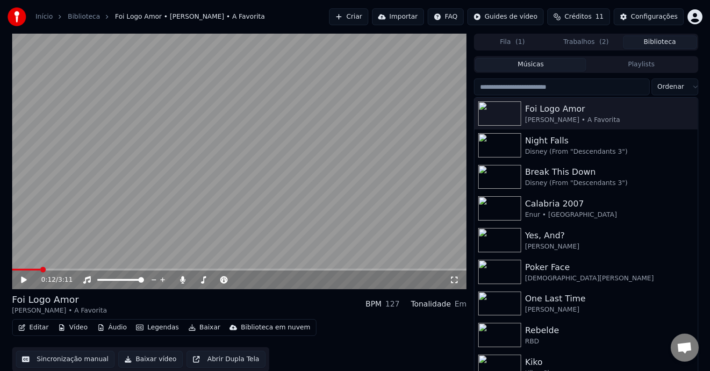
click at [37, 271] on div "0:12 / 3:11" at bounding box center [239, 280] width 455 height 19
click at [36, 266] on video at bounding box center [239, 162] width 455 height 256
click at [36, 269] on span at bounding box center [26, 270] width 29 height 2
click at [0, 163] on div "0:41 / 3:11 Foi Logo Amor Raphaela Santos • A Favorita BPM 127 Tonalidade Em Ed…" at bounding box center [355, 205] width 710 height 342
click at [573, 44] on button "Trabalhos ( 2 )" at bounding box center [586, 43] width 74 height 14
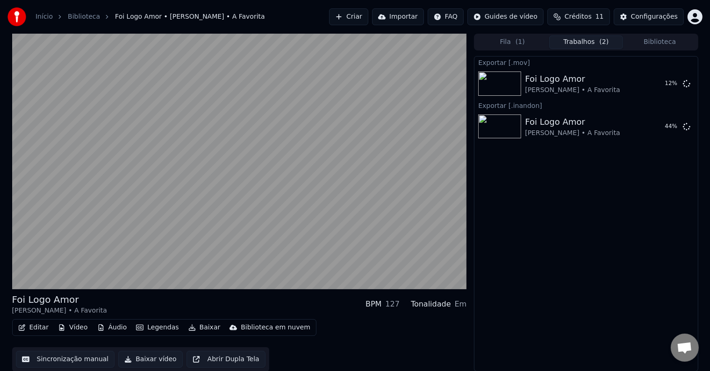
click at [508, 36] on button "Fila ( 1 )" at bounding box center [512, 43] width 74 height 14
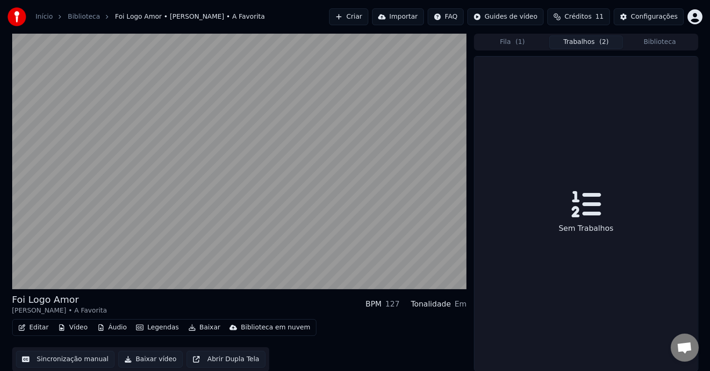
click at [602, 43] on span "( 2 )" at bounding box center [603, 41] width 9 height 9
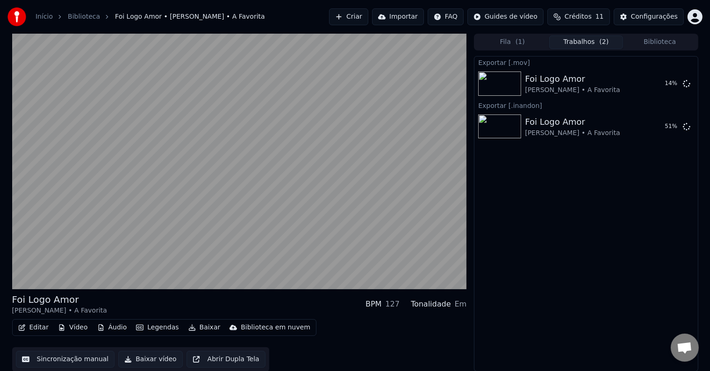
click at [649, 41] on button "Biblioteca" at bounding box center [660, 43] width 74 height 14
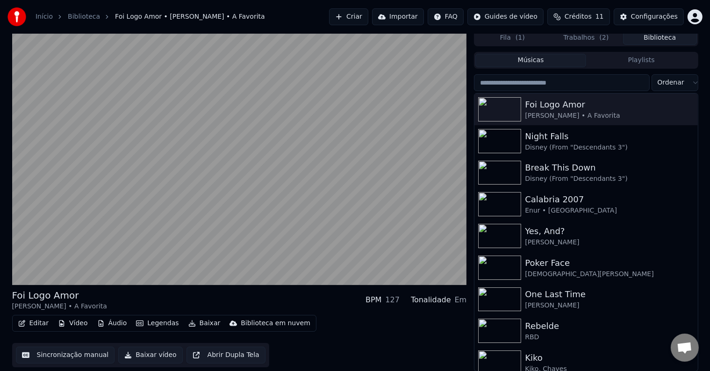
click at [603, 36] on button "Trabalhos ( 2 )" at bounding box center [586, 38] width 74 height 14
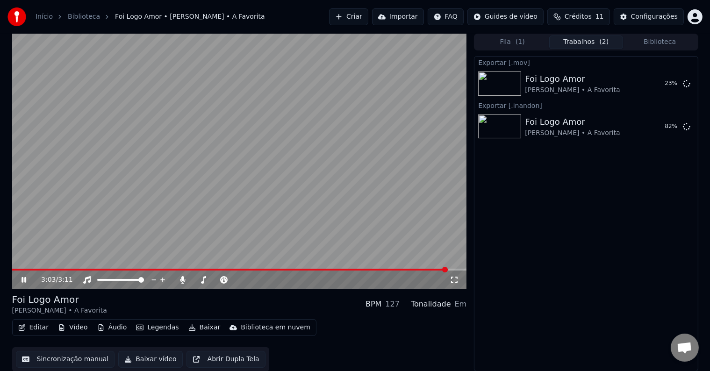
click at [10, 219] on div "3:03 / 3:11 Foi Logo Amor Raphaela Santos • A Favorita BPM 127 Tonalidade Em Ed…" at bounding box center [355, 203] width 701 height 338
click at [20, 281] on icon at bounding box center [31, 279] width 22 height 7
click at [34, 325] on button "Editar" at bounding box center [33, 327] width 38 height 13
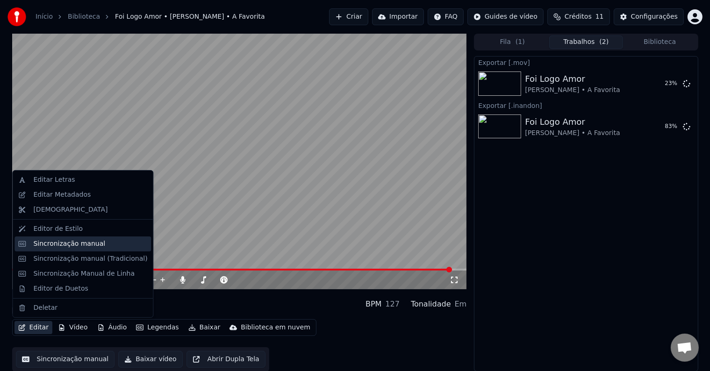
click at [69, 244] on div "Sincronização manual" at bounding box center [69, 243] width 72 height 9
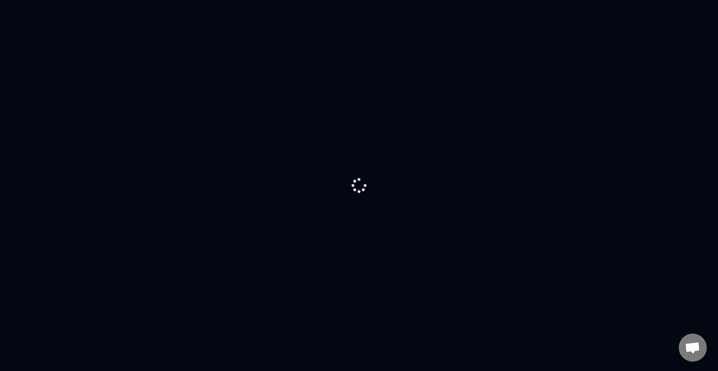
click at [97, 36] on div at bounding box center [359, 185] width 718 height 371
drag, startPoint x: 11, startPoint y: 0, endPoint x: 180, endPoint y: 13, distance: 170.1
click at [180, 13] on div at bounding box center [359, 185] width 718 height 371
click at [582, 310] on div at bounding box center [359, 185] width 718 height 371
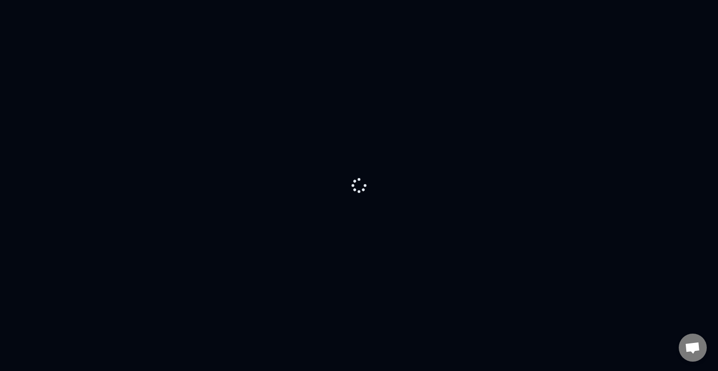
click at [582, 310] on div at bounding box center [359, 185] width 718 height 371
drag, startPoint x: 515, startPoint y: 232, endPoint x: 507, endPoint y: 199, distance: 33.7
click at [693, 340] on span "Bate-papo aberto" at bounding box center [693, 348] width 28 height 28
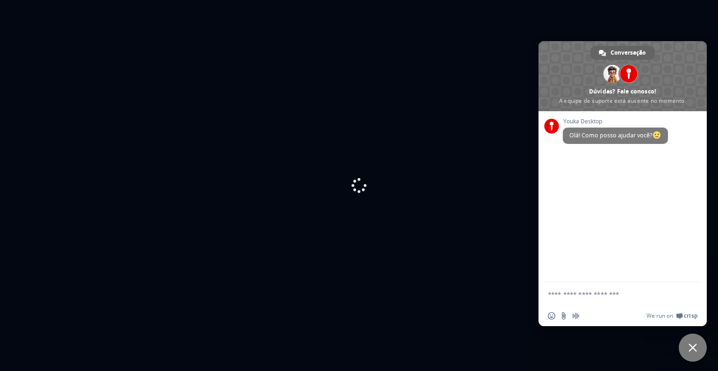
click at [695, 342] on span "Bate-papo" at bounding box center [693, 348] width 28 height 28
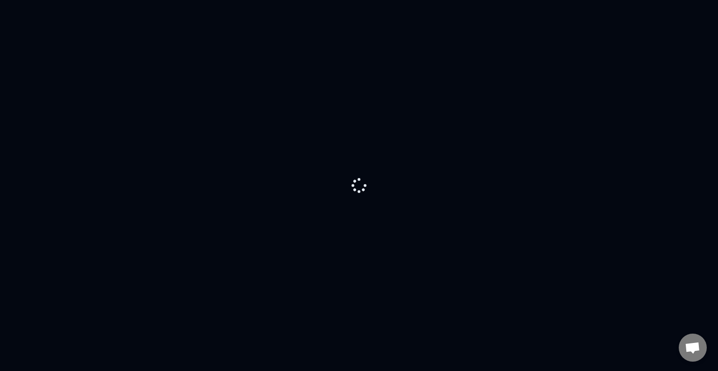
click at [88, 22] on div at bounding box center [359, 185] width 718 height 371
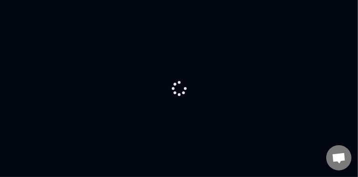
drag, startPoint x: 32, startPoint y: 3, endPoint x: 94, endPoint y: 4, distance: 62.6
click at [39, 4] on div at bounding box center [179, 88] width 358 height 177
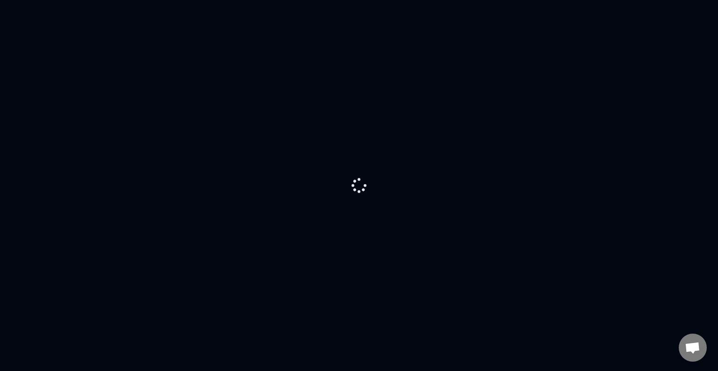
drag, startPoint x: 335, startPoint y: 181, endPoint x: 351, endPoint y: 181, distance: 15.9
click at [351, 181] on div at bounding box center [359, 185] width 718 height 371
drag, startPoint x: 351, startPoint y: 181, endPoint x: 358, endPoint y: 184, distance: 8.0
click at [358, 184] on icon at bounding box center [358, 185] width 15 height 15
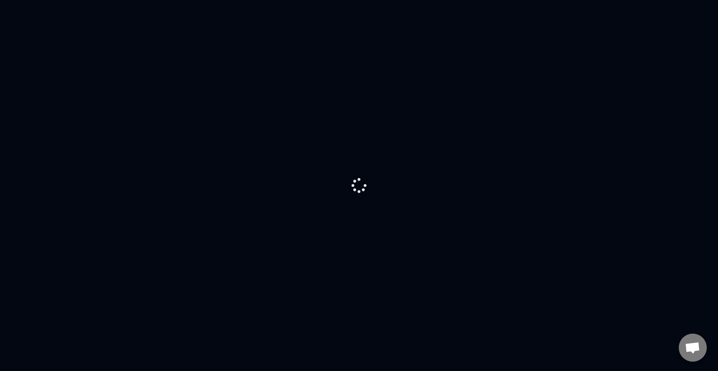
drag, startPoint x: 186, startPoint y: 148, endPoint x: 120, endPoint y: 62, distance: 108.3
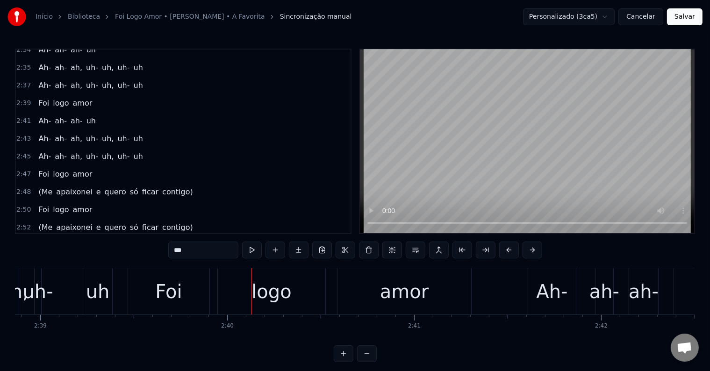
scroll to position [1162, 0]
drag, startPoint x: 10, startPoint y: 84, endPoint x: 56, endPoint y: 102, distance: 49.3
click at [56, 102] on div "Início Biblioteca Foi Logo Amor • Raphaela Santos • A Favorita Sincronização ma…" at bounding box center [355, 181] width 710 height 362
drag, startPoint x: 134, startPoint y: 84, endPoint x: 107, endPoint y: 100, distance: 30.6
click at [107, 100] on div "0:06 Ah- ah- ah- uh 0:08 Ah- ah- ah, uh- uh, uh- uh 0:10 Ah- ah- ah, uh- uh, uh…" at bounding box center [183, 142] width 337 height 186
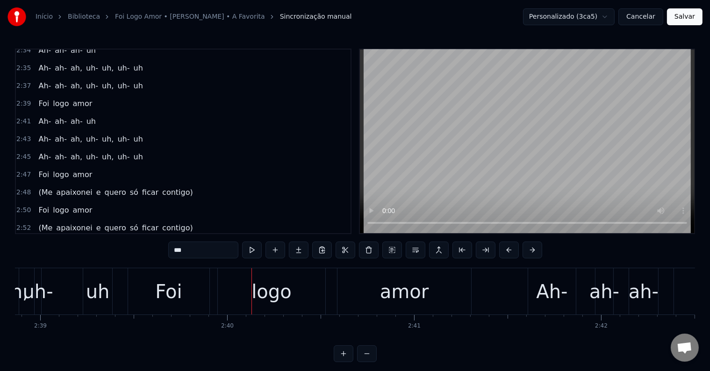
click at [116, 113] on div "2:41 Ah- ah- ah- uh" at bounding box center [183, 122] width 335 height 18
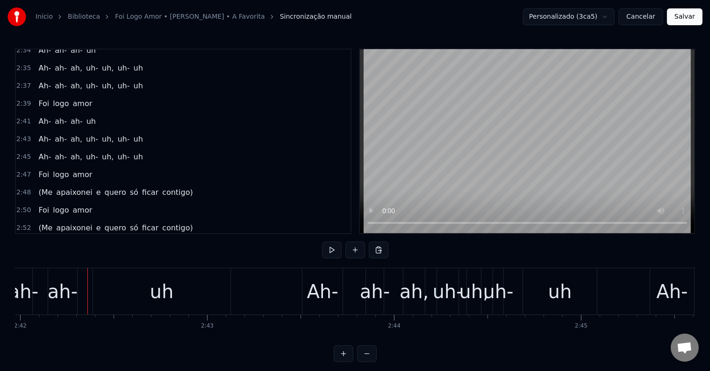
scroll to position [0, 30307]
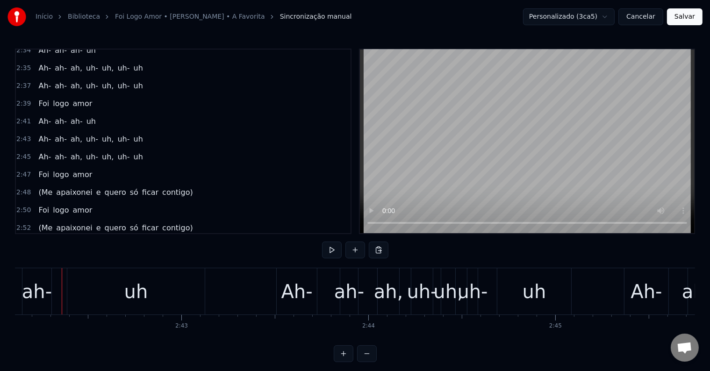
click at [20, 117] on span "2:41" at bounding box center [23, 121] width 14 height 9
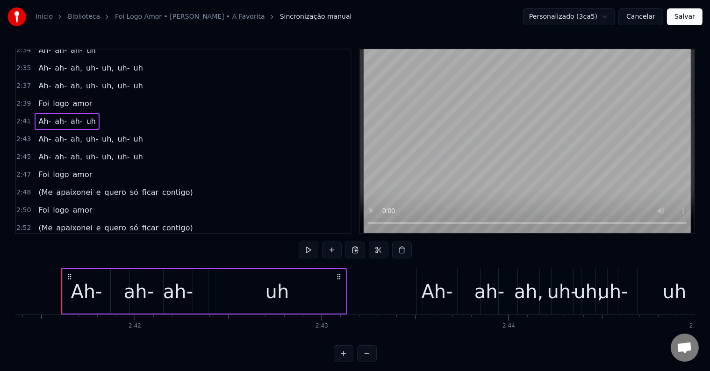
scroll to position [0, 30166]
click at [21, 135] on span "2:43" at bounding box center [23, 139] width 14 height 9
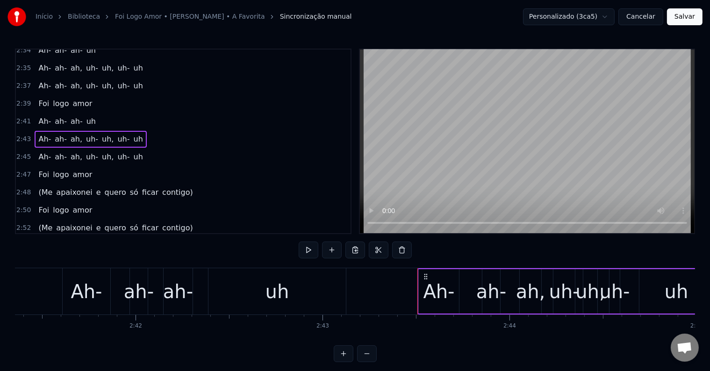
click at [20, 113] on div "2:41 Ah- ah- ah- uh" at bounding box center [183, 122] width 335 height 18
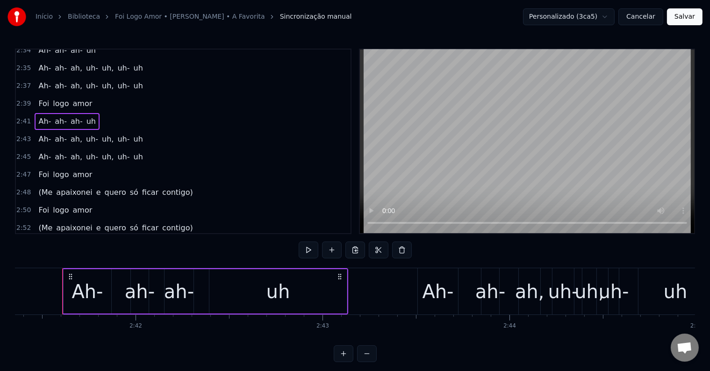
click at [21, 135] on span "2:43" at bounding box center [23, 139] width 14 height 9
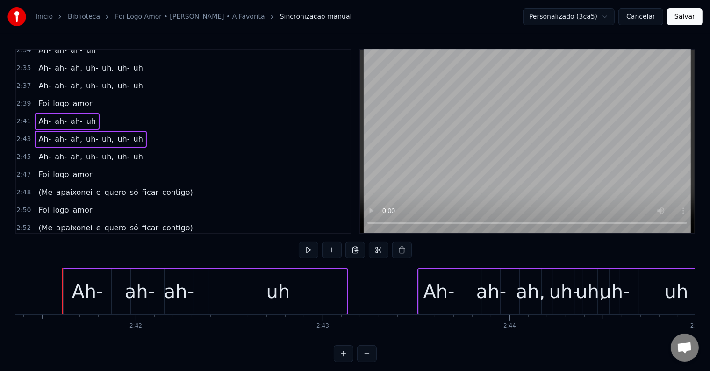
click at [20, 152] on span "2:45" at bounding box center [23, 156] width 14 height 9
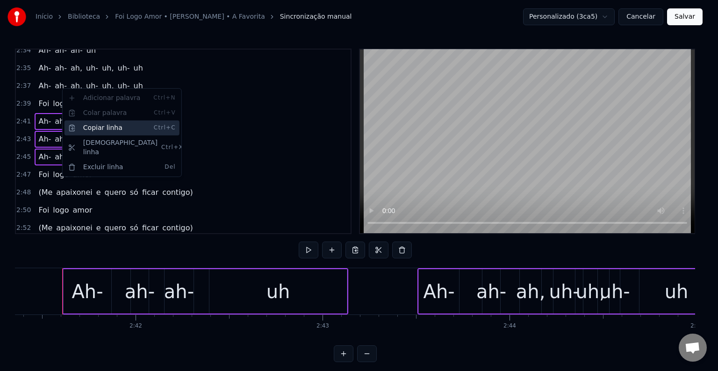
click at [122, 129] on div "Copiar linha Ctrl+C" at bounding box center [121, 128] width 115 height 15
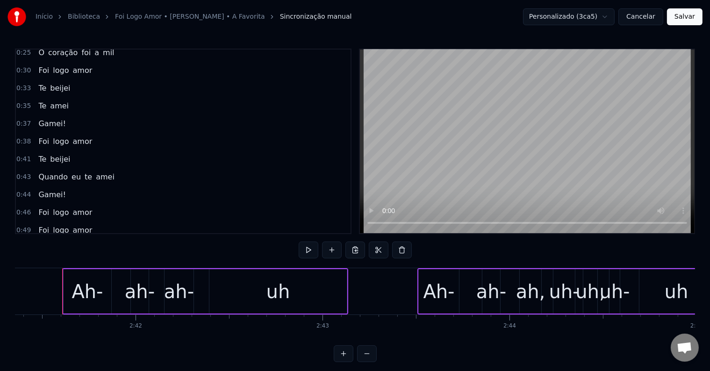
scroll to position [0, 0]
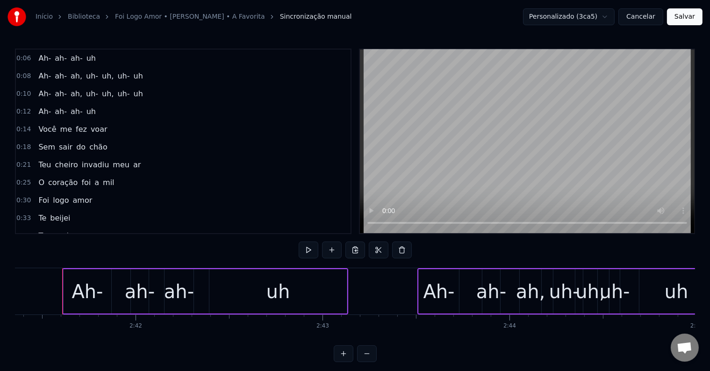
click at [192, 50] on div "0:06 Ah- ah- ah- uh" at bounding box center [183, 59] width 335 height 18
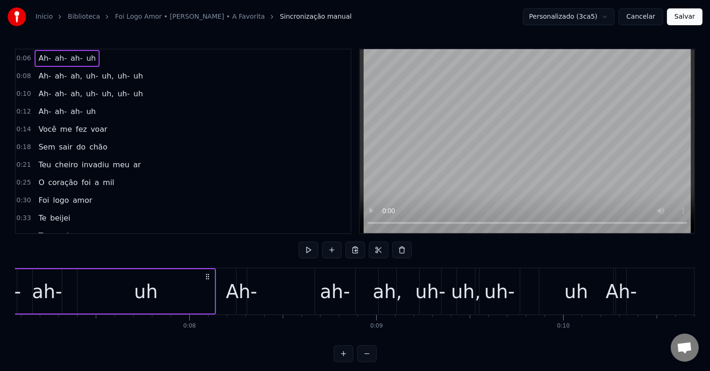
scroll to position [0, 1186]
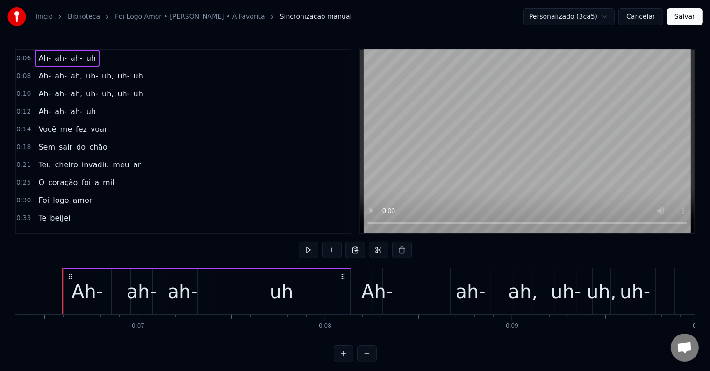
click at [50, 81] on div "Ah- ah- ah, uh- uh, uh- uh" at bounding box center [91, 76] width 112 height 17
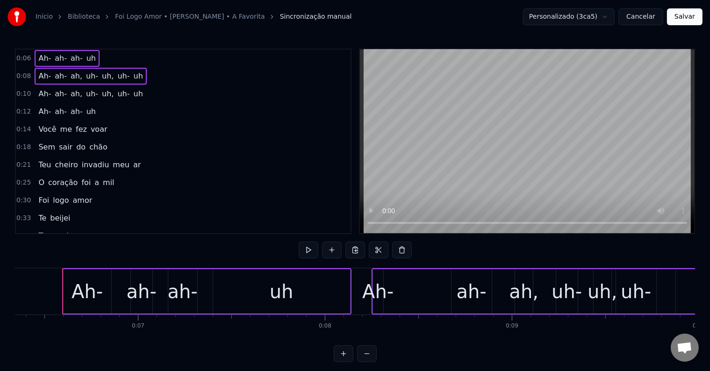
click at [49, 95] on div "Ah- ah- ah, uh- uh, uh- uh" at bounding box center [91, 94] width 112 height 17
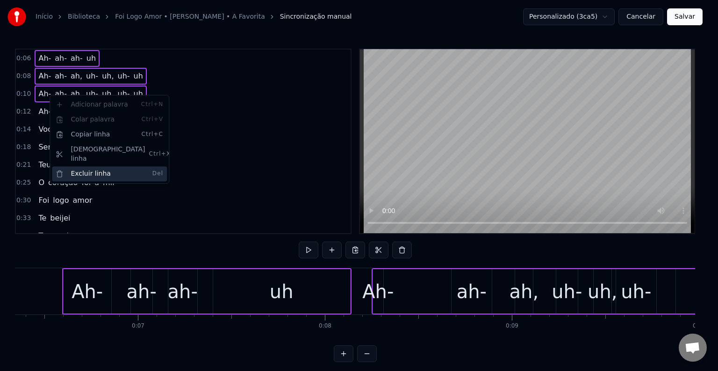
click at [101, 170] on div "Excluir linha Del" at bounding box center [109, 173] width 115 height 15
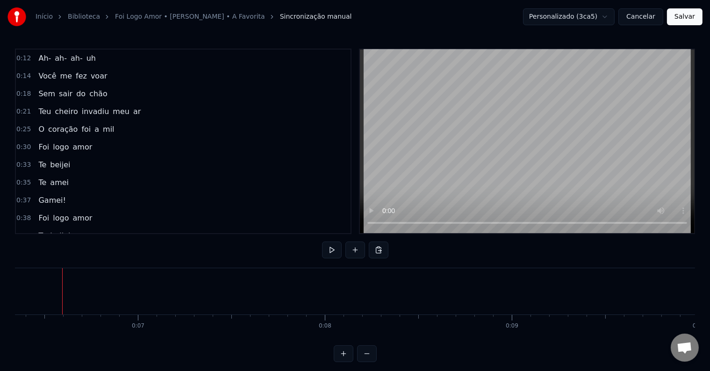
click at [62, 290] on div at bounding box center [62, 291] width 0 height 46
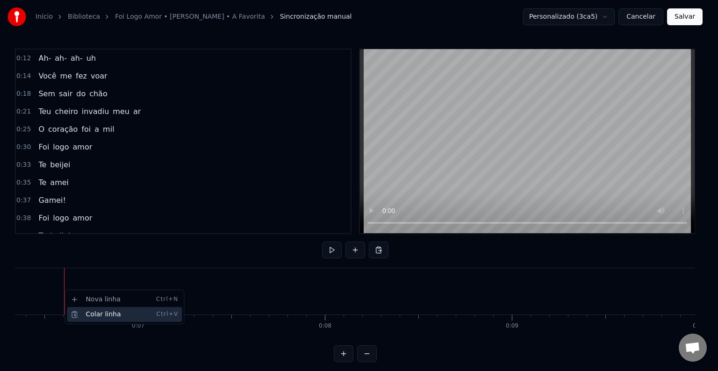
click at [81, 312] on div "Colar linha Ctrl+V" at bounding box center [124, 314] width 115 height 15
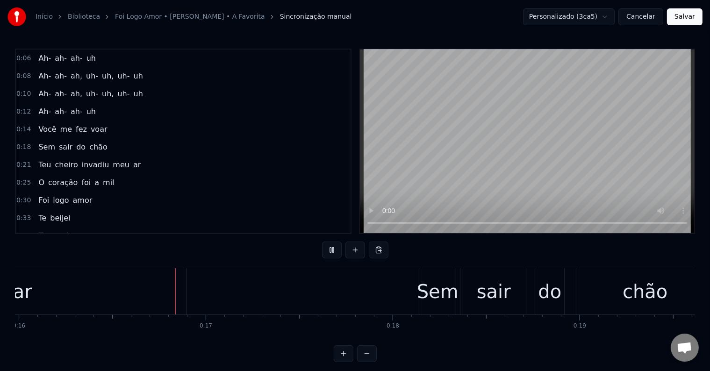
scroll to position [0, 3008]
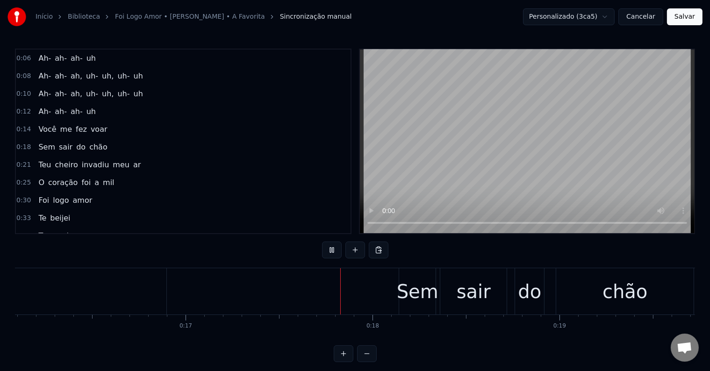
click at [678, 17] on button "Salvar" at bounding box center [685, 16] width 36 height 17
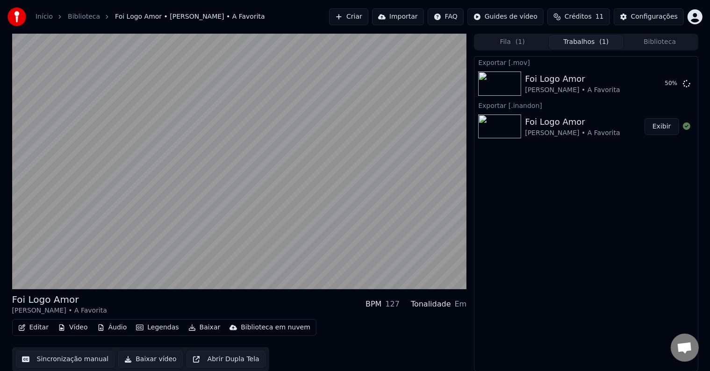
click at [227, 162] on video at bounding box center [239, 162] width 455 height 256
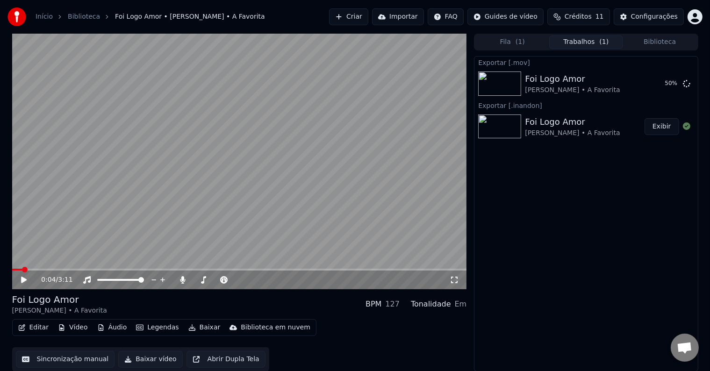
click at [656, 127] on button "Exibir" at bounding box center [662, 126] width 35 height 17
click at [271, 144] on video at bounding box center [239, 162] width 455 height 256
click at [93, 174] on video at bounding box center [239, 162] width 455 height 256
click at [63, 269] on span at bounding box center [65, 270] width 6 height 6
click at [60, 270] on span at bounding box center [37, 270] width 50 height 2
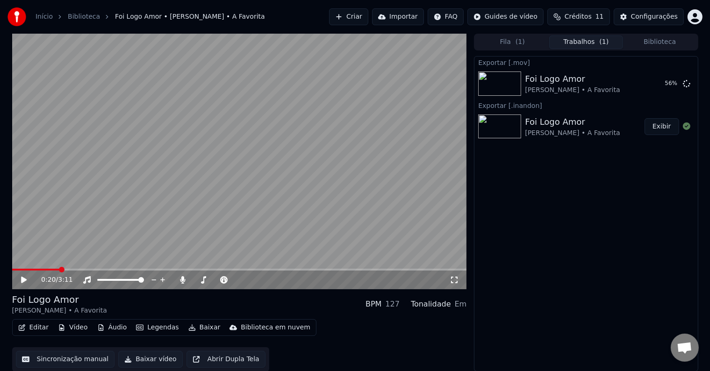
click at [160, 206] on video at bounding box center [239, 162] width 455 height 256
click at [279, 194] on video at bounding box center [239, 162] width 455 height 256
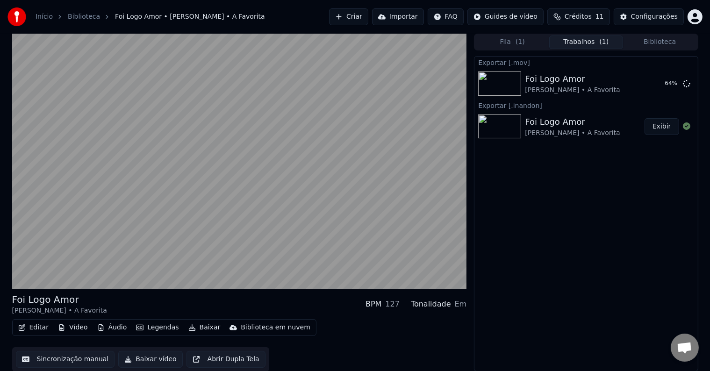
click at [279, 194] on video at bounding box center [239, 162] width 455 height 256
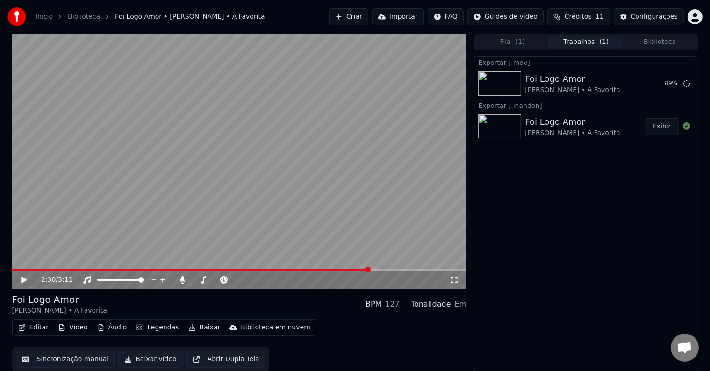
click at [212, 138] on video at bounding box center [239, 162] width 455 height 256
click at [21, 274] on div "3:11 / 3:11" at bounding box center [239, 280] width 455 height 19
click at [28, 277] on icon at bounding box center [31, 279] width 22 height 7
click at [346, 194] on video at bounding box center [239, 162] width 455 height 256
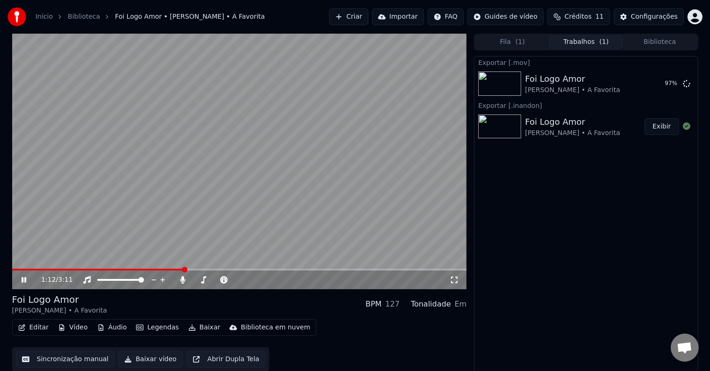
click at [346, 194] on video at bounding box center [239, 162] width 455 height 256
click at [672, 80] on button "Exibir" at bounding box center [662, 83] width 35 height 17
click at [303, 136] on video at bounding box center [239, 162] width 455 height 256
drag, startPoint x: 361, startPoint y: 136, endPoint x: 355, endPoint y: 140, distance: 6.5
click at [355, 140] on video at bounding box center [239, 162] width 455 height 256
